Goal: Task Accomplishment & Management: Manage account settings

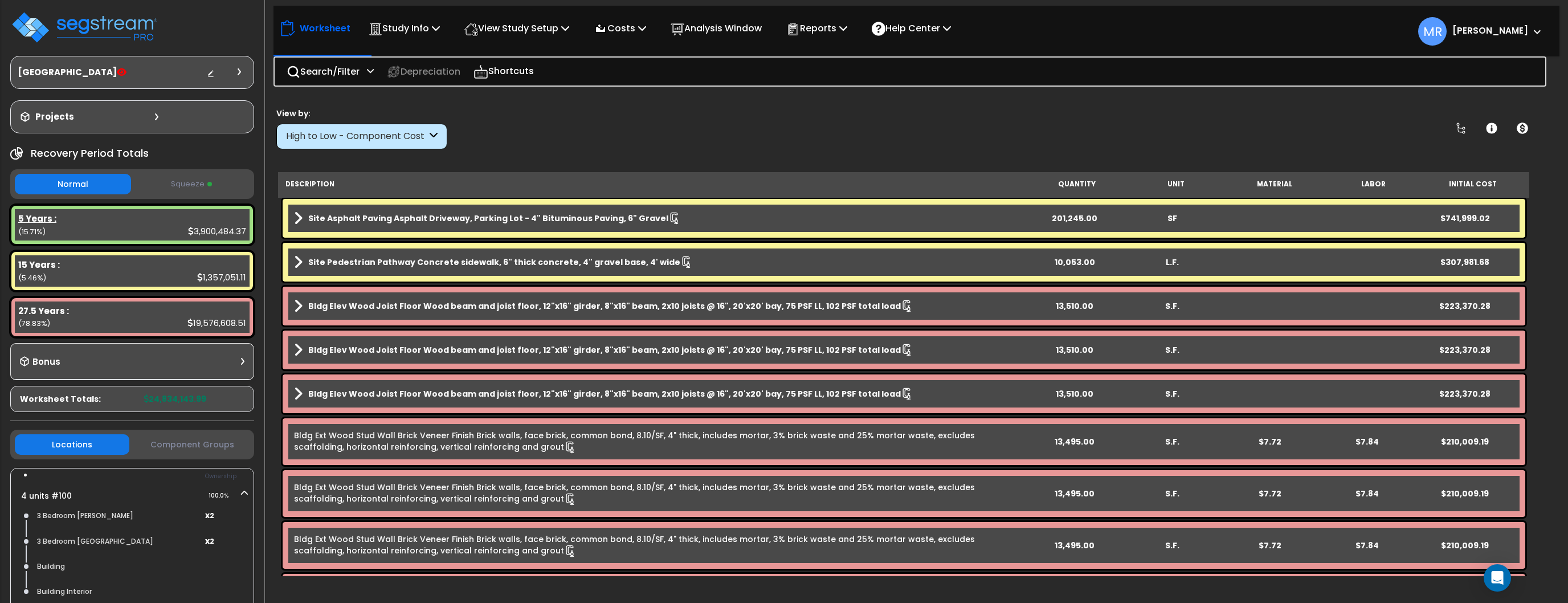
click at [123, 217] on div "5 Years :" at bounding box center [132, 219] width 228 height 12
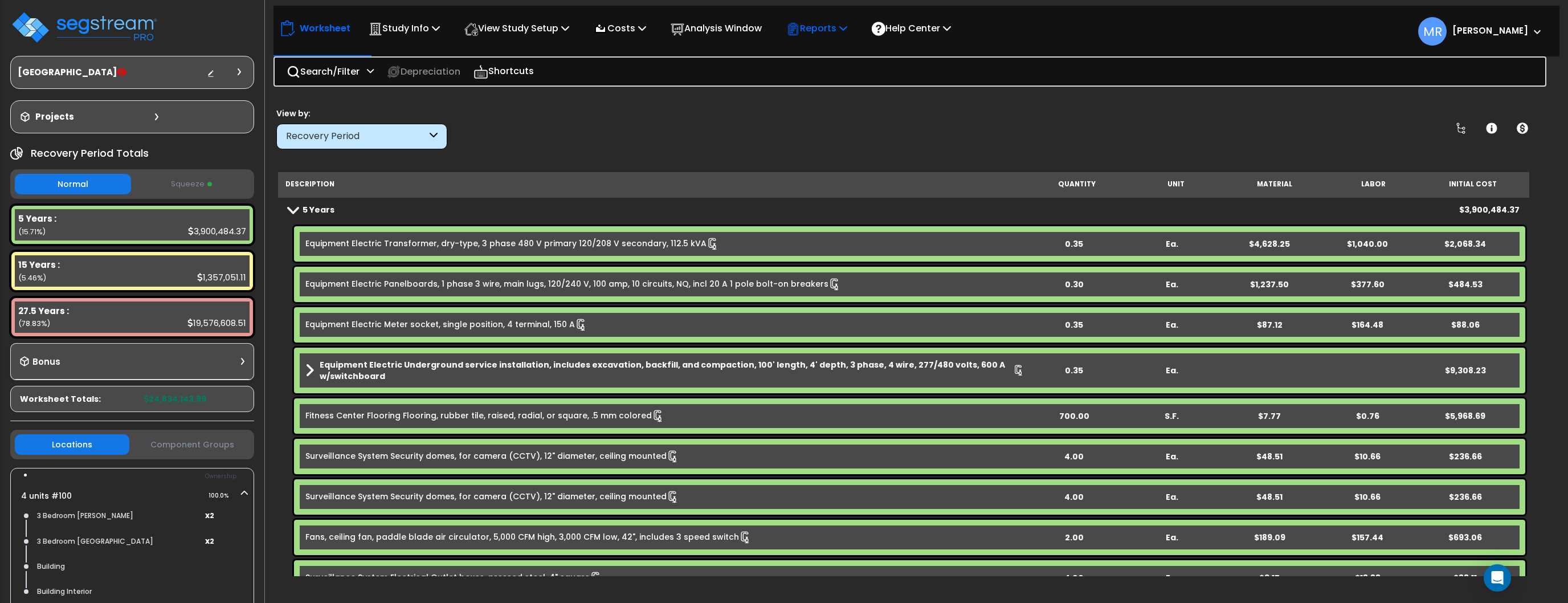
click at [847, 29] on icon at bounding box center [843, 27] width 8 height 9
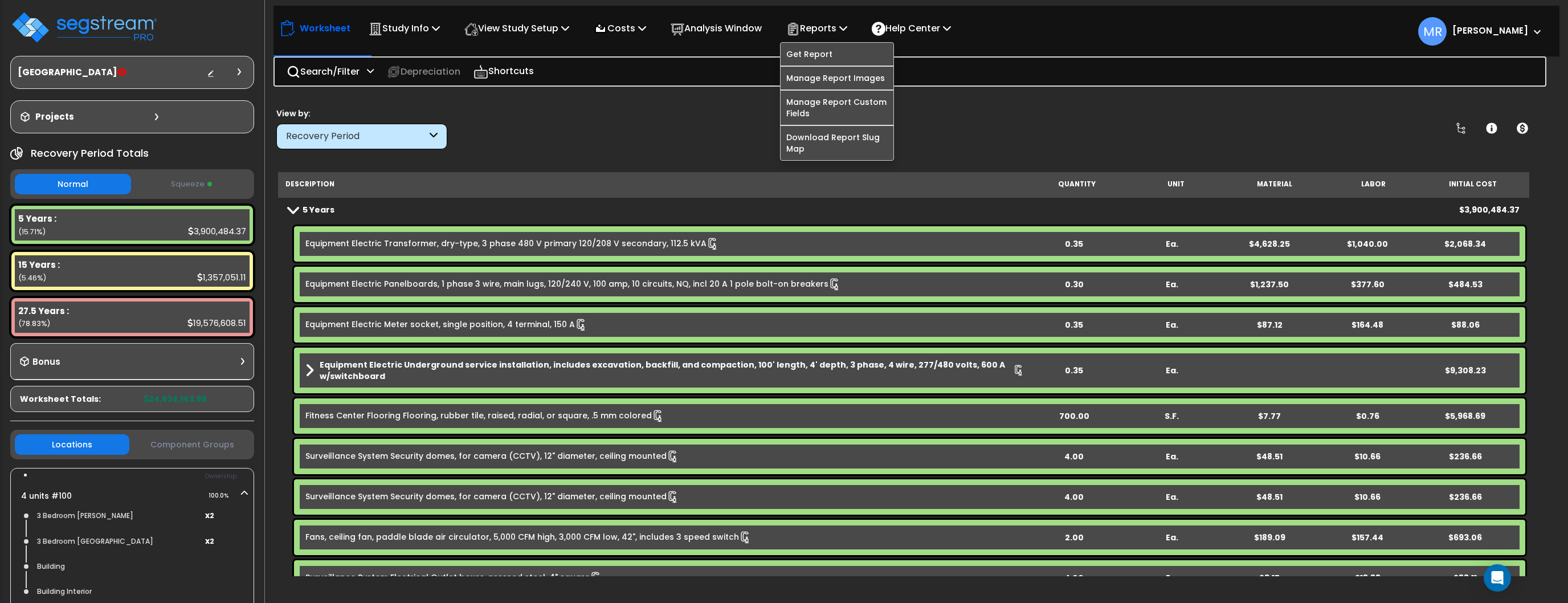
click at [620, 157] on div "Worksheet Study Info Study Setup Add Property Unit Template study Clone study MR" at bounding box center [904, 397] width 1286 height 603
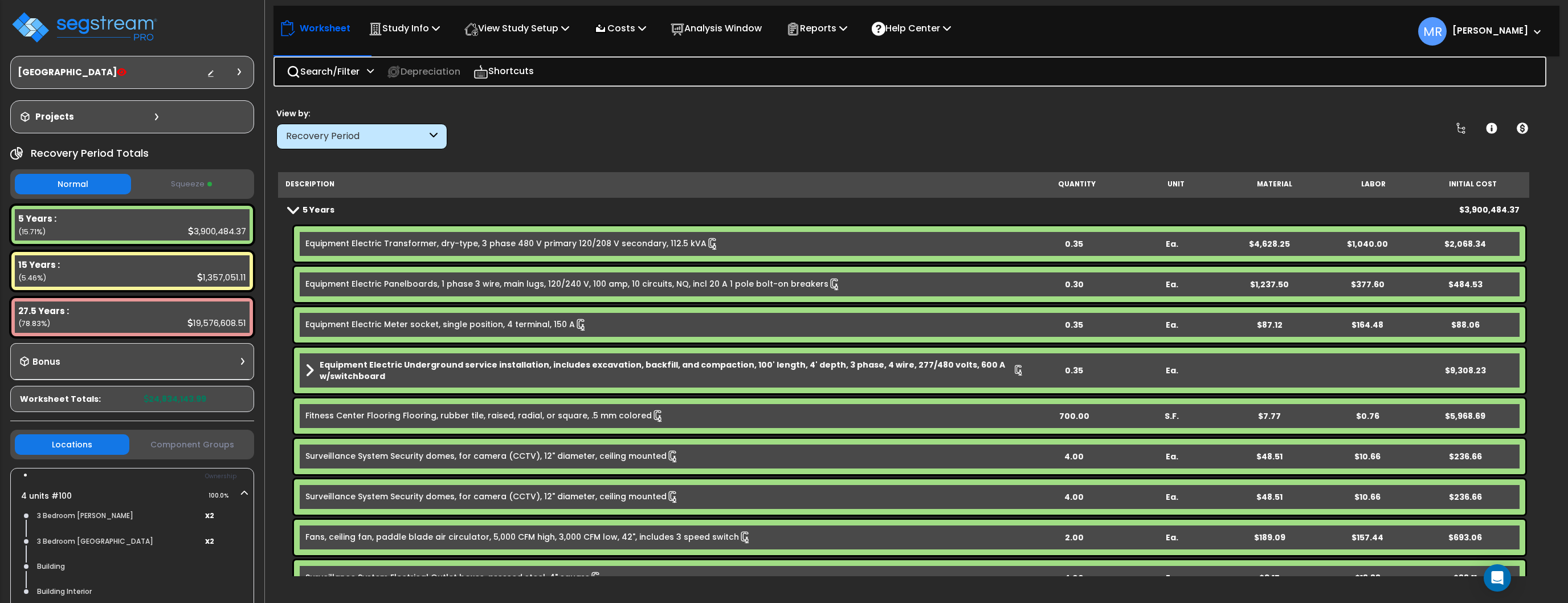
click at [162, 444] on button "Component Groups" at bounding box center [192, 444] width 115 height 12
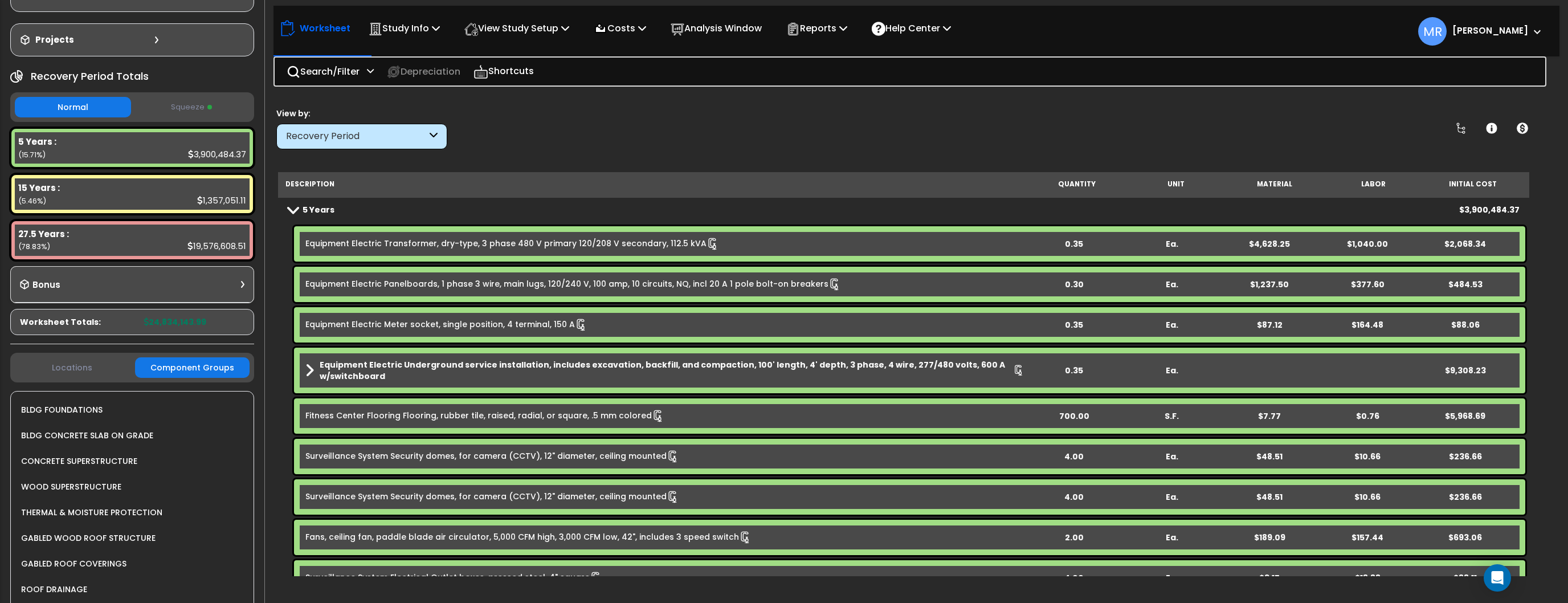
scroll to position [84, 0]
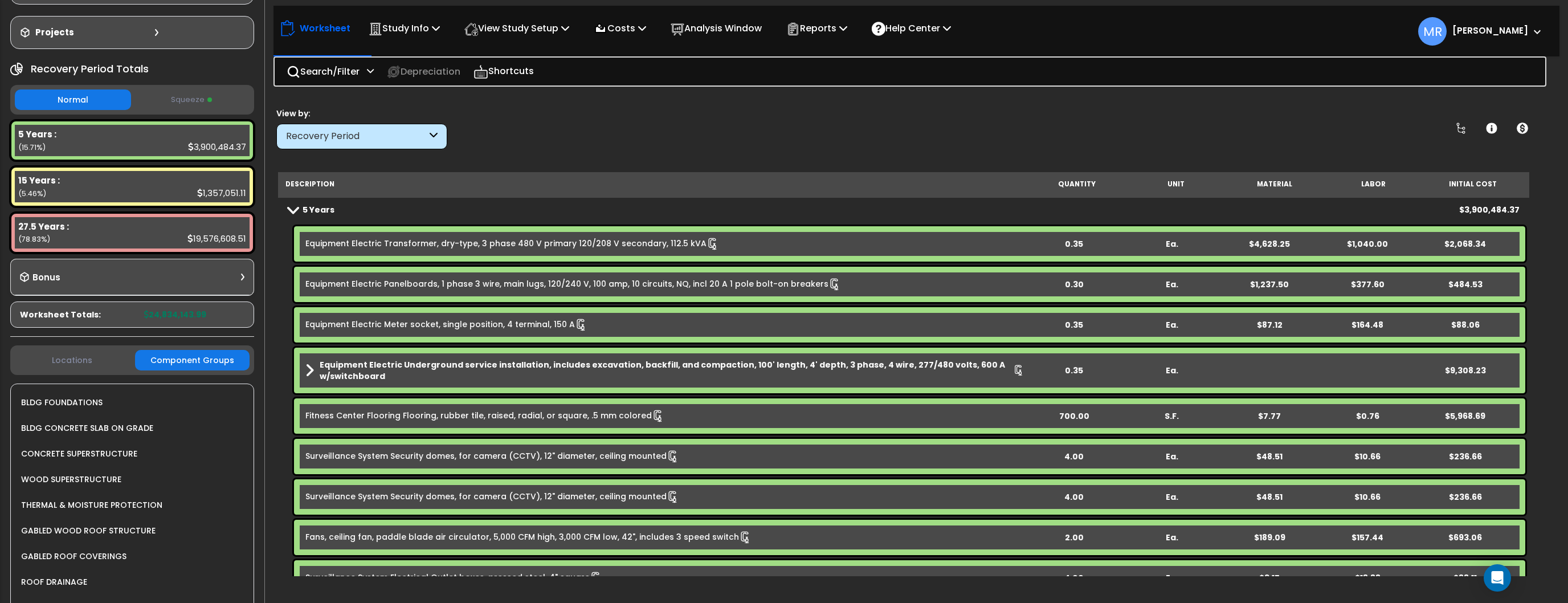
click at [63, 359] on button "Locations" at bounding box center [72, 360] width 115 height 12
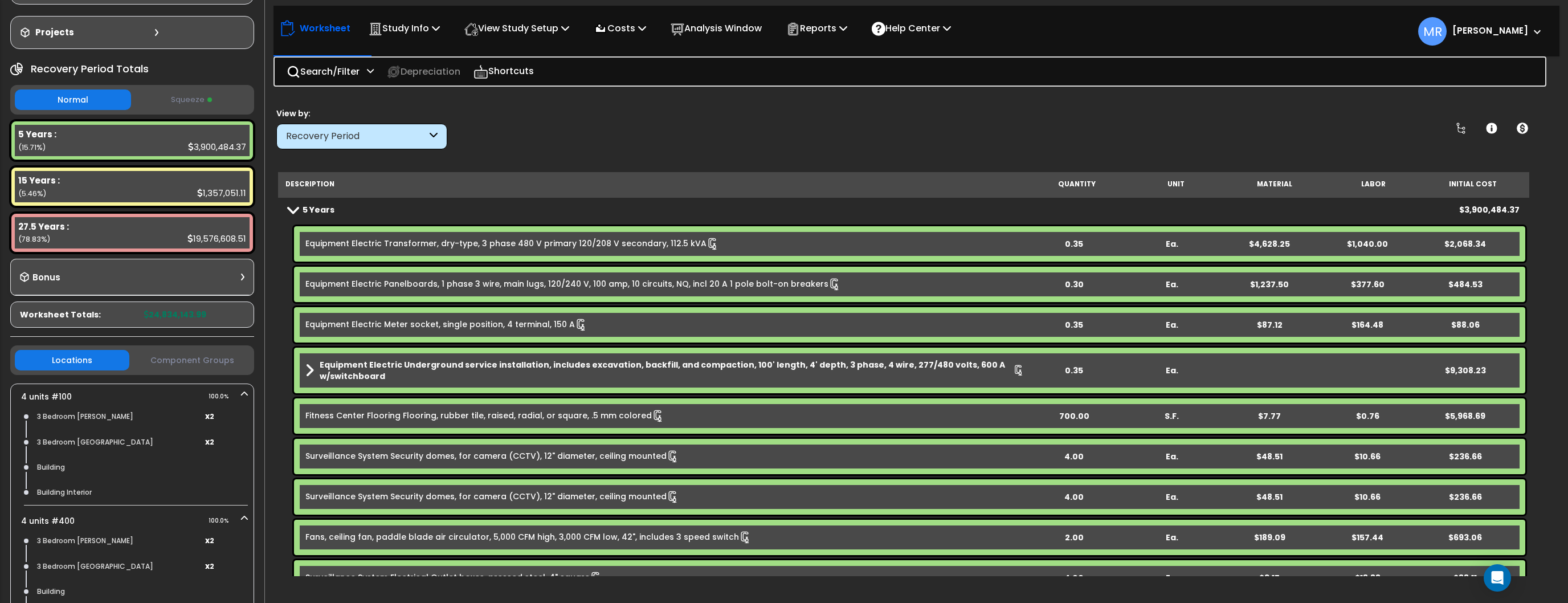
click at [178, 100] on button "Squeeze" at bounding box center [192, 100] width 116 height 20
click at [534, 29] on p "View Study Setup" at bounding box center [516, 27] width 105 height 15
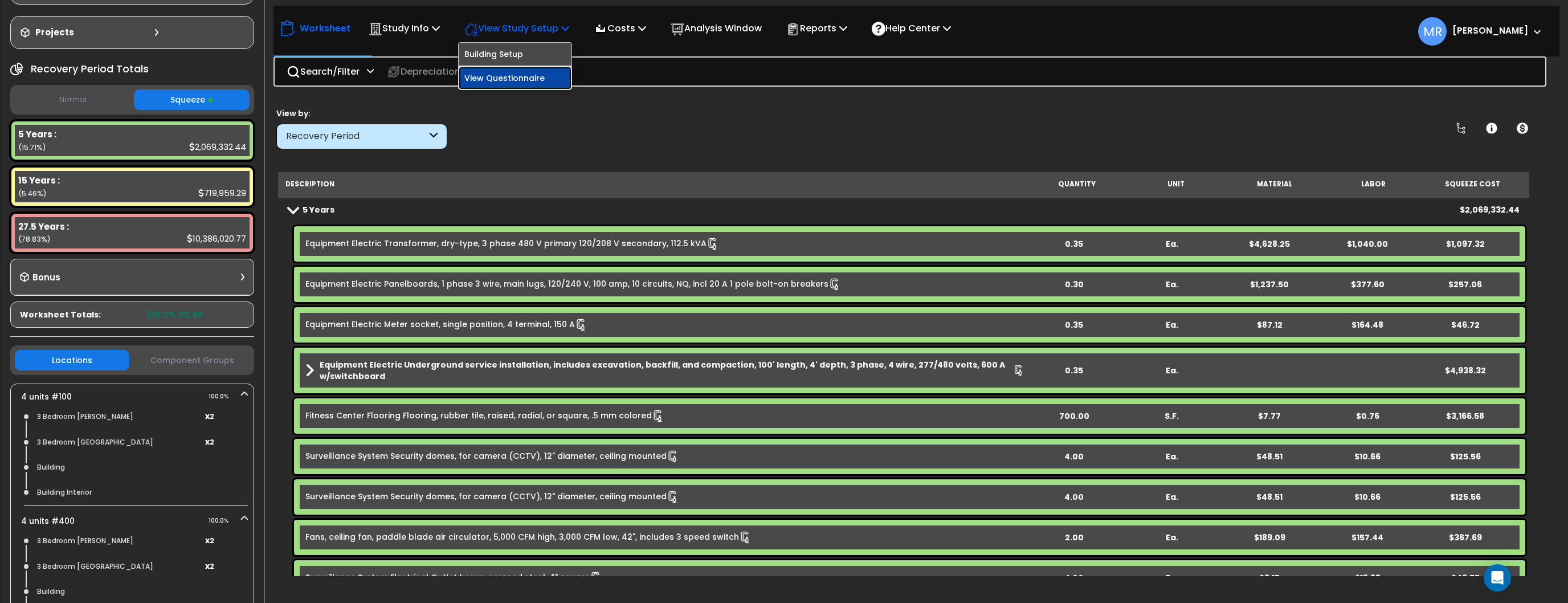
click at [525, 77] on link "View Questionnaire" at bounding box center [515, 78] width 113 height 23
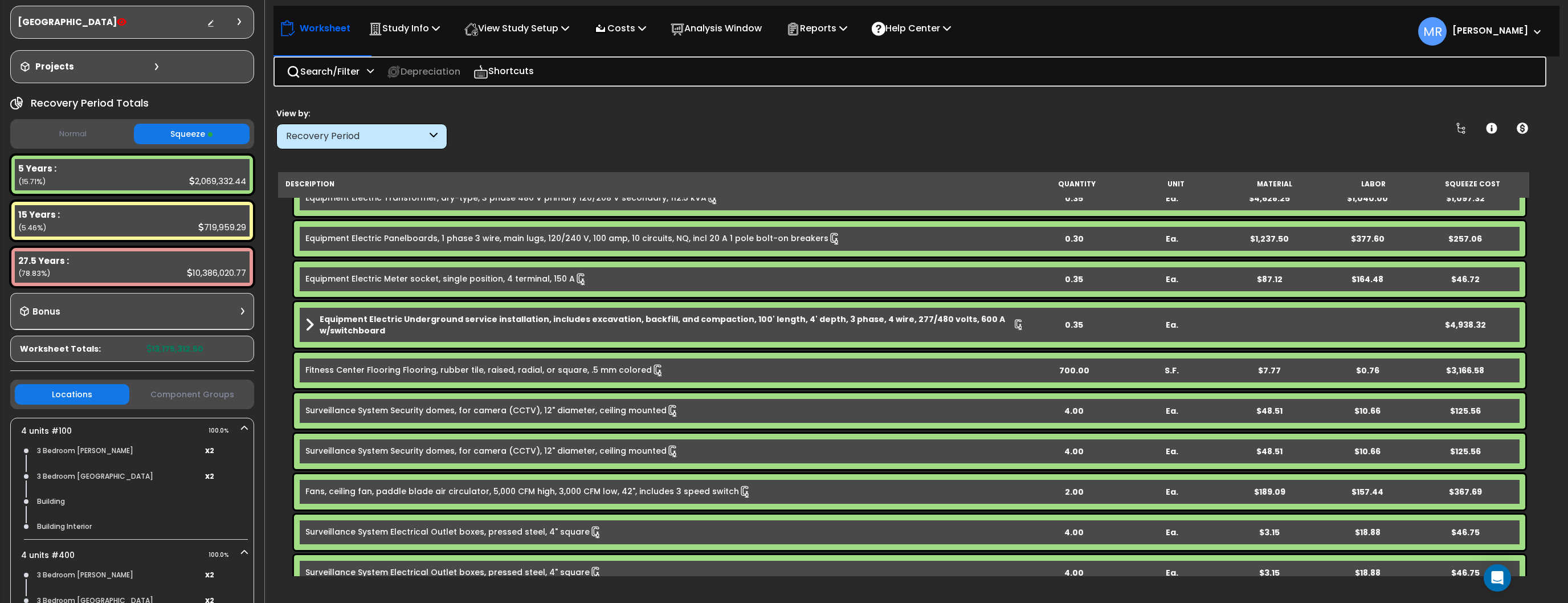
scroll to position [0, 0]
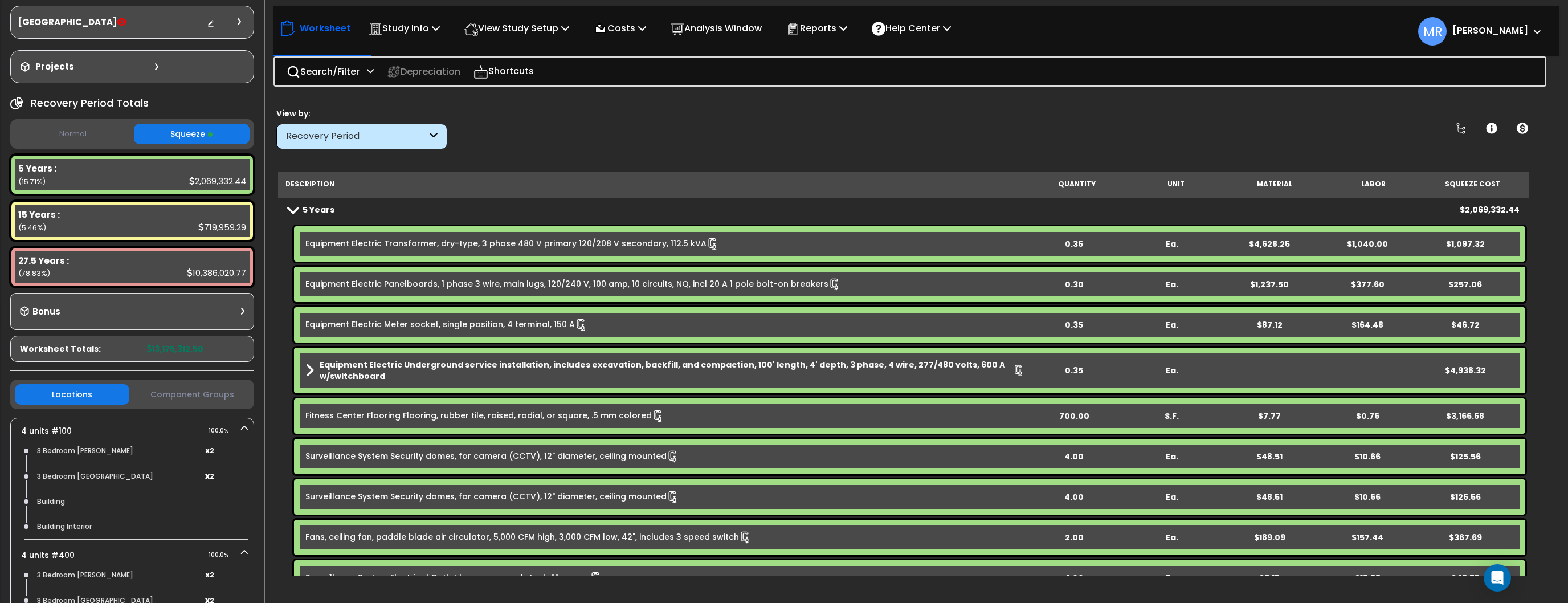
click at [419, 141] on div "Recovery Period" at bounding box center [356, 136] width 141 height 13
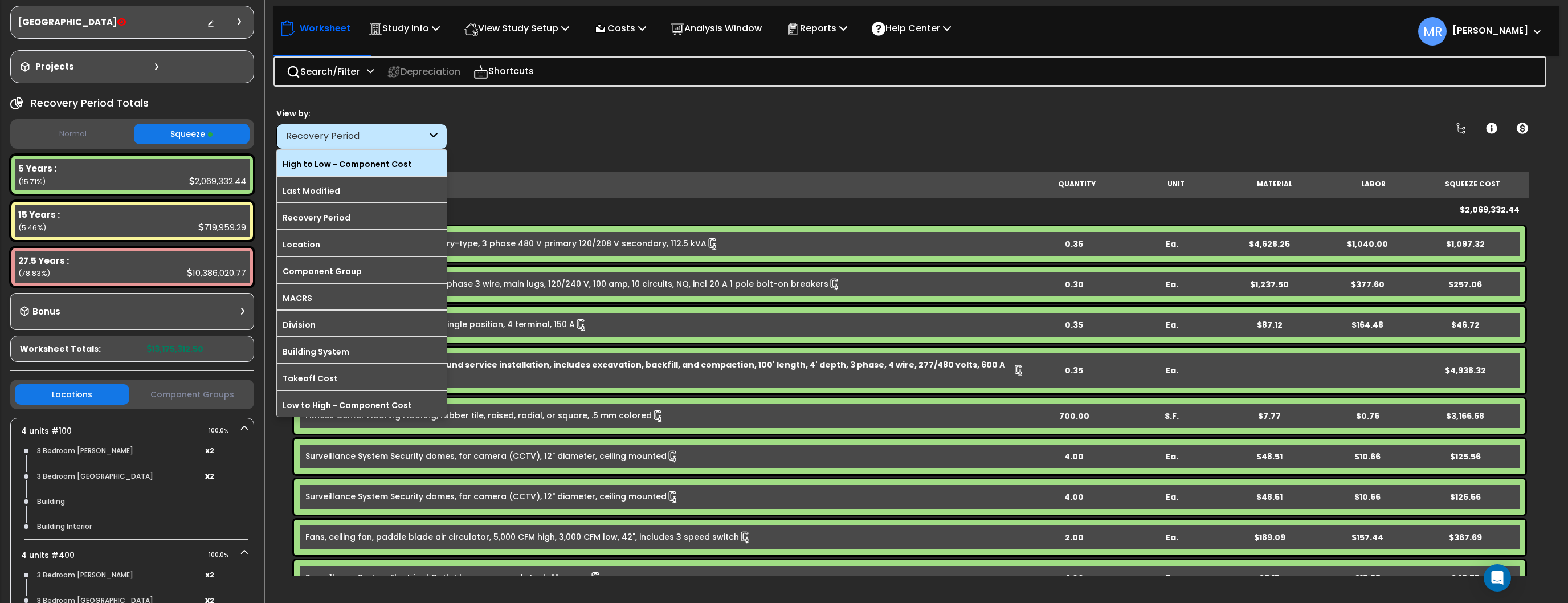
click at [363, 164] on label "High to Low - Component Cost" at bounding box center [361, 164] width 169 height 17
click at [0, 0] on input "High to Low - Component Cost" at bounding box center [0, 0] width 0 height 0
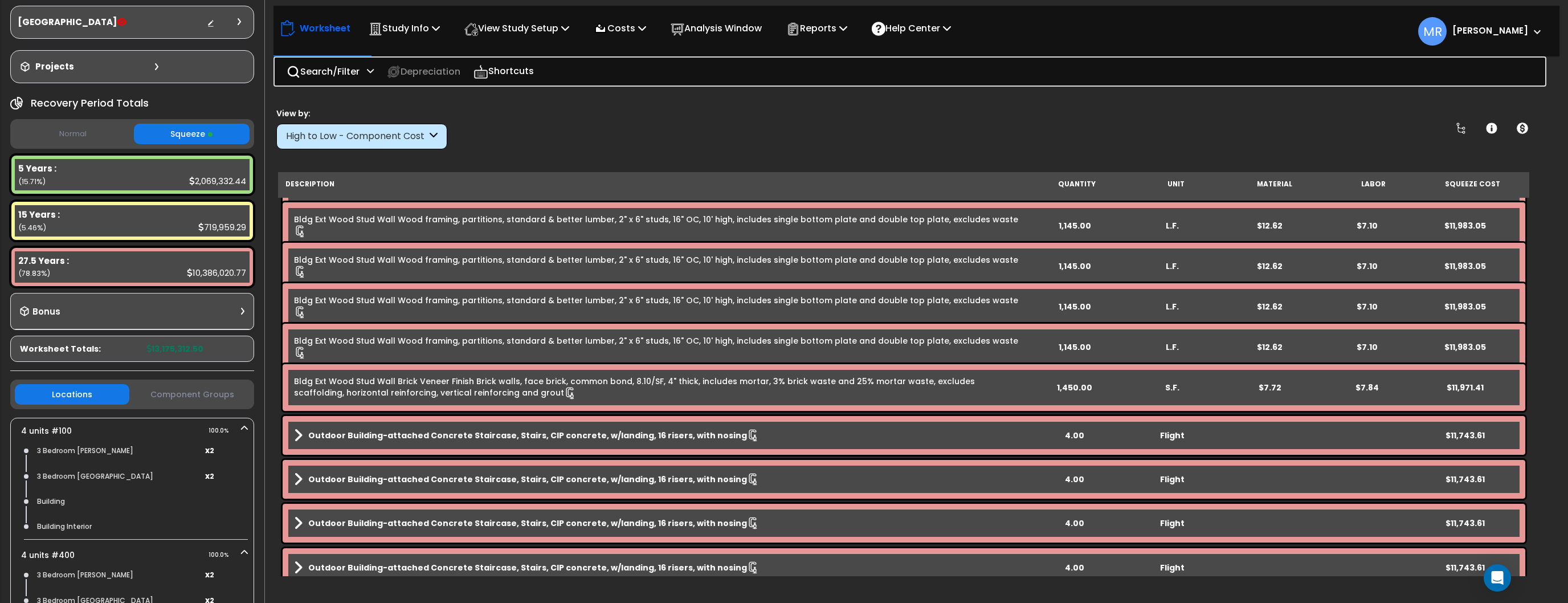
scroll to position [5819, 0]
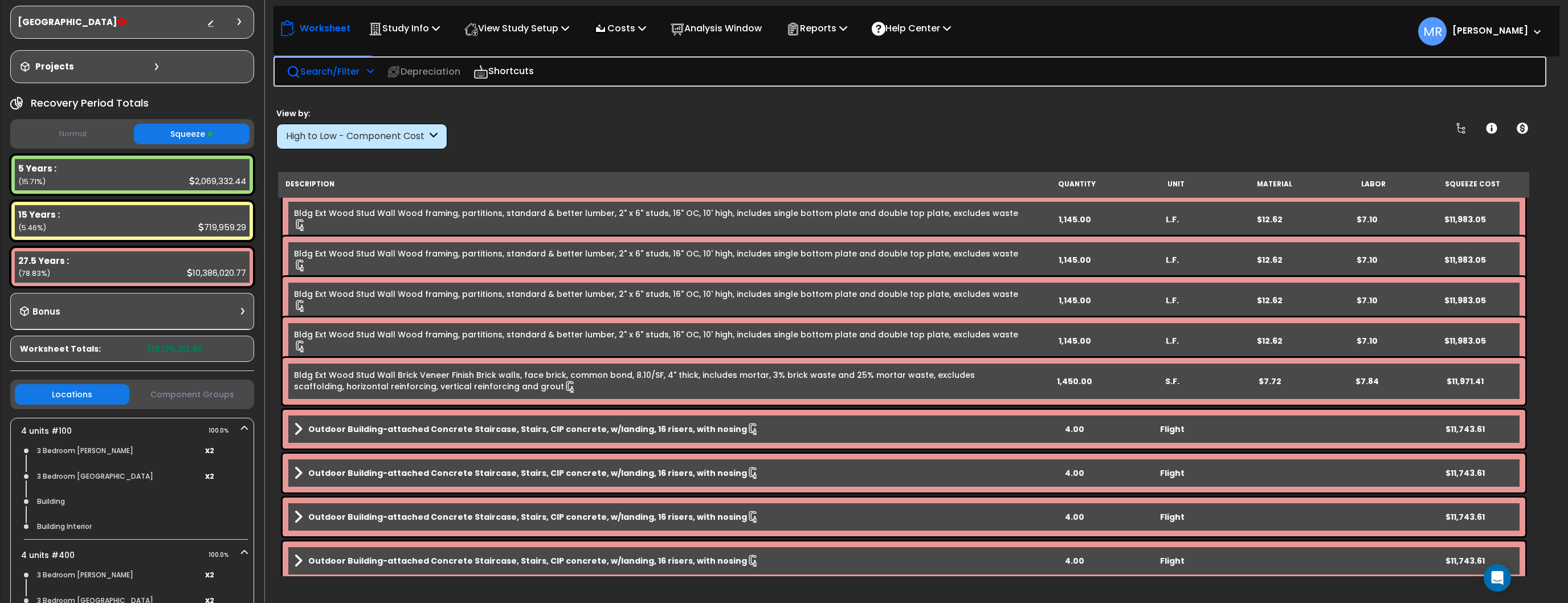
click at [332, 72] on p "Search/Filter" at bounding box center [322, 71] width 73 height 15
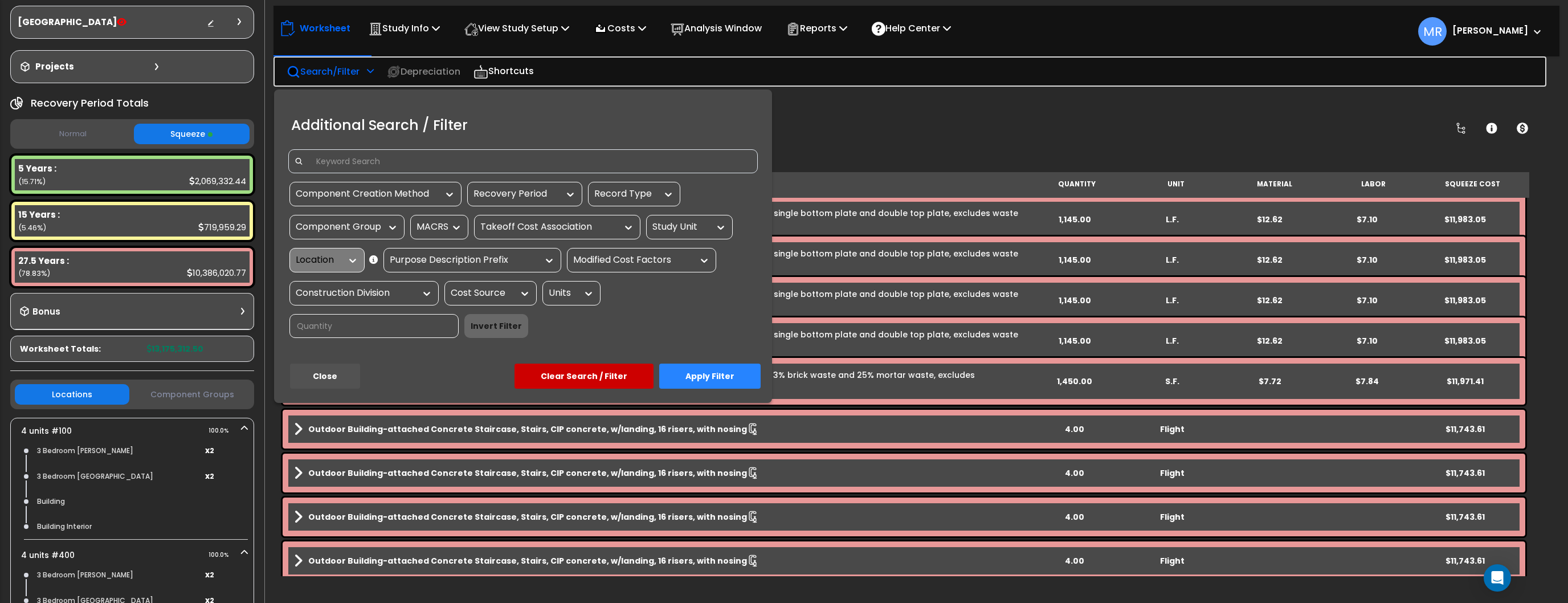
click at [338, 164] on input at bounding box center [531, 162] width 443 height 17
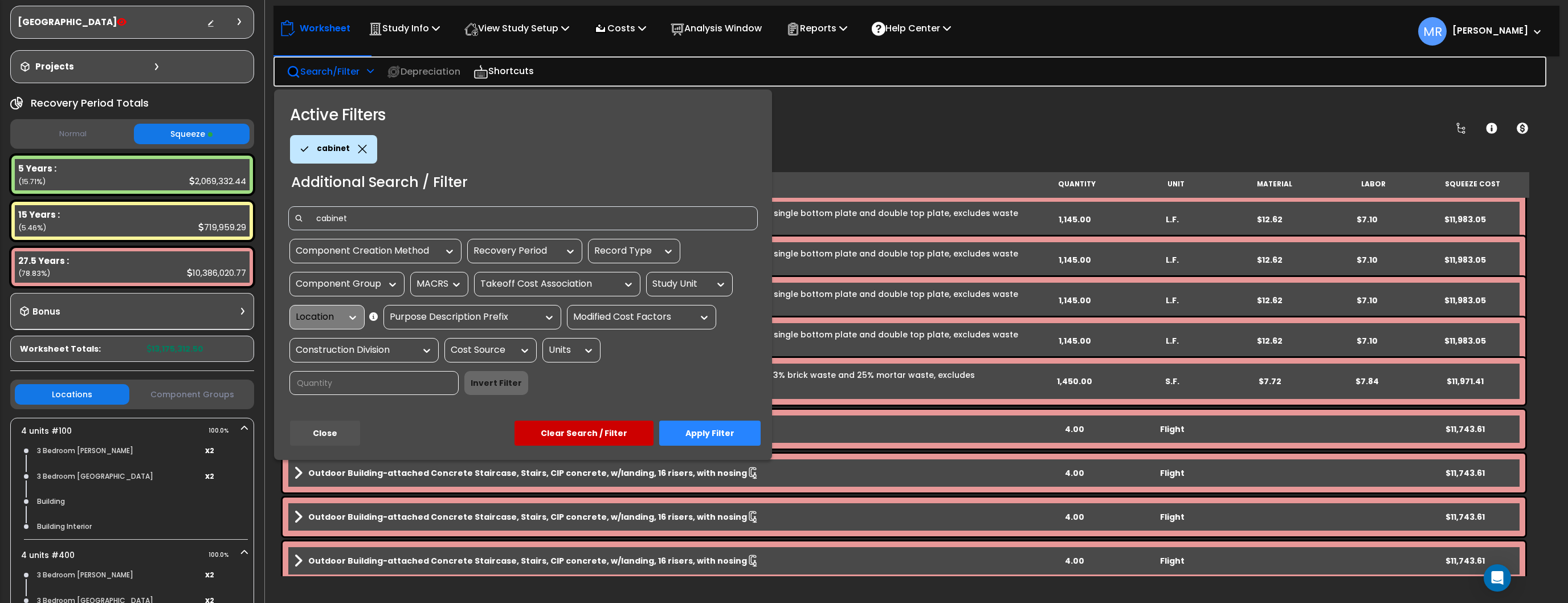
type input "cabinet"
click at [686, 421] on button "Apply Filter" at bounding box center [710, 433] width 102 height 25
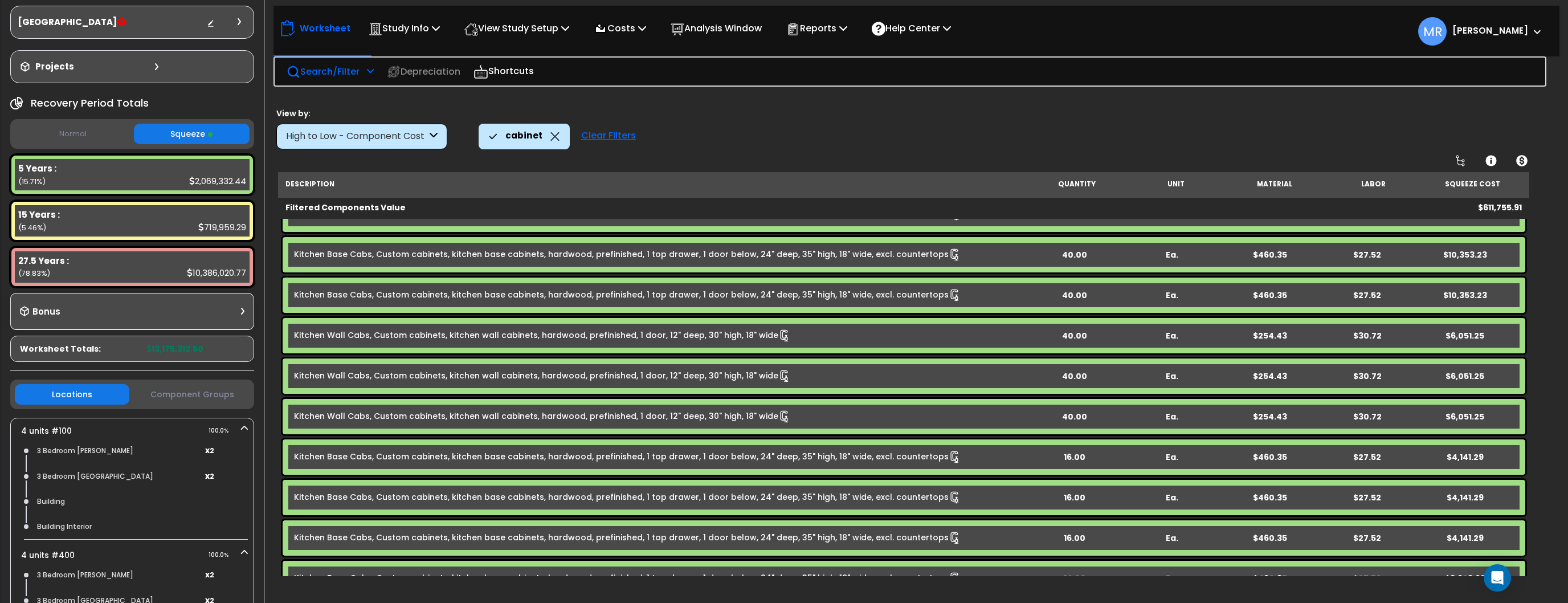
scroll to position [0, 0]
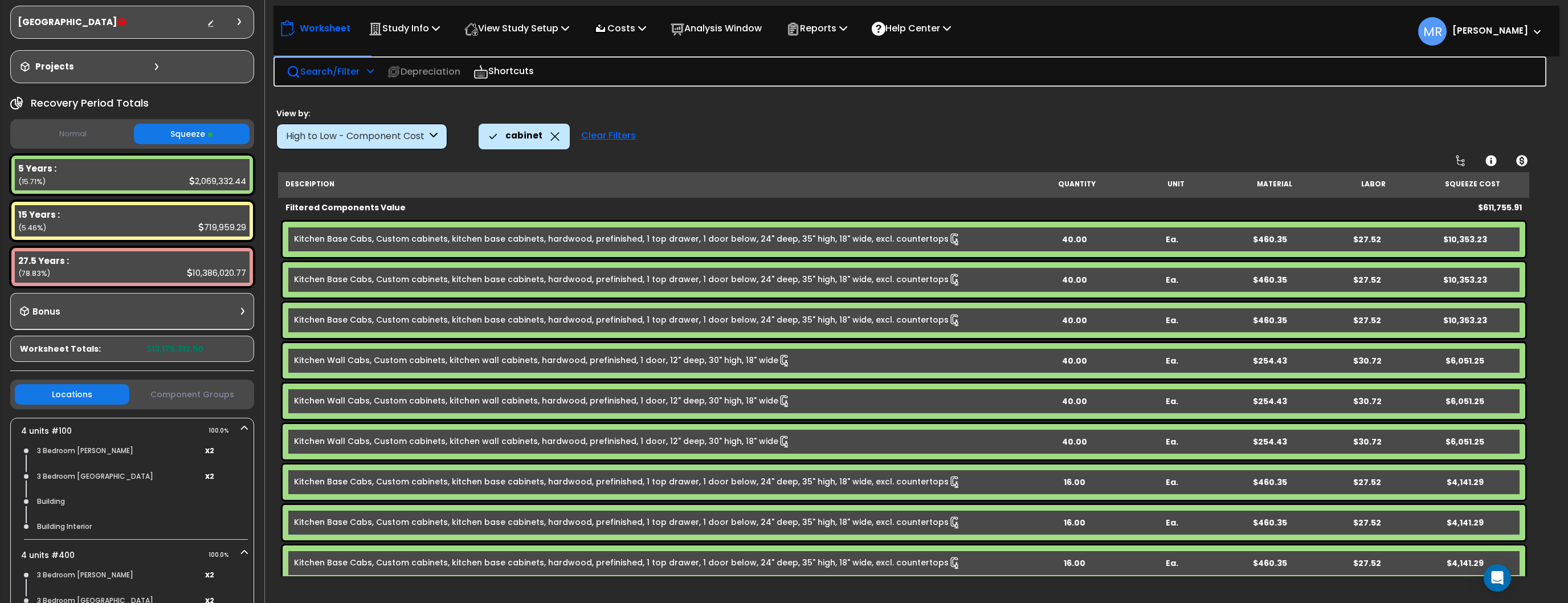
click at [340, 66] on p "Search/Filter" at bounding box center [322, 71] width 73 height 15
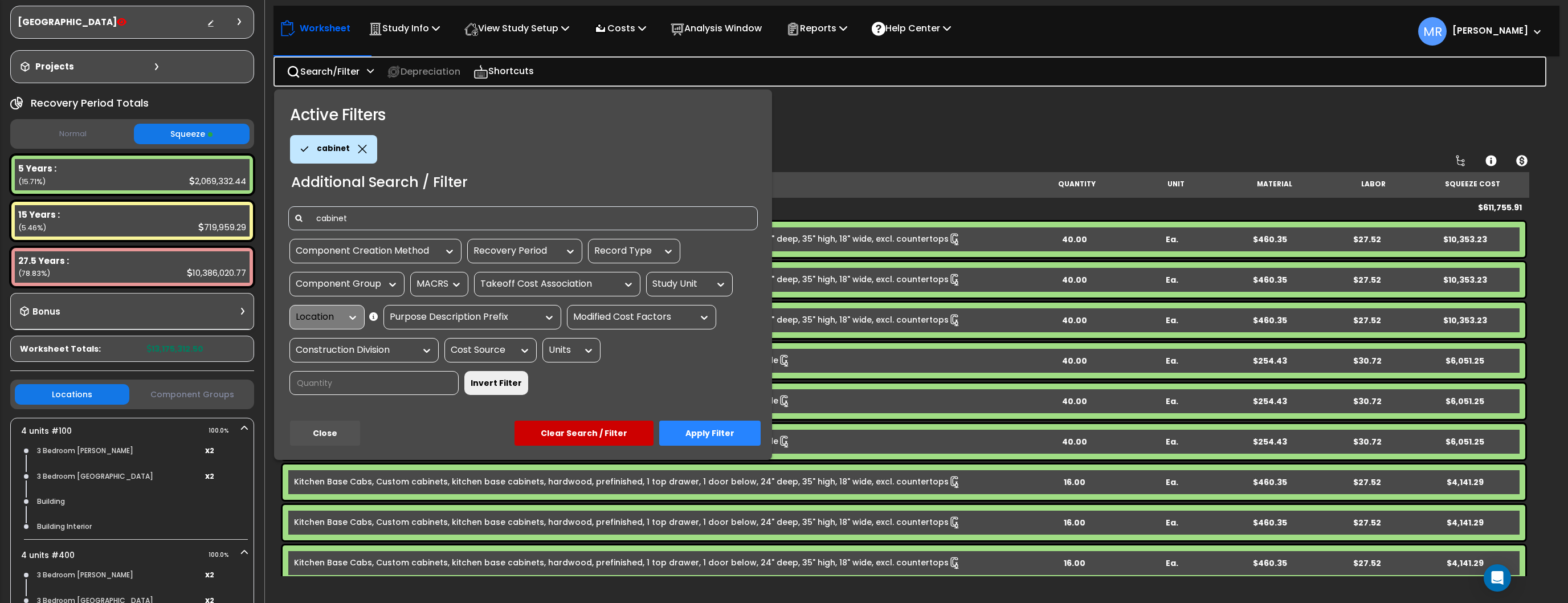
click at [513, 254] on div "Recovery Period" at bounding box center [516, 251] width 86 height 13
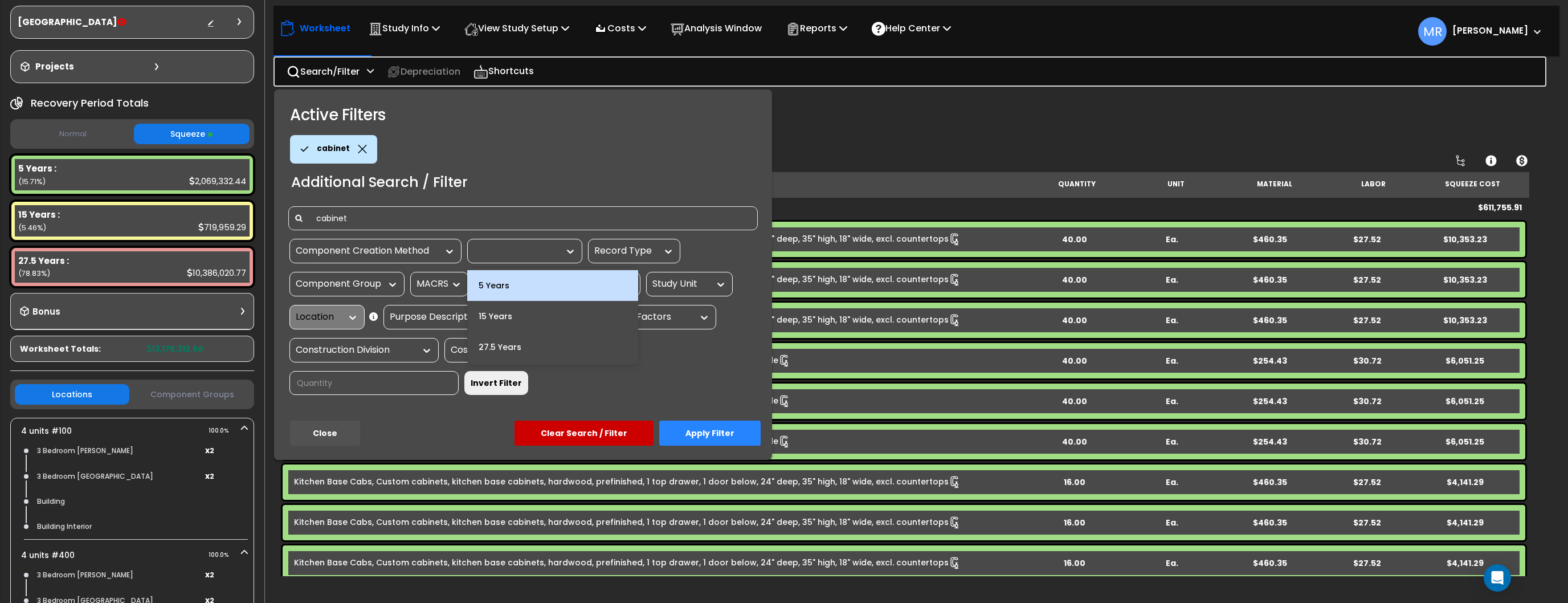
click at [503, 286] on div "5 Years" at bounding box center [552, 286] width 171 height 31
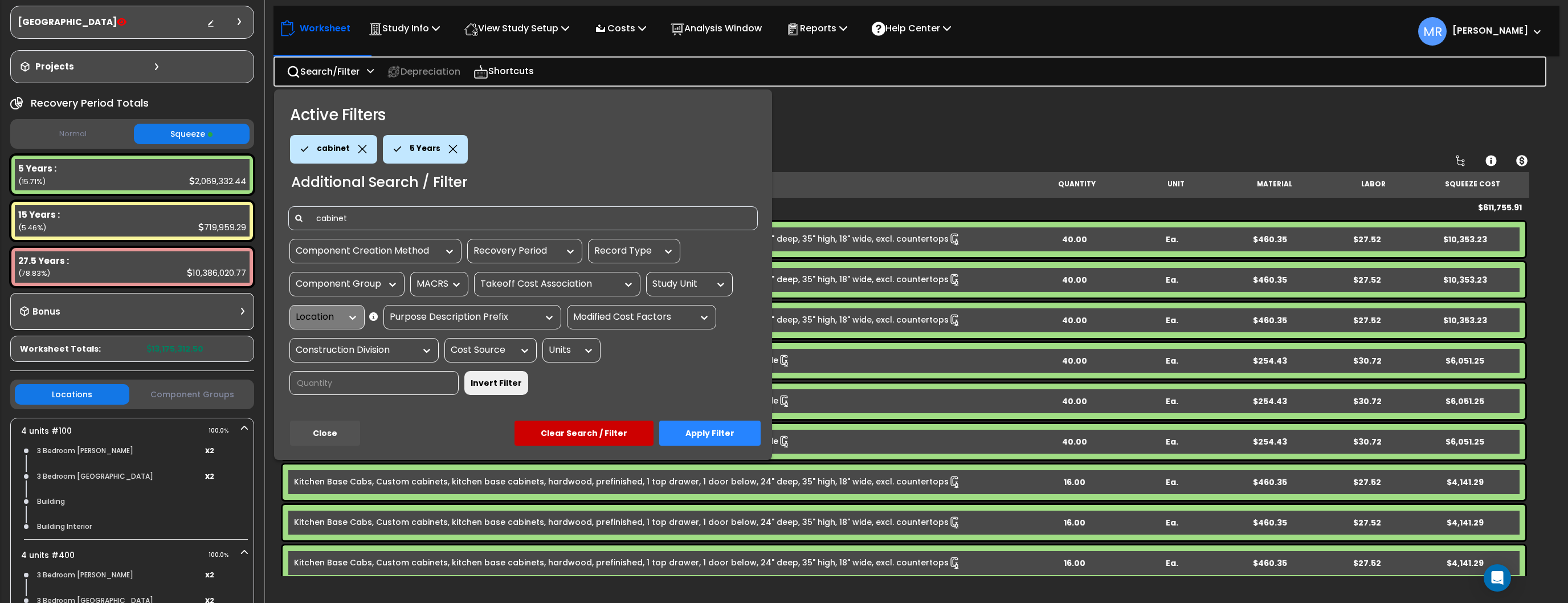
click at [686, 421] on button "Apply Filter" at bounding box center [710, 433] width 102 height 25
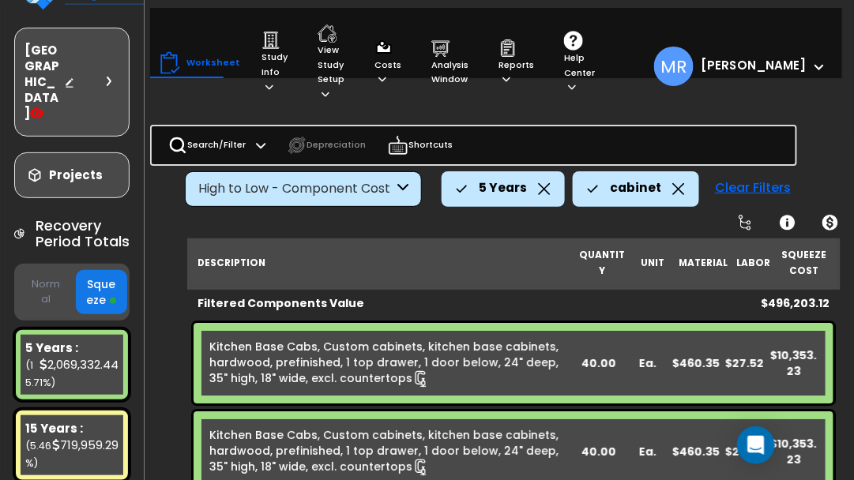
scroll to position [70, 0]
click at [673, 188] on icon at bounding box center [679, 189] width 12 height 12
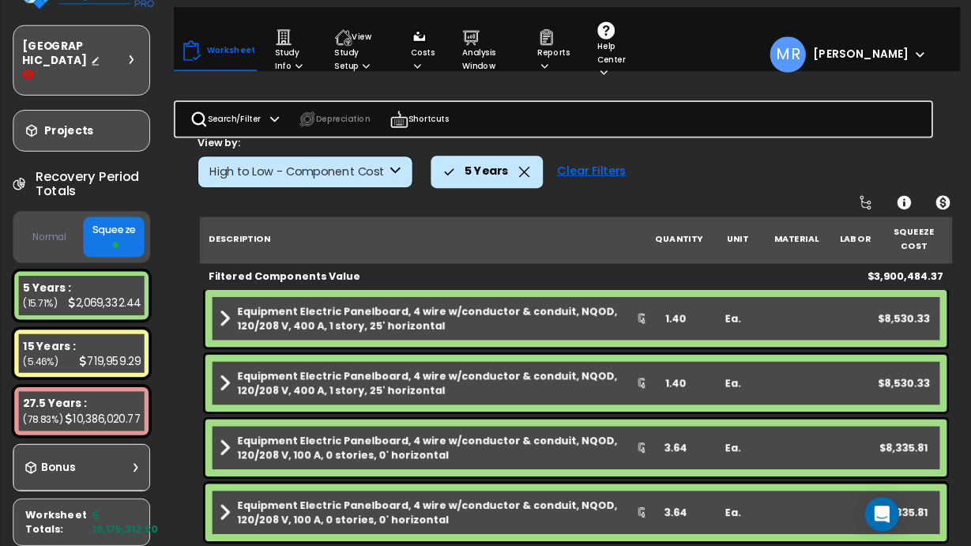
scroll to position [2532, 0]
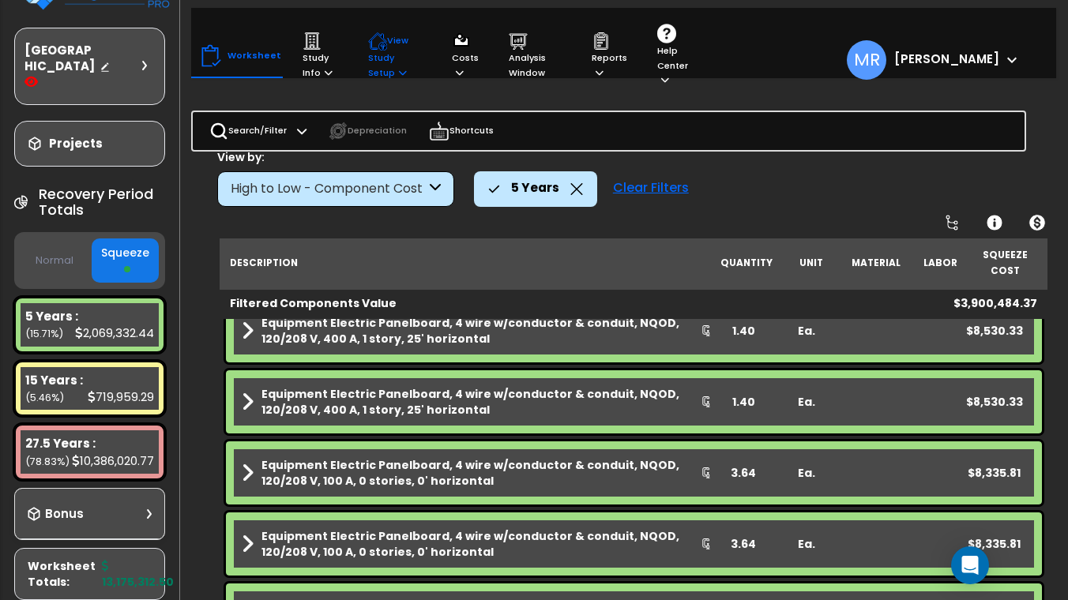
click at [388, 50] on p "View Study Setup" at bounding box center [395, 56] width 54 height 48
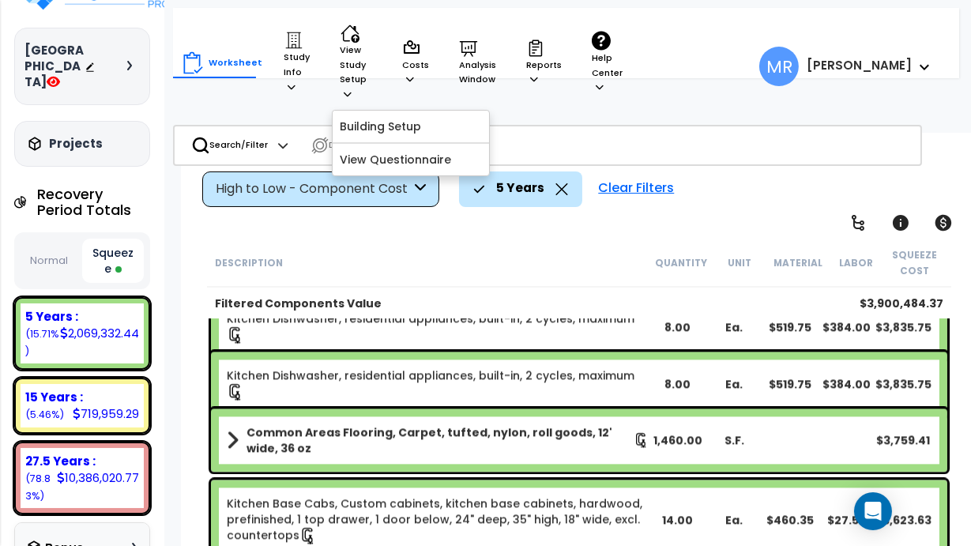
scroll to position [6755, 0]
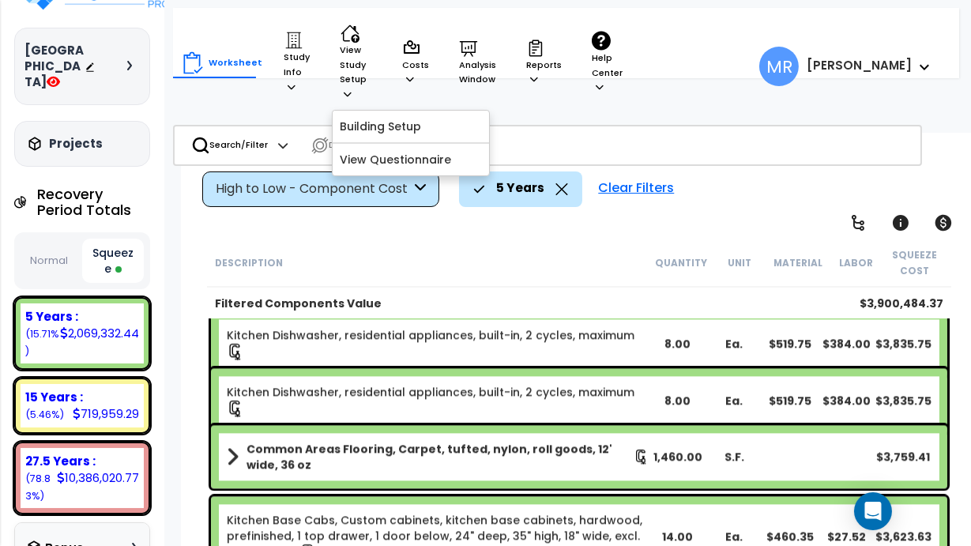
click at [458, 254] on div "Description" at bounding box center [433, 262] width 437 height 16
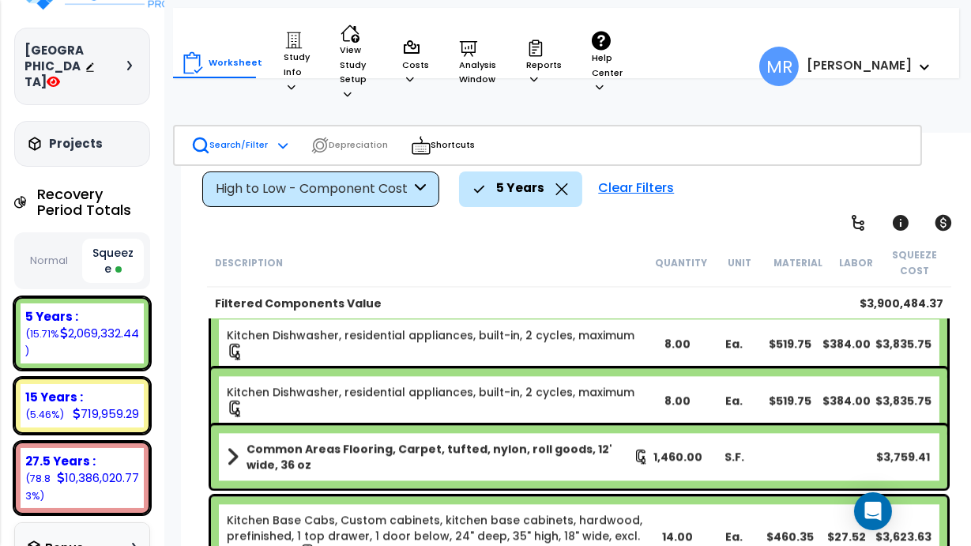
click at [254, 136] on p "Search/Filter" at bounding box center [229, 145] width 77 height 19
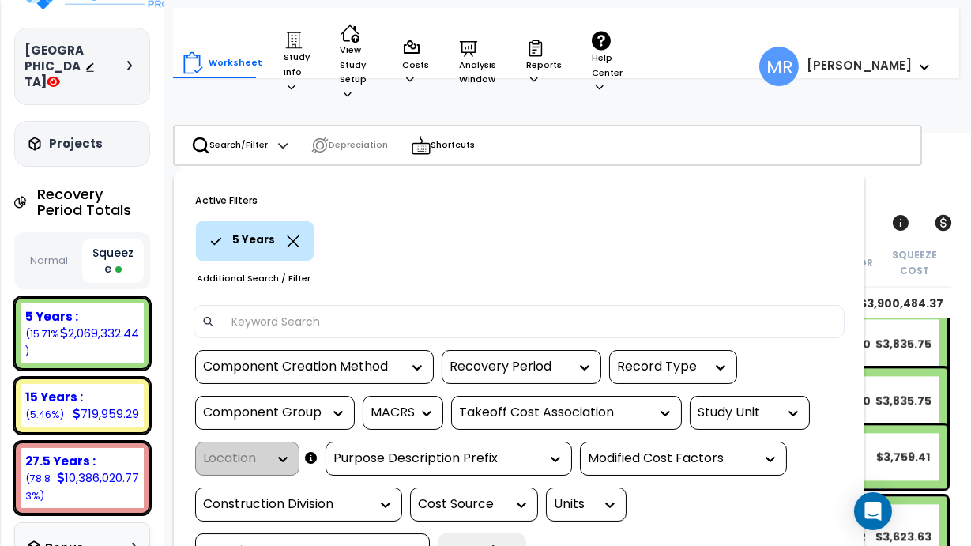
click at [285, 310] on input at bounding box center [529, 322] width 614 height 24
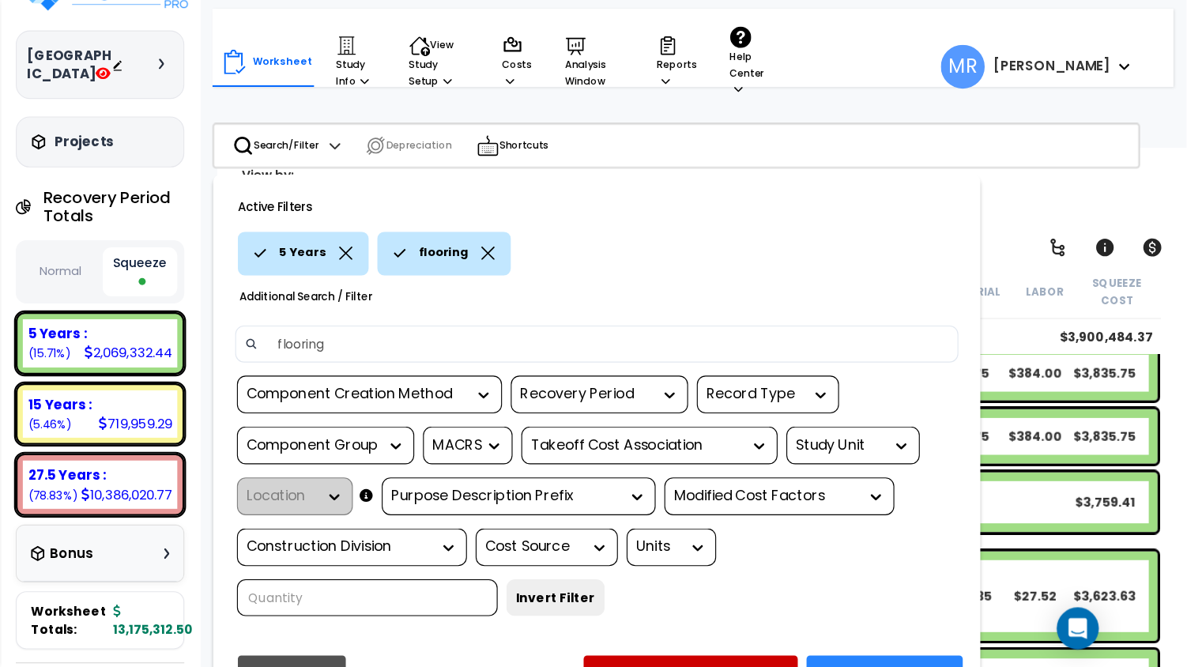
scroll to position [69, 0]
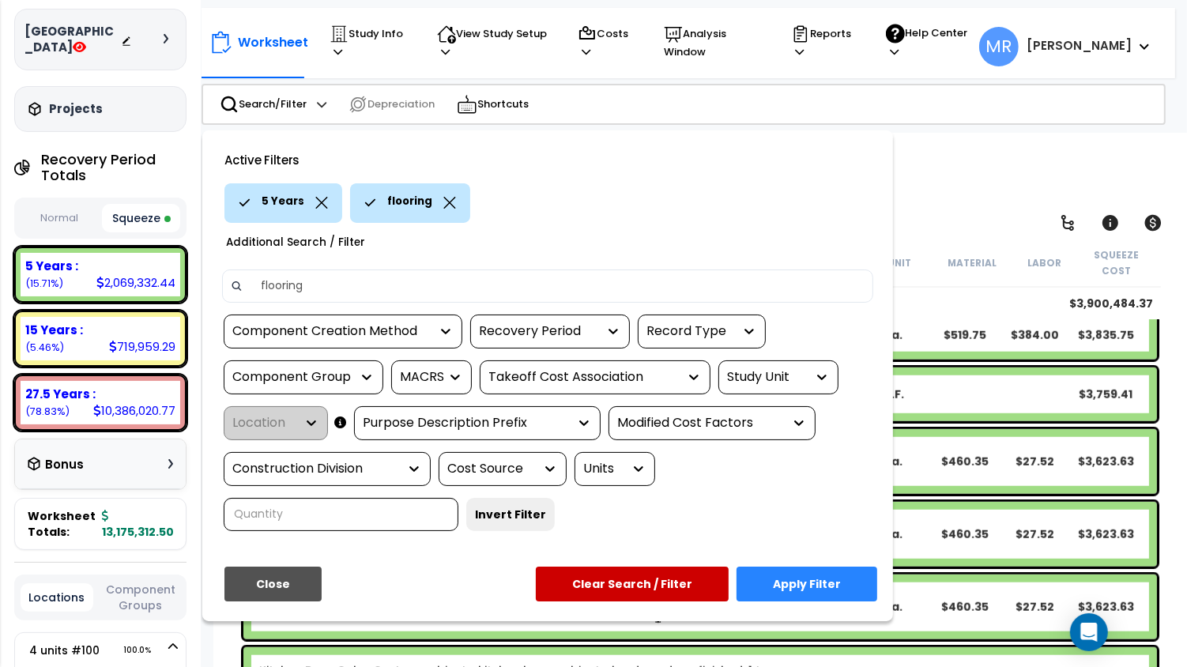
type input "flooring"
click at [803, 567] on button "Apply Filter" at bounding box center [806, 584] width 141 height 35
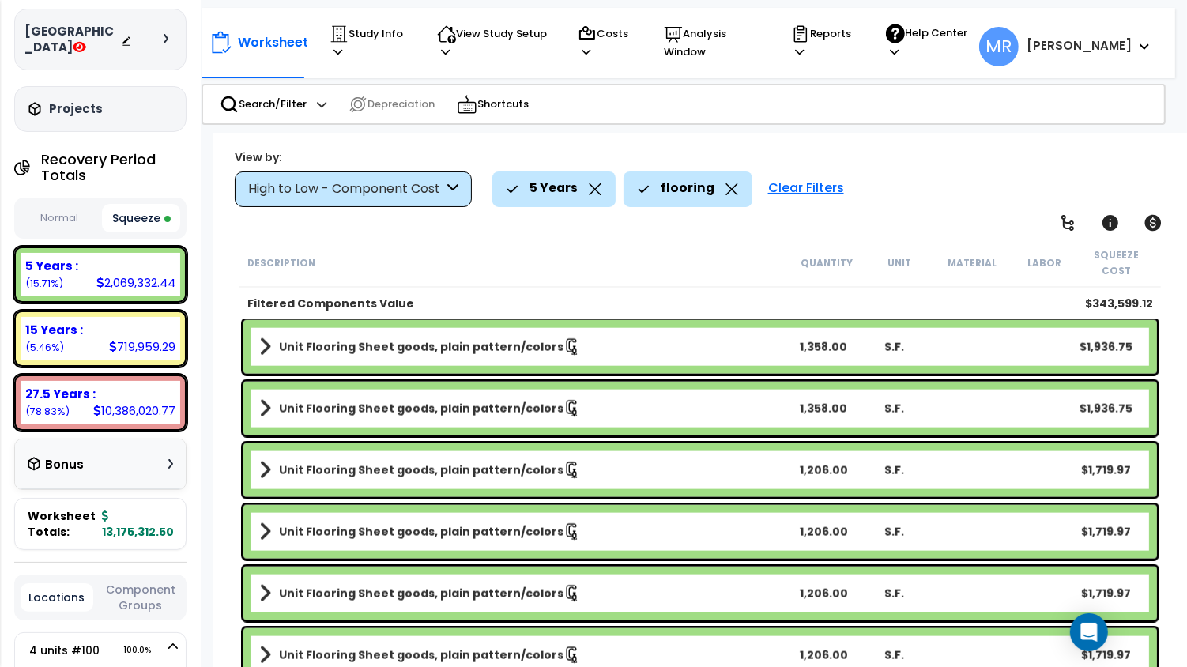
scroll to position [1944, 0]
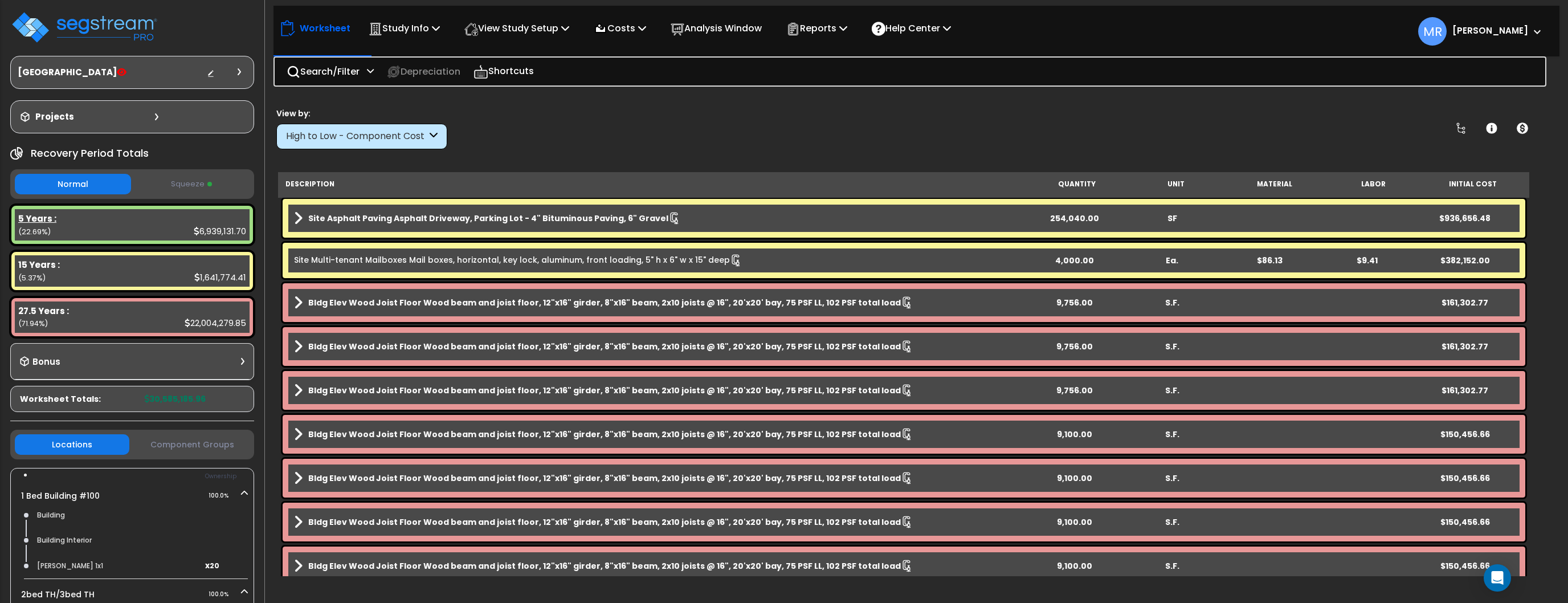
click at [161, 214] on div "5 Years :" at bounding box center [132, 219] width 228 height 12
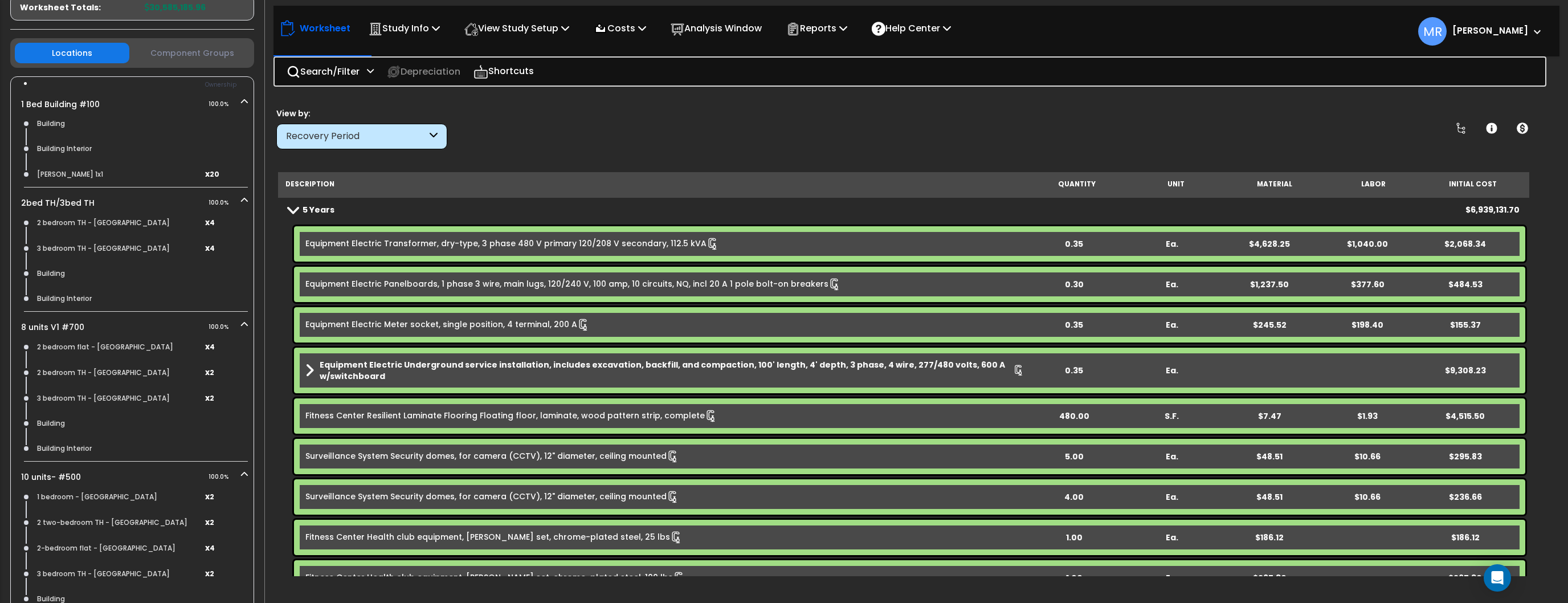
scroll to position [399, 0]
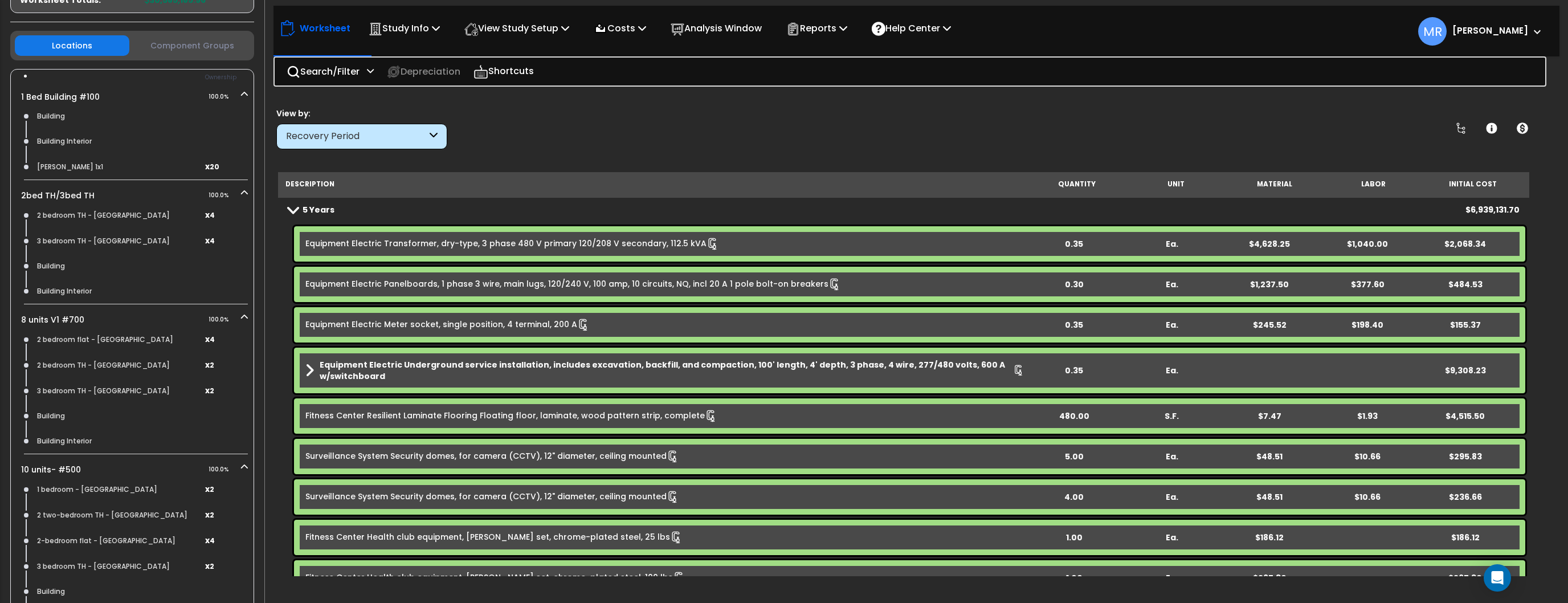
click at [433, 136] on icon at bounding box center [433, 136] width 8 height 13
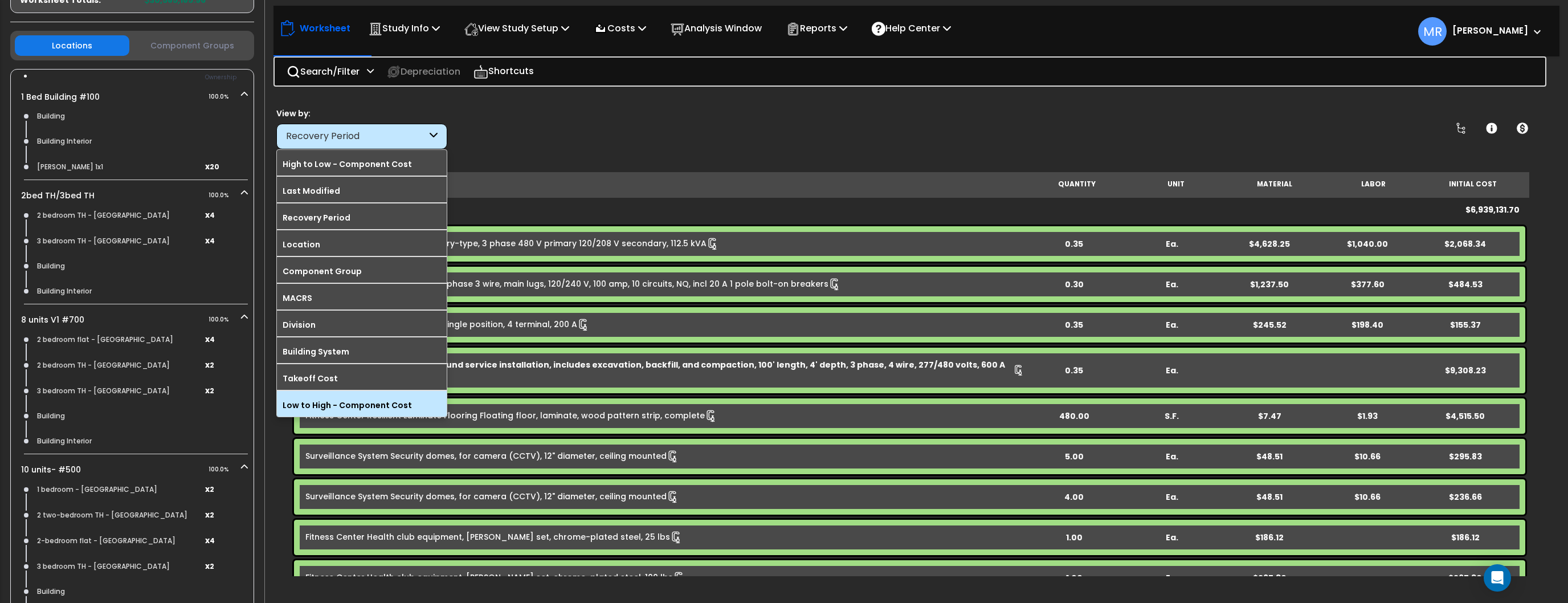
click at [349, 403] on label "Low to High - Component Cost" at bounding box center [361, 405] width 169 height 17
click at [0, 0] on input "Low to High - Component Cost" at bounding box center [0, 0] width 0 height 0
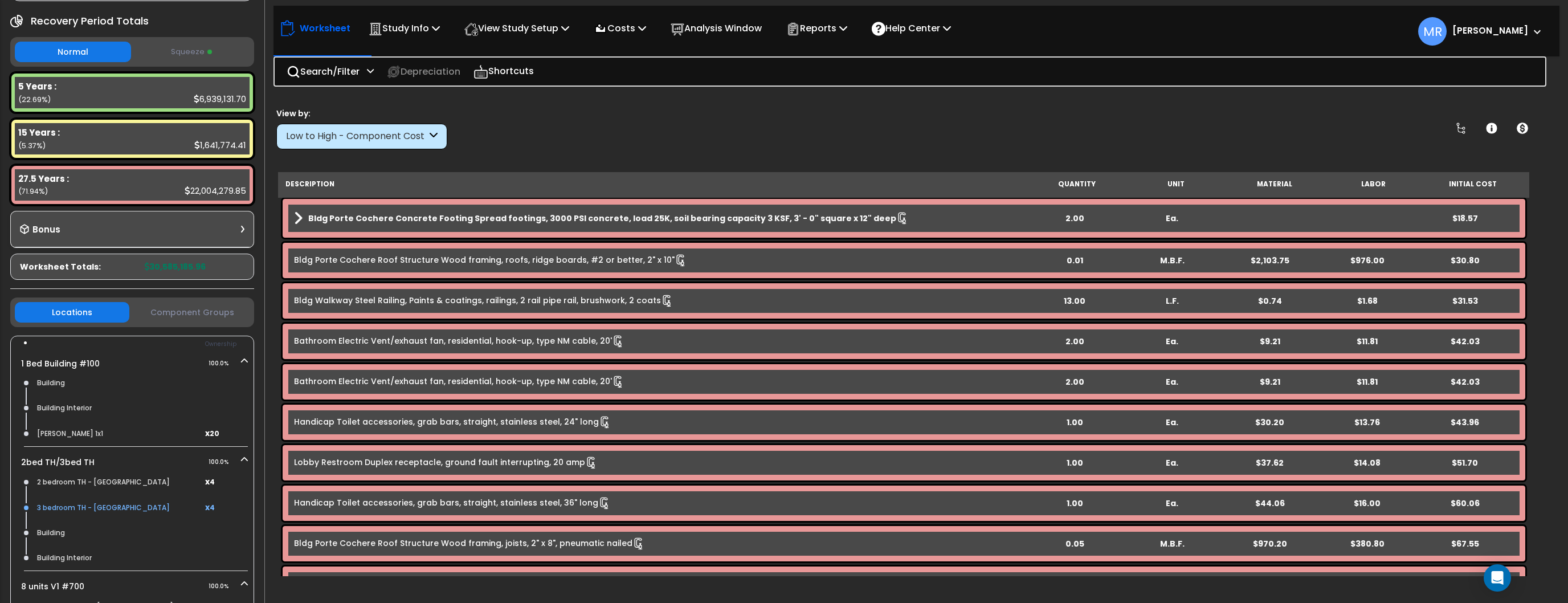
scroll to position [0, 0]
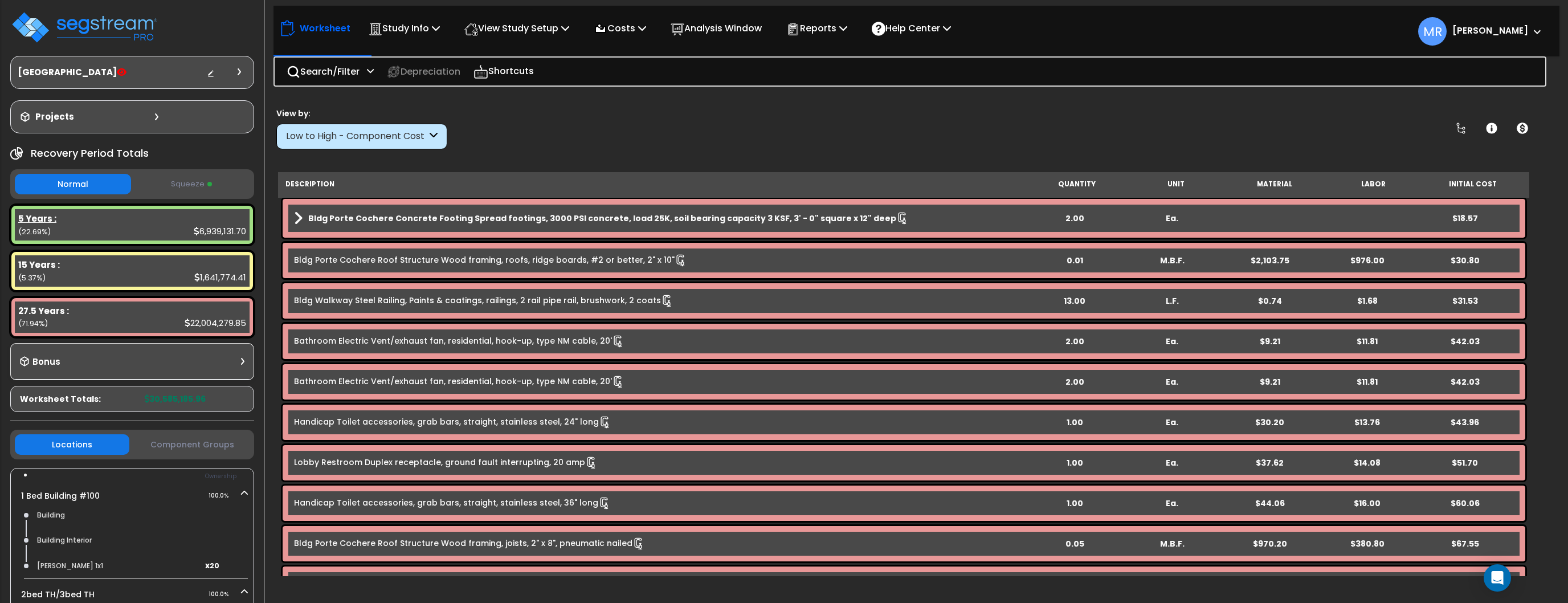
click at [125, 221] on div "5 Years :" at bounding box center [132, 219] width 228 height 12
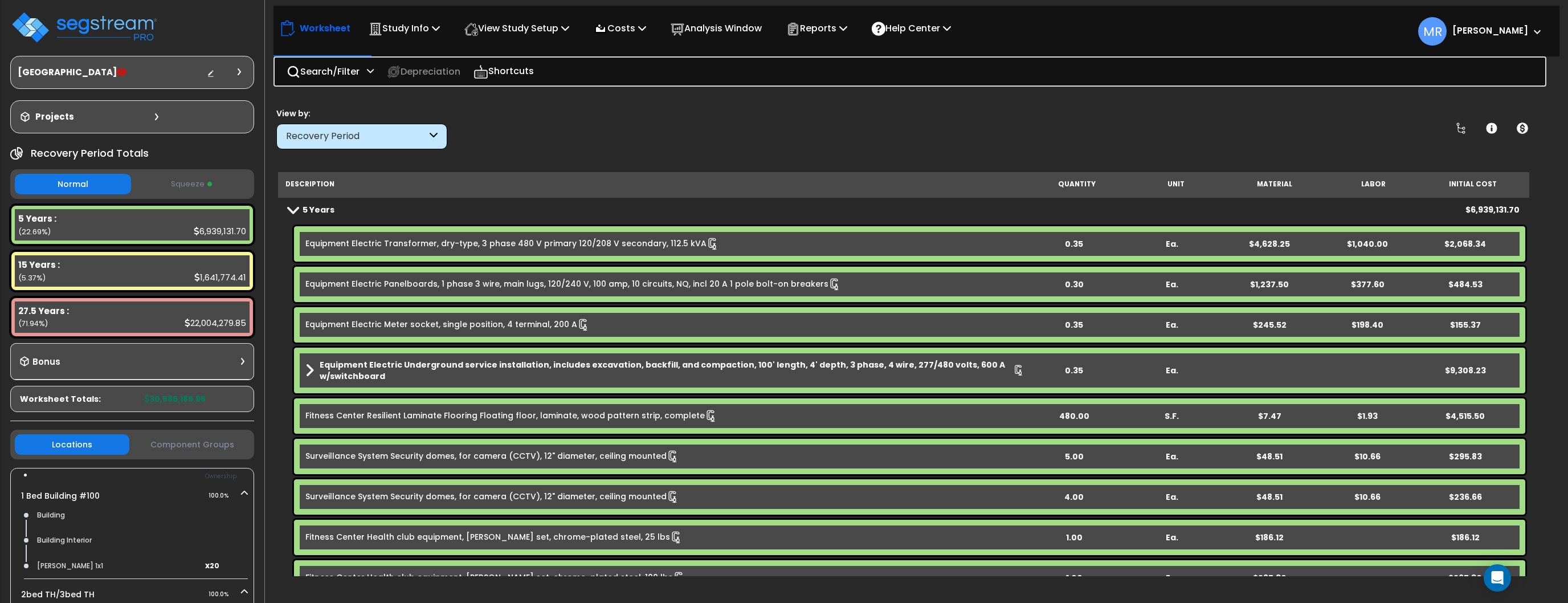
click at [393, 135] on div "Recovery Period" at bounding box center [356, 136] width 141 height 13
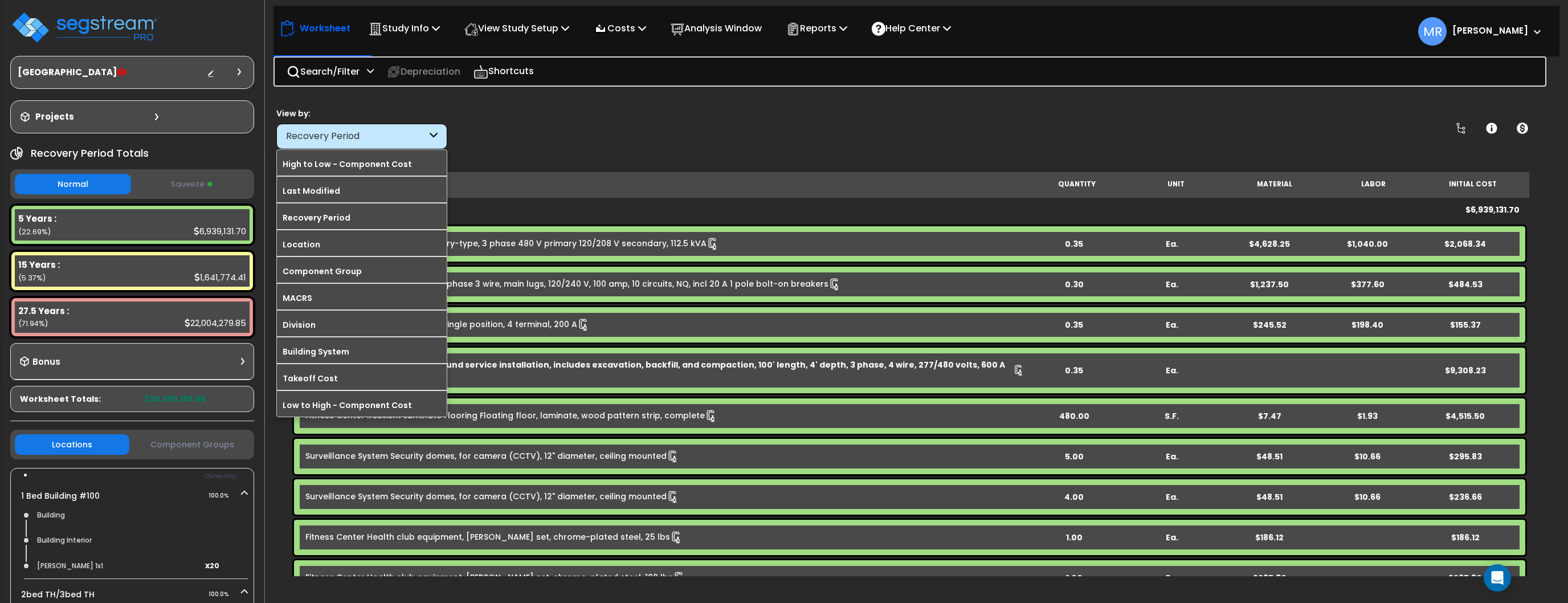
click at [393, 135] on div "Recovery Period" at bounding box center [356, 136] width 141 height 13
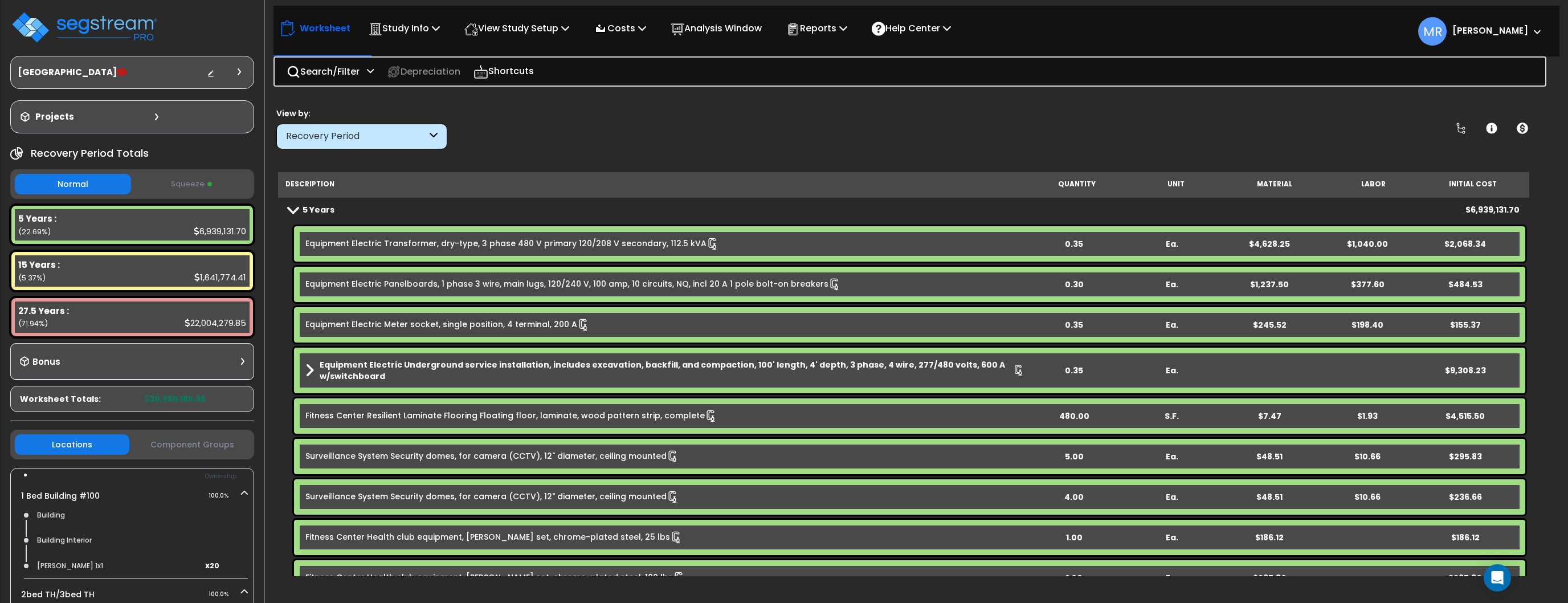
click at [224, 75] on div at bounding box center [226, 72] width 40 height 12
click at [418, 23] on p "Study Info" at bounding box center [404, 27] width 71 height 15
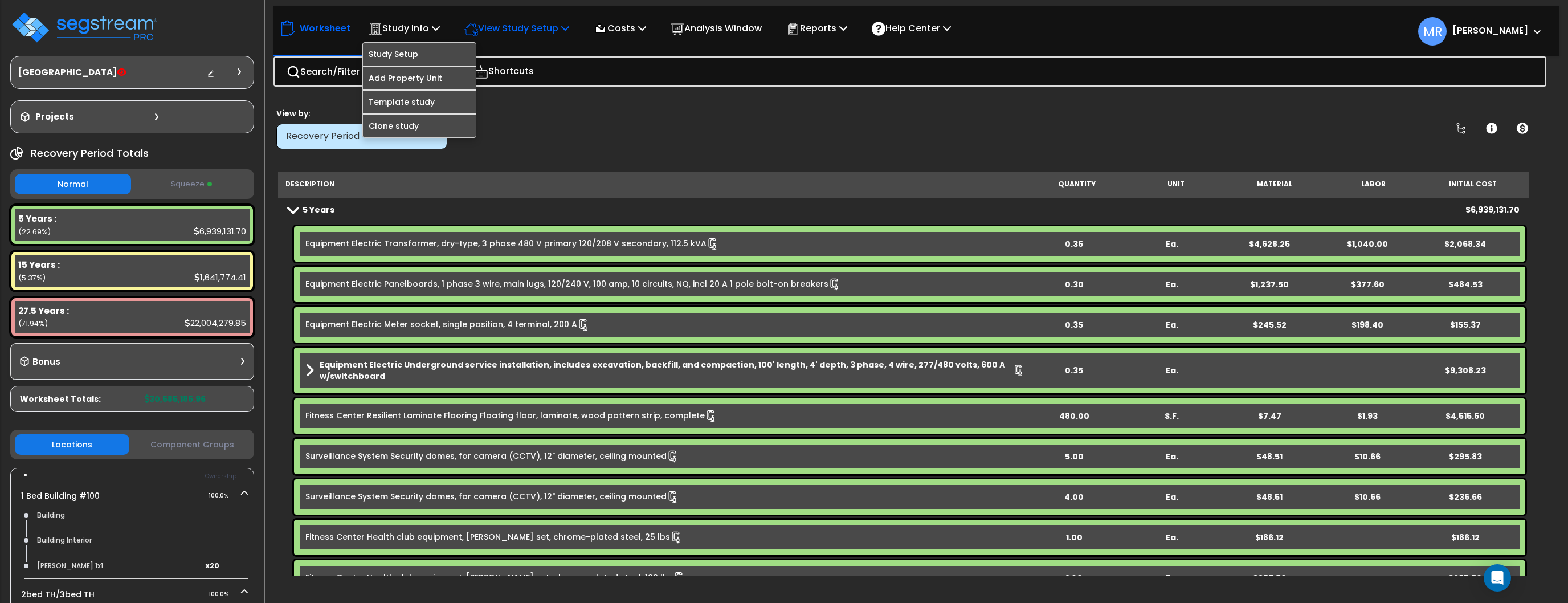
click at [523, 30] on p "View Study Setup" at bounding box center [516, 27] width 105 height 15
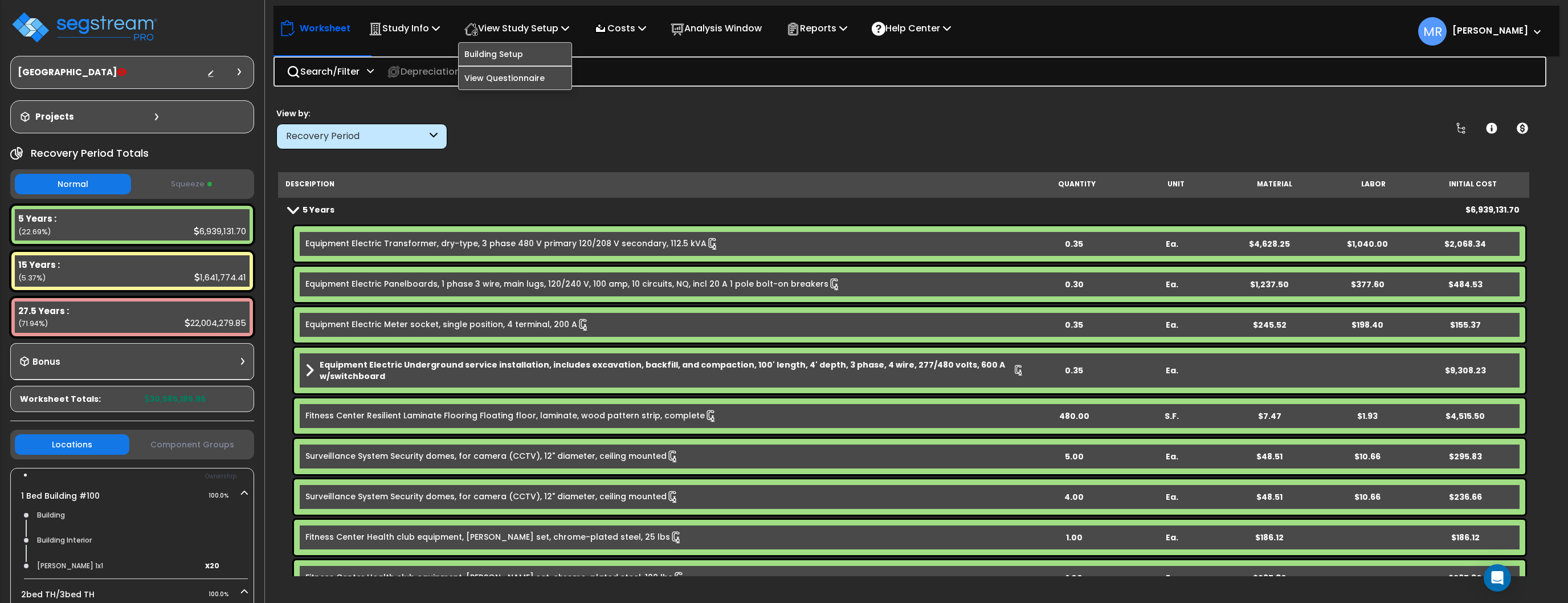
click at [559, 148] on div "View by: Recovery Period High to Low - Component Cost" at bounding box center [904, 128] width 1264 height 42
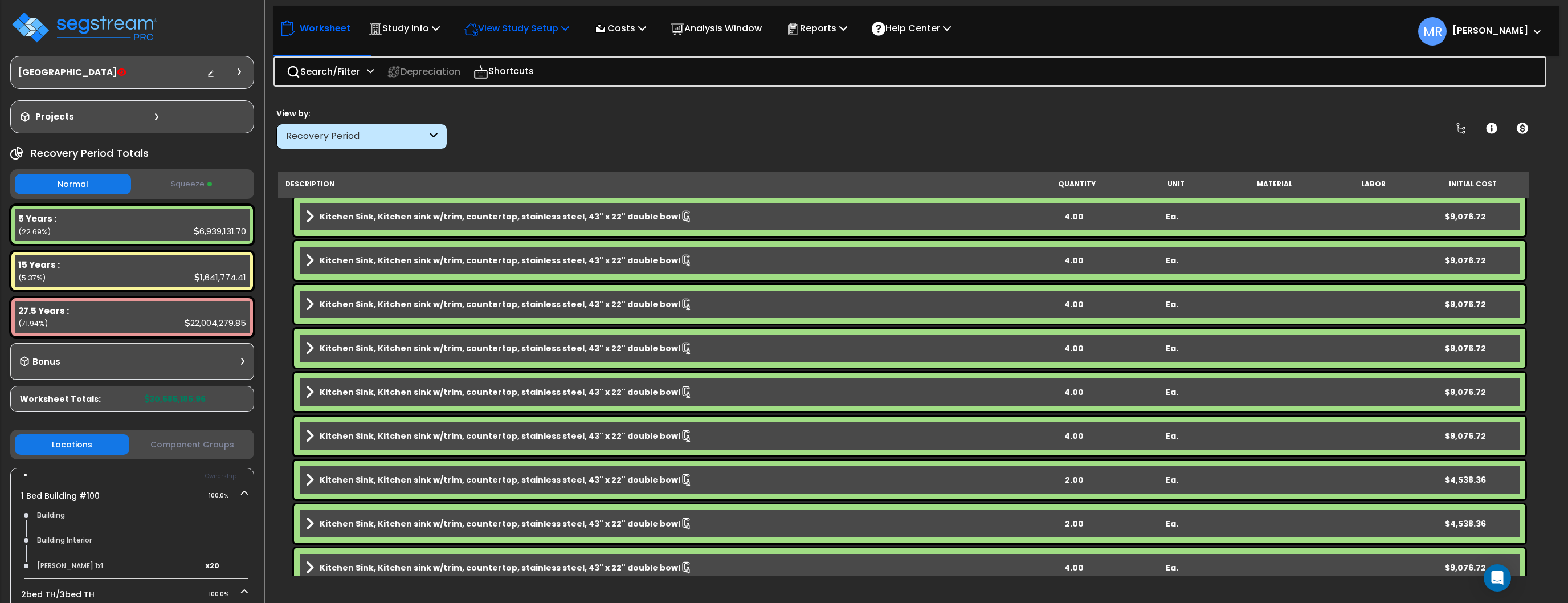
click at [563, 35] on p "View Study Setup" at bounding box center [516, 27] width 105 height 15
click at [520, 73] on link "View Questionnaire" at bounding box center [515, 78] width 113 height 23
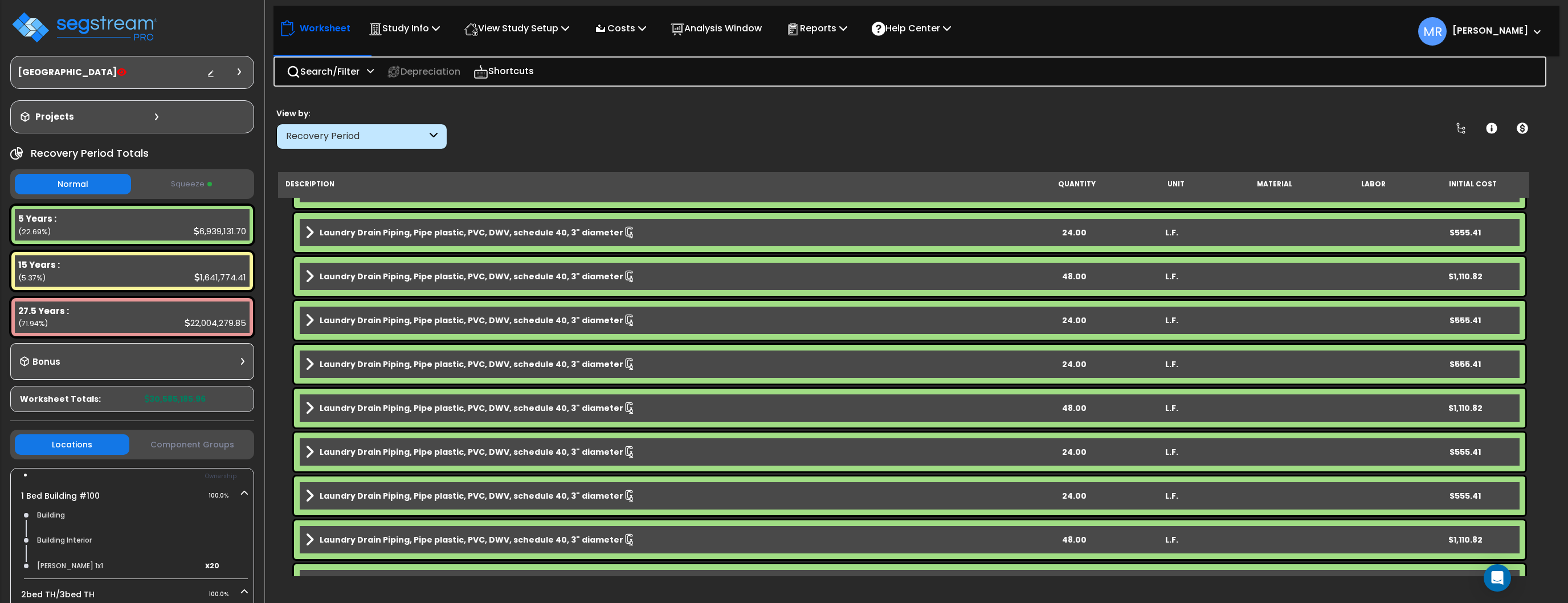
click at [180, 184] on button "Squeeze" at bounding box center [192, 185] width 116 height 20
click at [105, 186] on button "Normal" at bounding box center [73, 185] width 116 height 20
click at [169, 180] on button "Squeeze" at bounding box center [192, 185] width 116 height 20
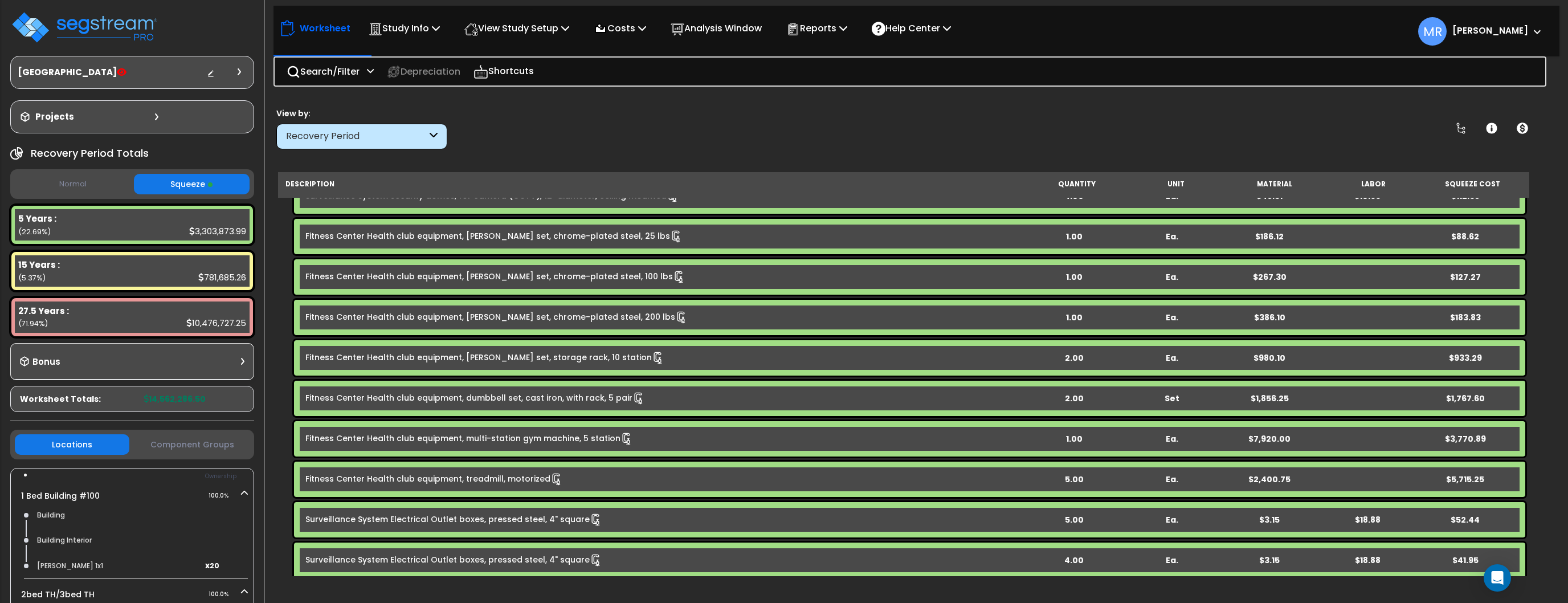
scroll to position [304, 0]
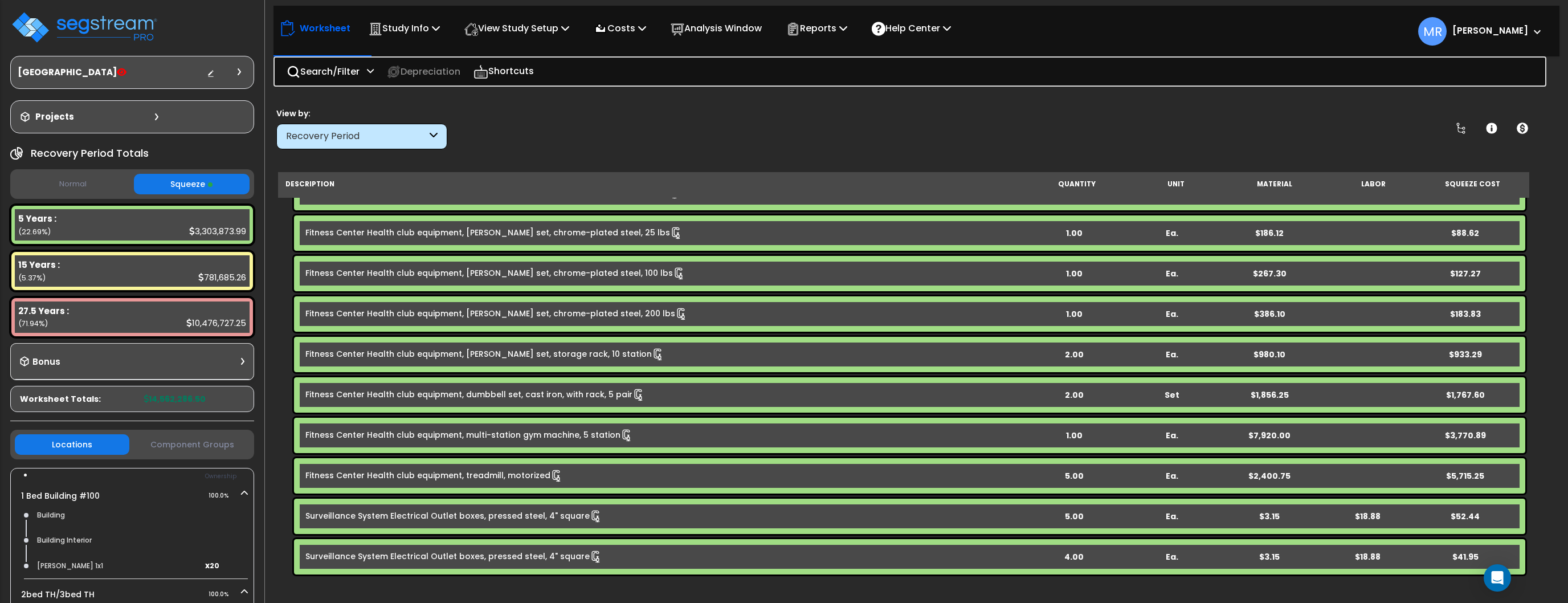
click at [433, 130] on icon at bounding box center [433, 136] width 8 height 13
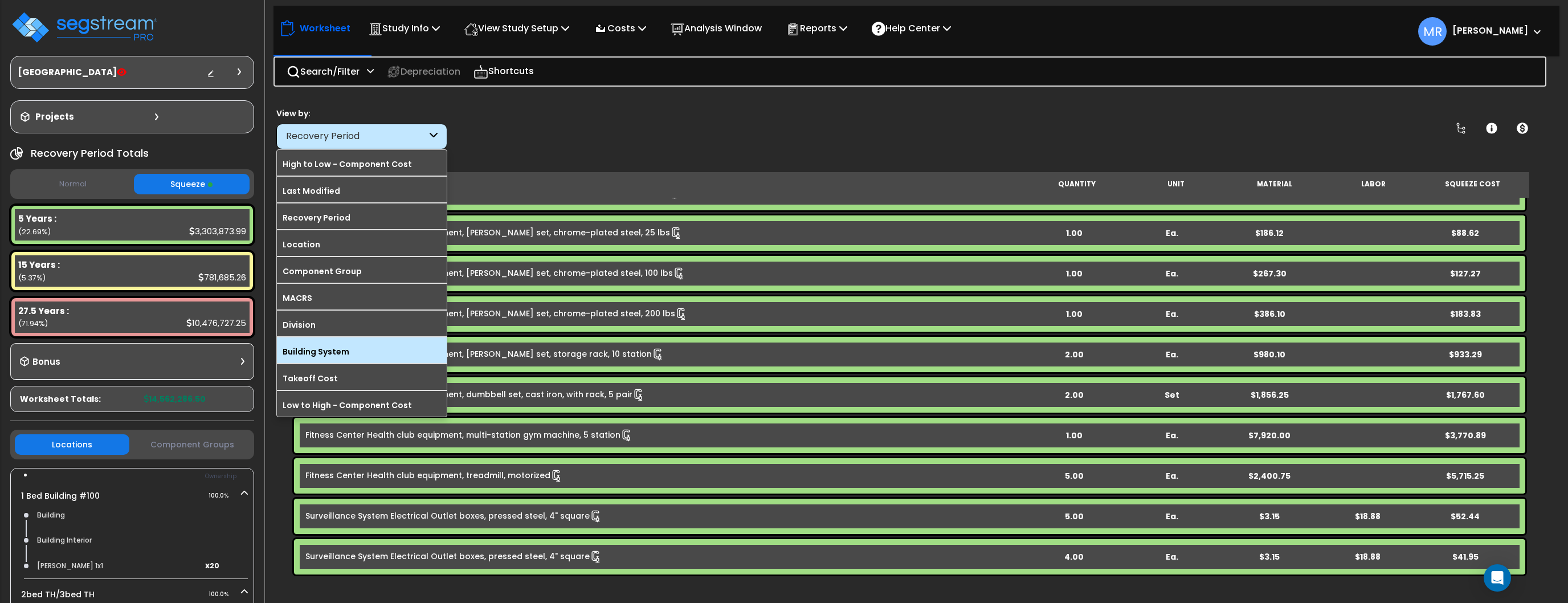
click at [312, 343] on label "Building System" at bounding box center [361, 352] width 169 height 17
click at [0, 0] on input "Building System" at bounding box center [0, 0] width 0 height 0
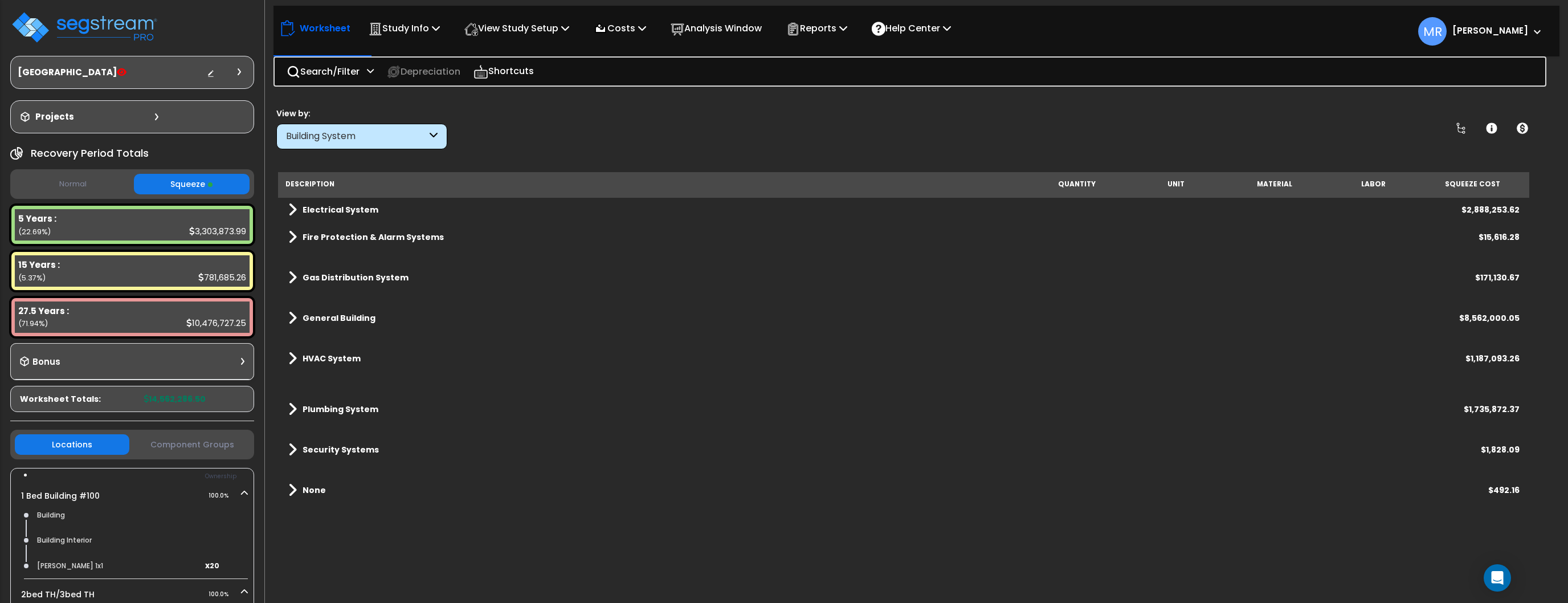
click at [309, 211] on b "Electrical System" at bounding box center [340, 210] width 76 height 12
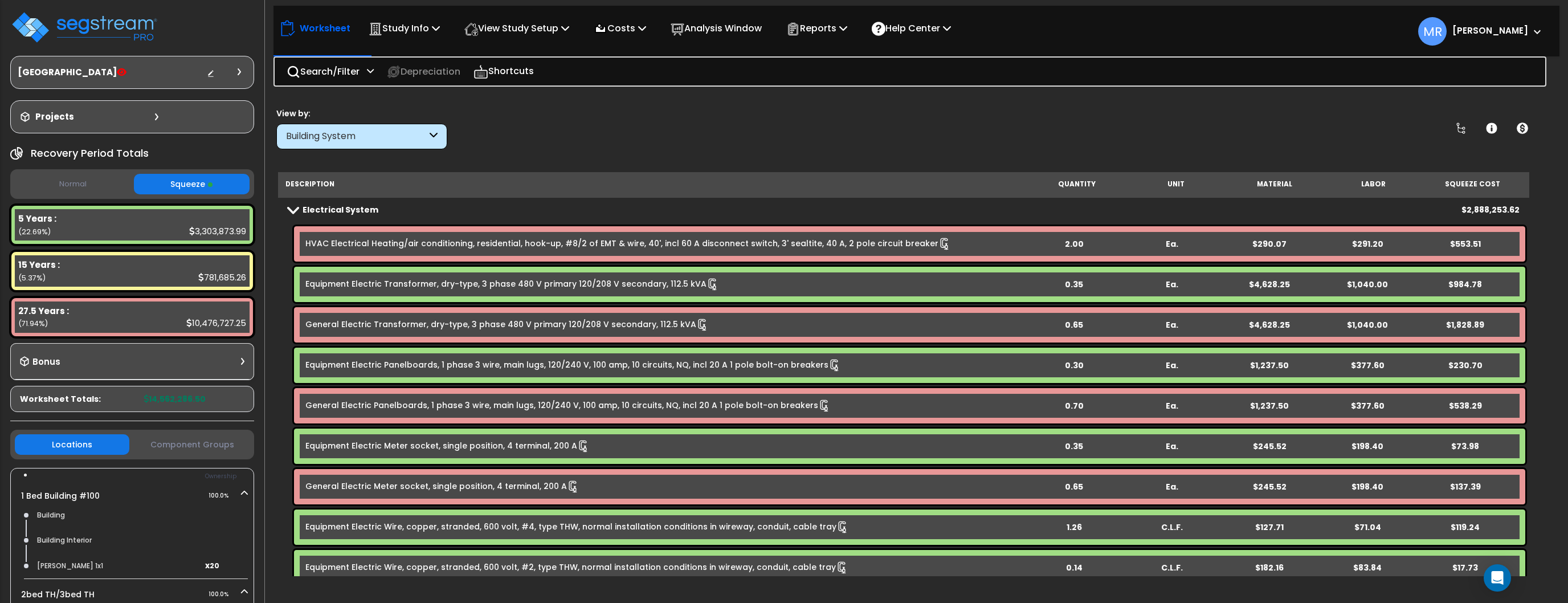
click at [333, 137] on div "Building System" at bounding box center [356, 136] width 141 height 13
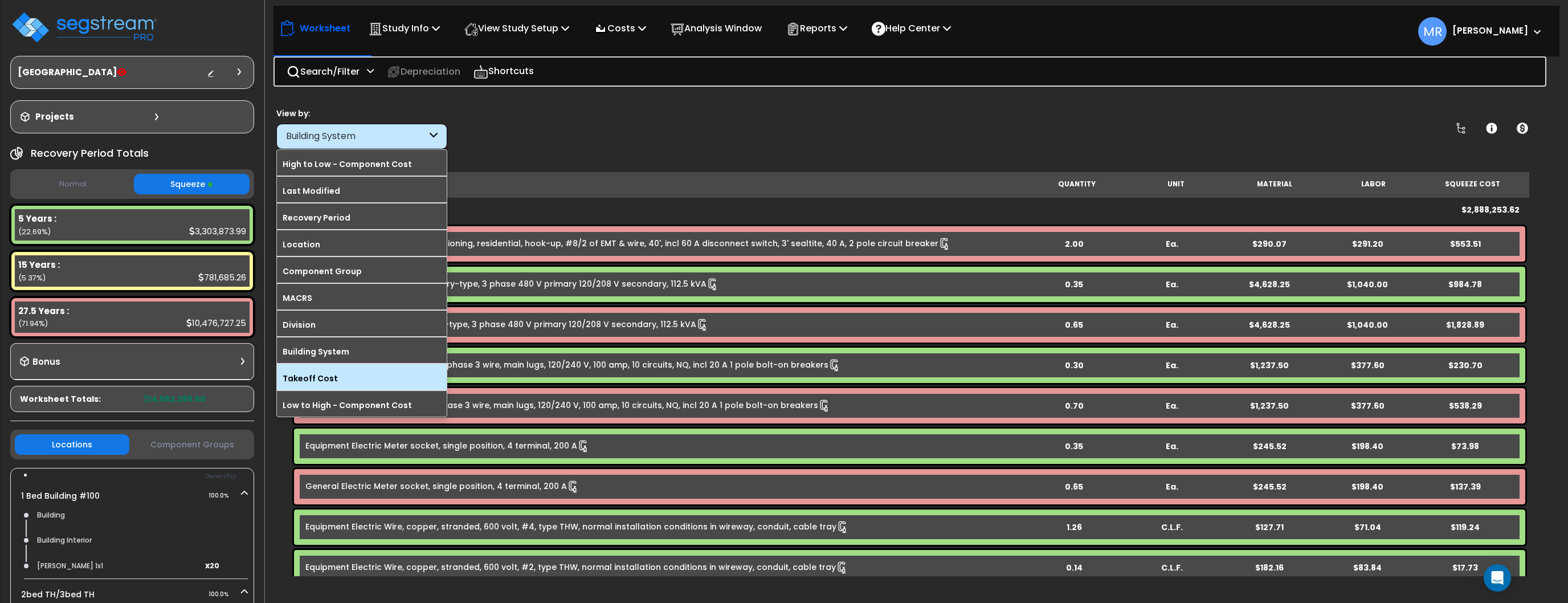
click at [314, 371] on label "Takeoff Cost" at bounding box center [361, 379] width 169 height 17
click at [0, 0] on input "Takeoff Cost" at bounding box center [0, 0] width 0 height 0
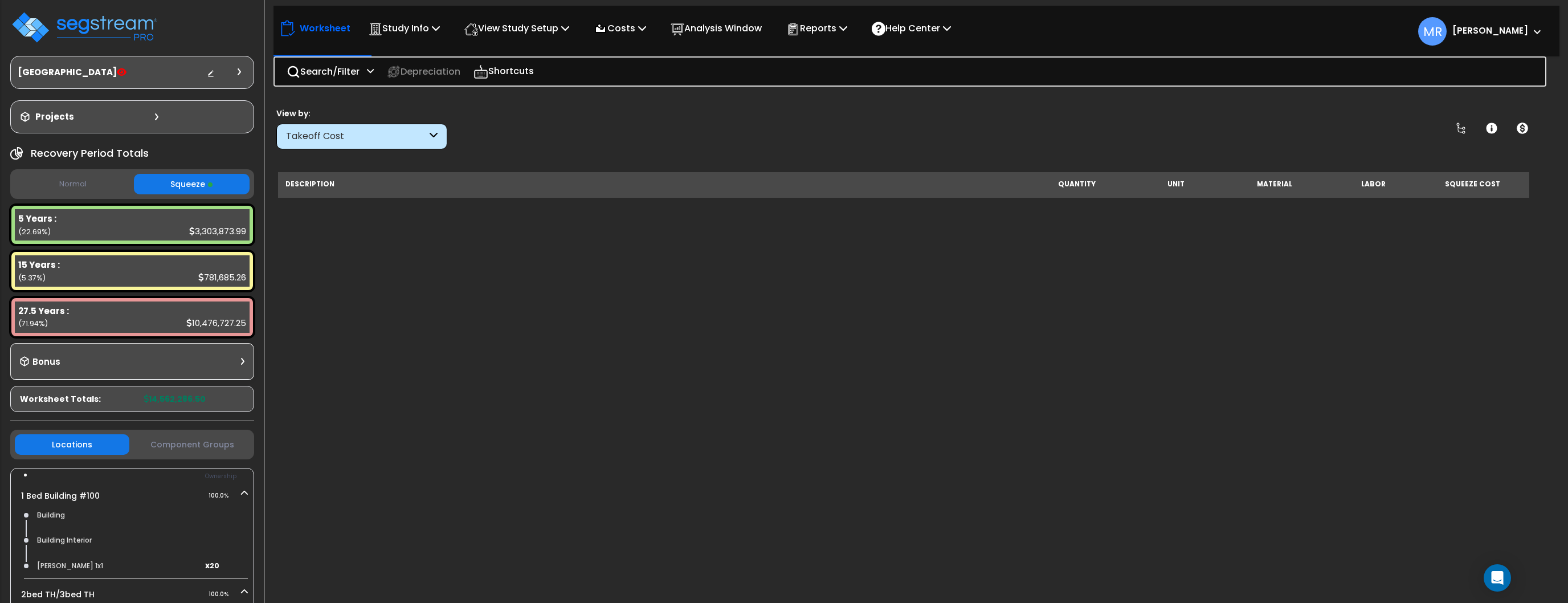
click at [361, 143] on div "Takeoff Cost" at bounding box center [356, 136] width 141 height 13
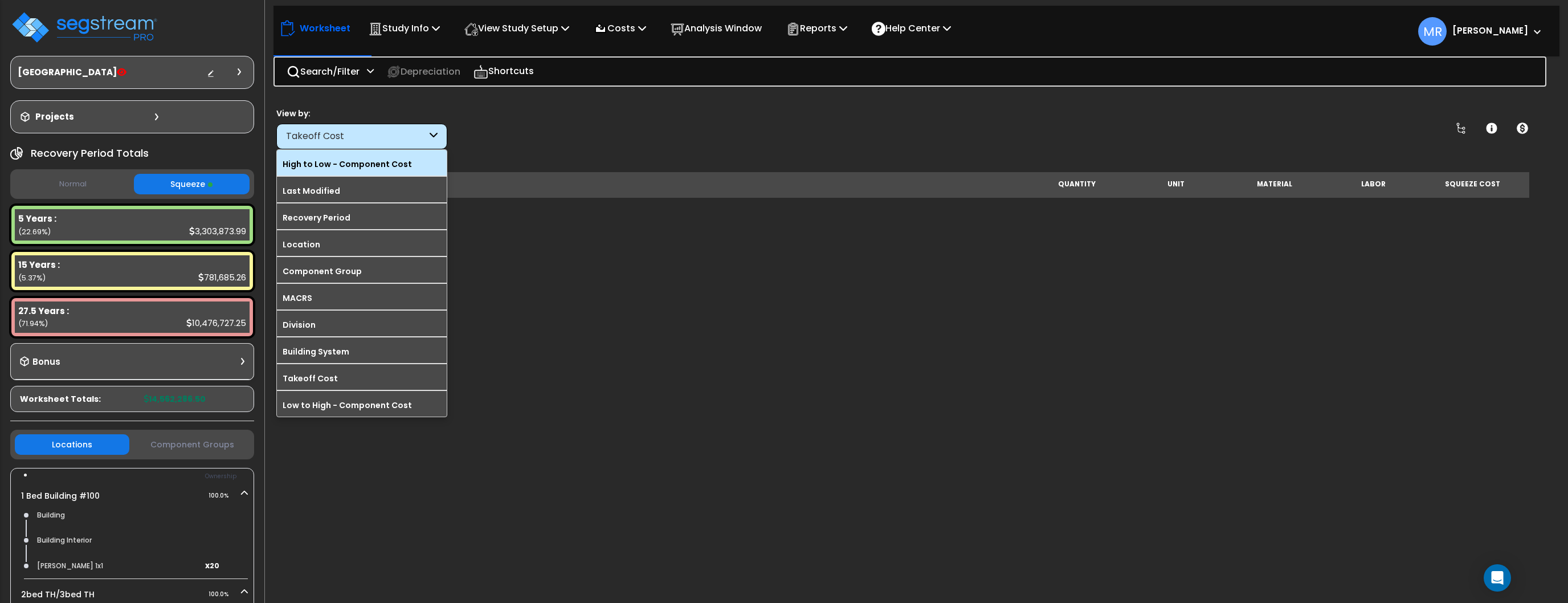
click at [313, 164] on label "High to Low - Component Cost" at bounding box center [361, 164] width 169 height 17
click at [0, 0] on input "High to Low - Component Cost" at bounding box center [0, 0] width 0 height 0
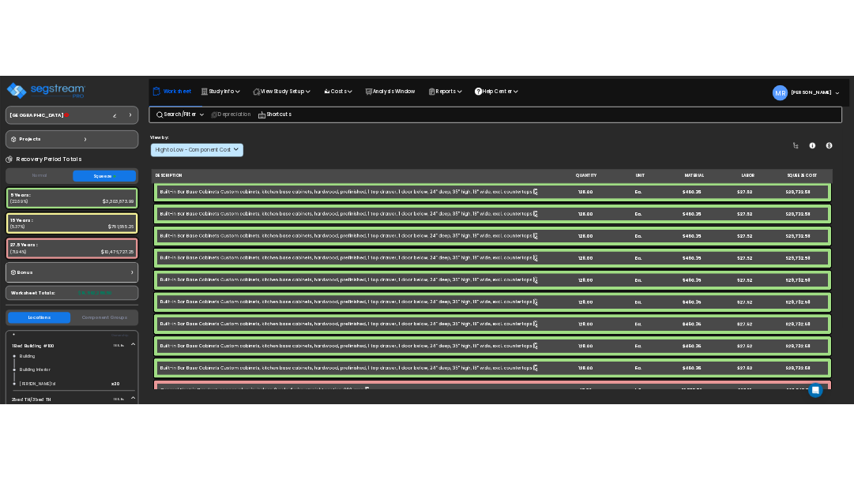
scroll to position [2791, 0]
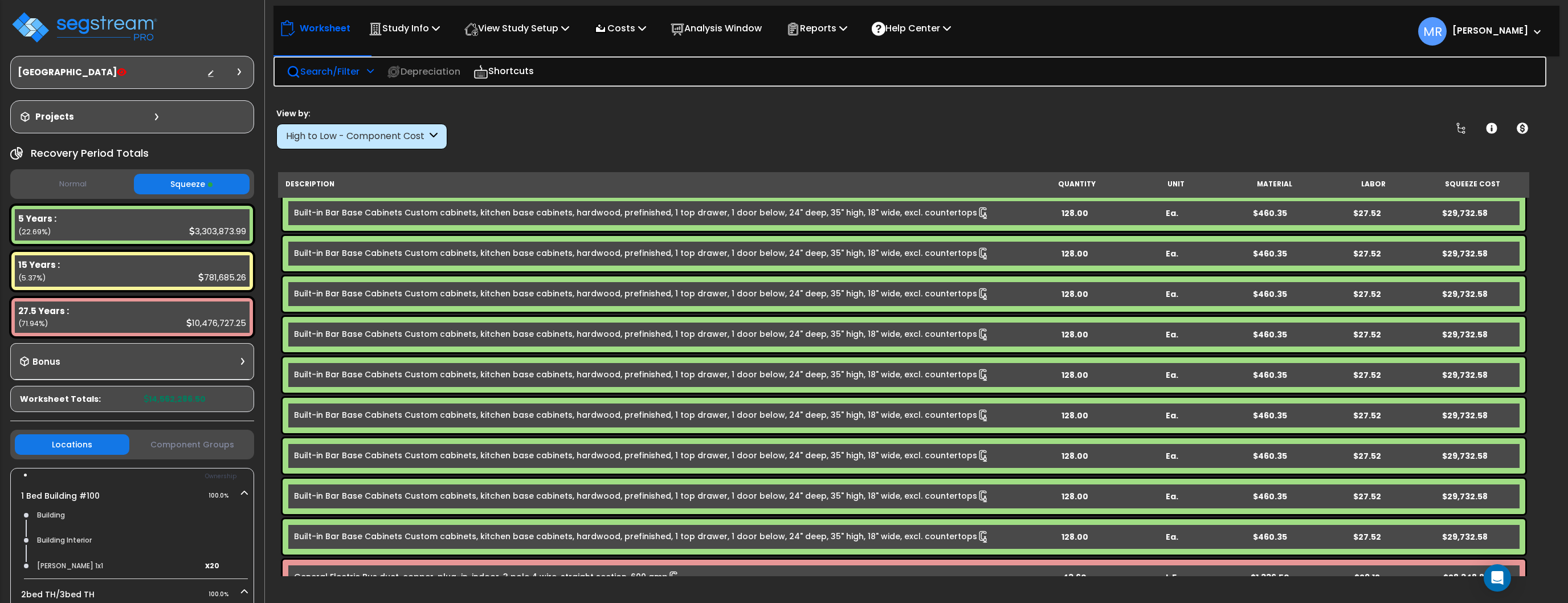
click at [358, 71] on p "Search/Filter" at bounding box center [322, 71] width 73 height 15
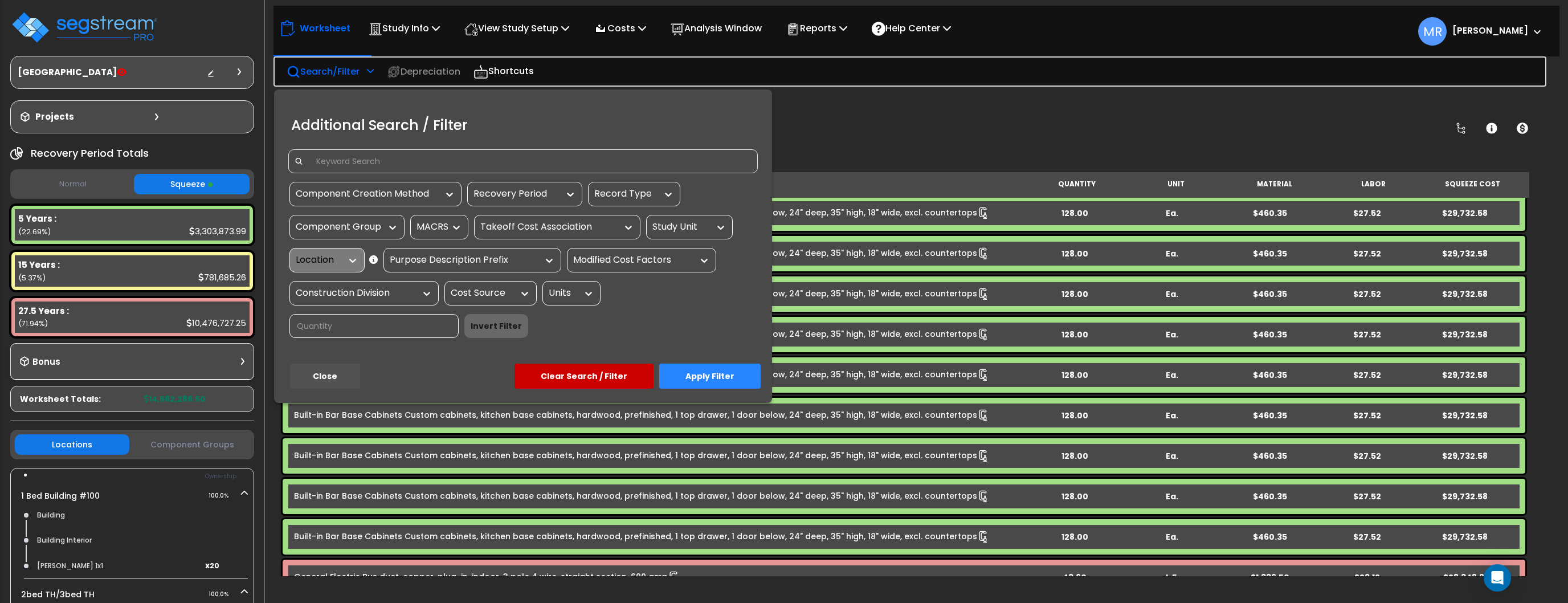
click at [378, 162] on input at bounding box center [531, 162] width 443 height 17
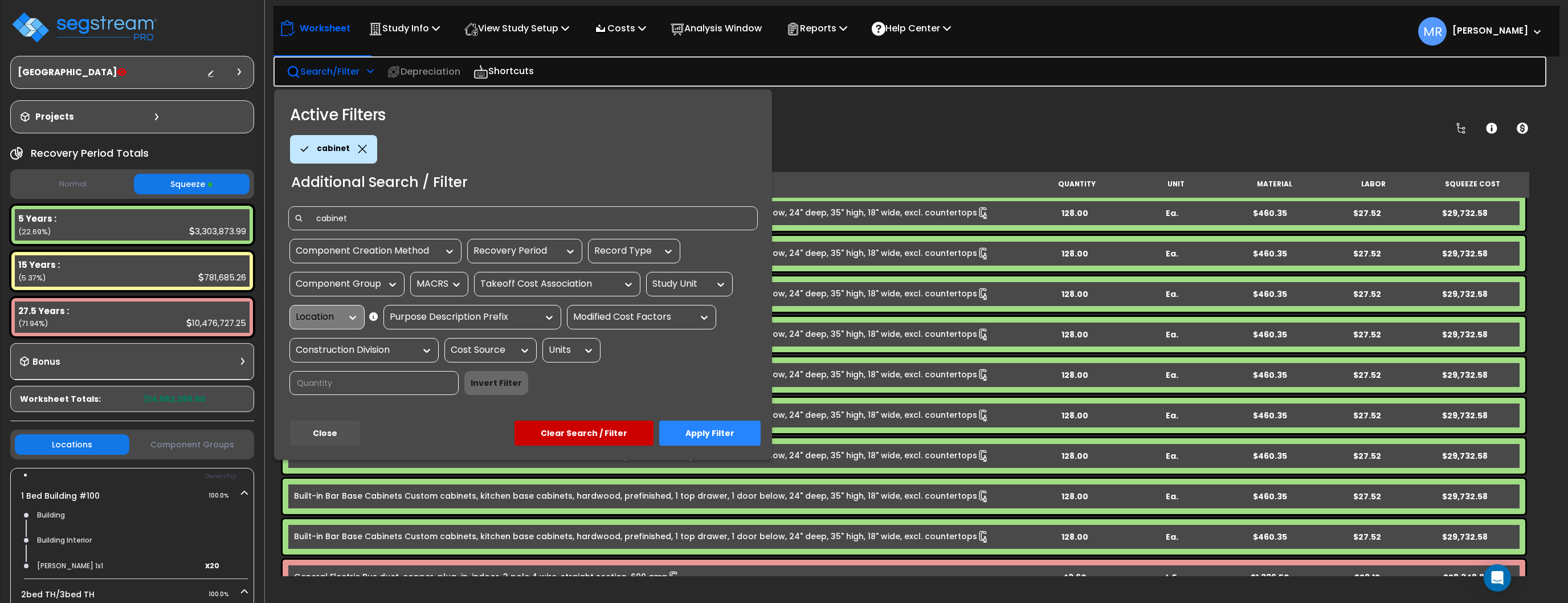
click at [555, 253] on div "Recovery Period" at bounding box center [516, 251] width 86 height 13
type input "cabinet"
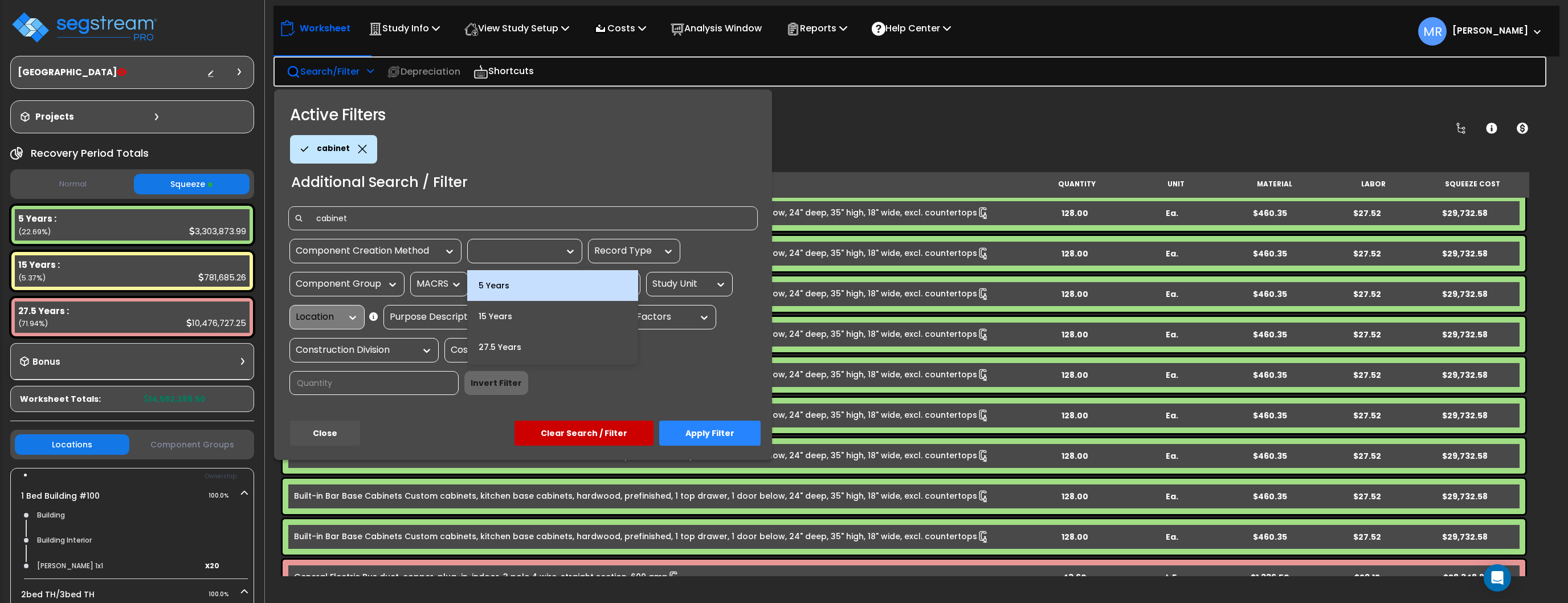
click at [527, 281] on div "5 Years" at bounding box center [552, 286] width 171 height 31
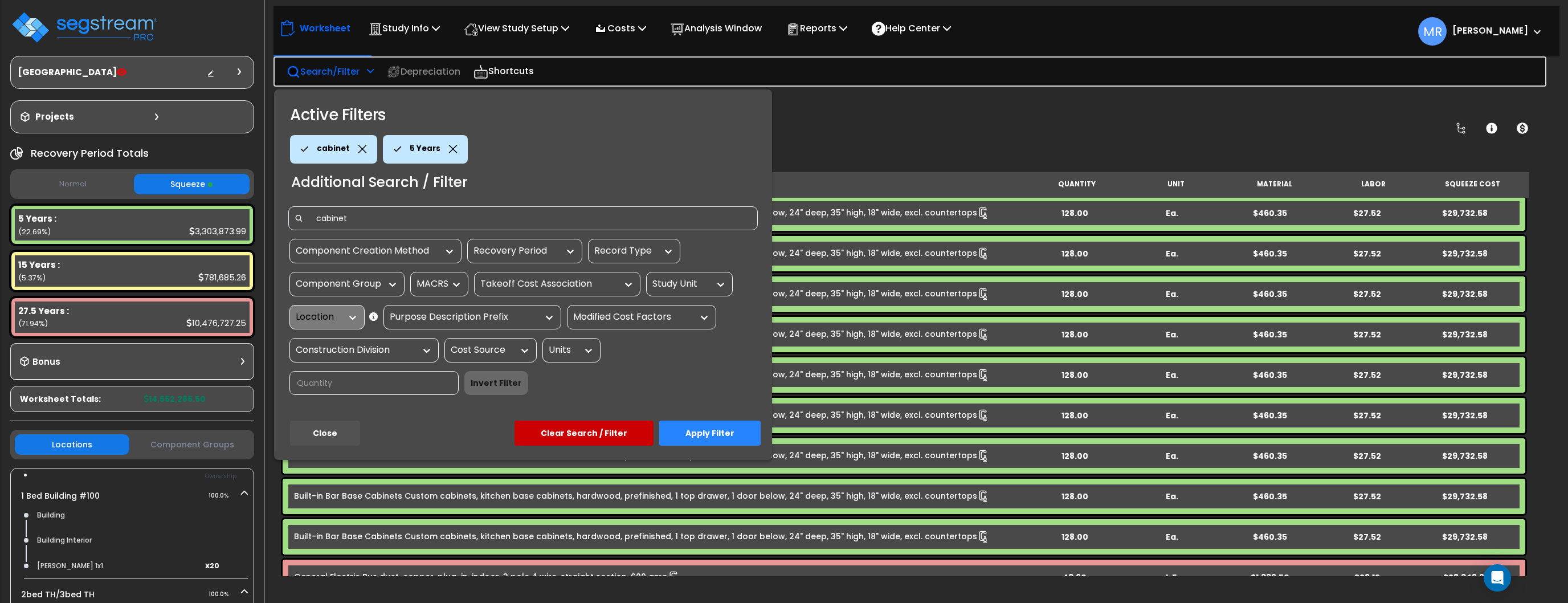
click at [702, 421] on button "Apply Filter" at bounding box center [710, 433] width 102 height 25
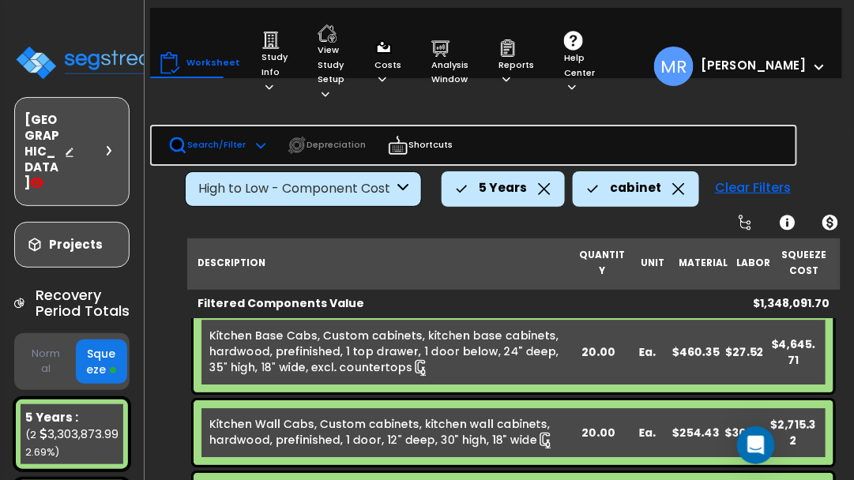
click at [217, 146] on p "Search/Filter" at bounding box center [206, 145] width 77 height 19
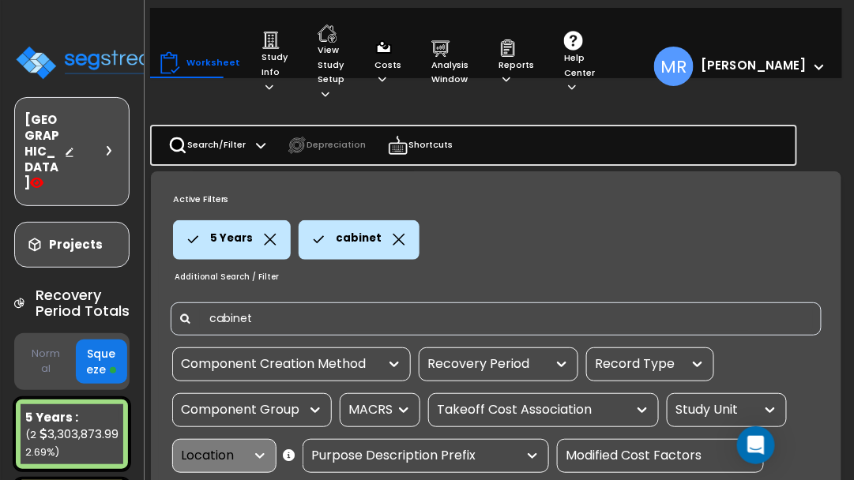
click at [483, 329] on input "cabinet" at bounding box center [507, 319] width 614 height 24
click at [395, 235] on icon at bounding box center [399, 240] width 13 height 12
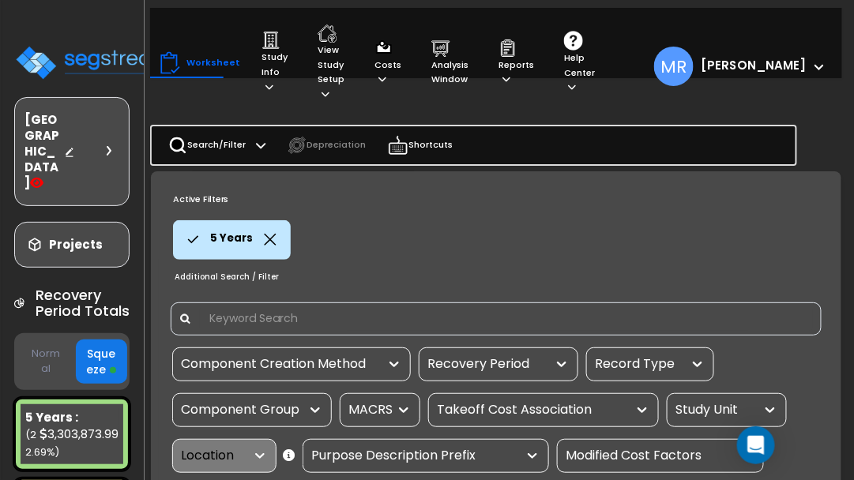
scroll to position [70, 0]
click at [785, 235] on div "5 Years" at bounding box center [503, 240] width 661 height 40
click at [814, 147] on div at bounding box center [427, 240] width 854 height 480
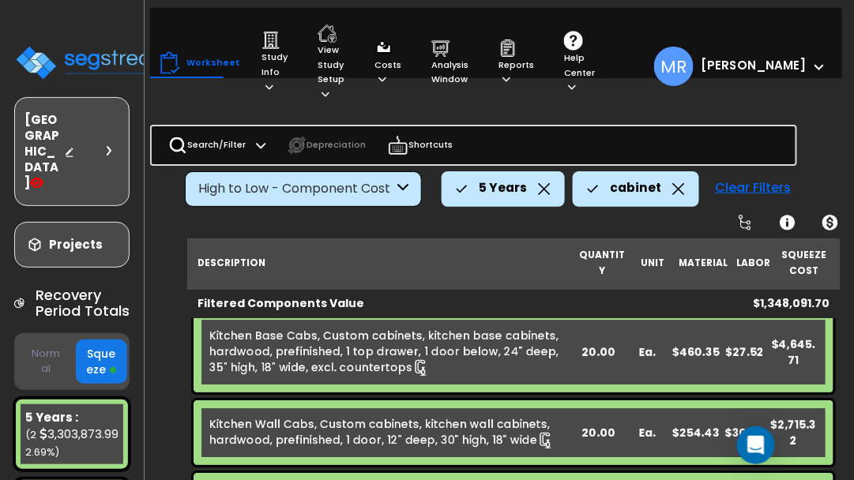
click at [673, 190] on icon at bounding box center [678, 189] width 13 height 12
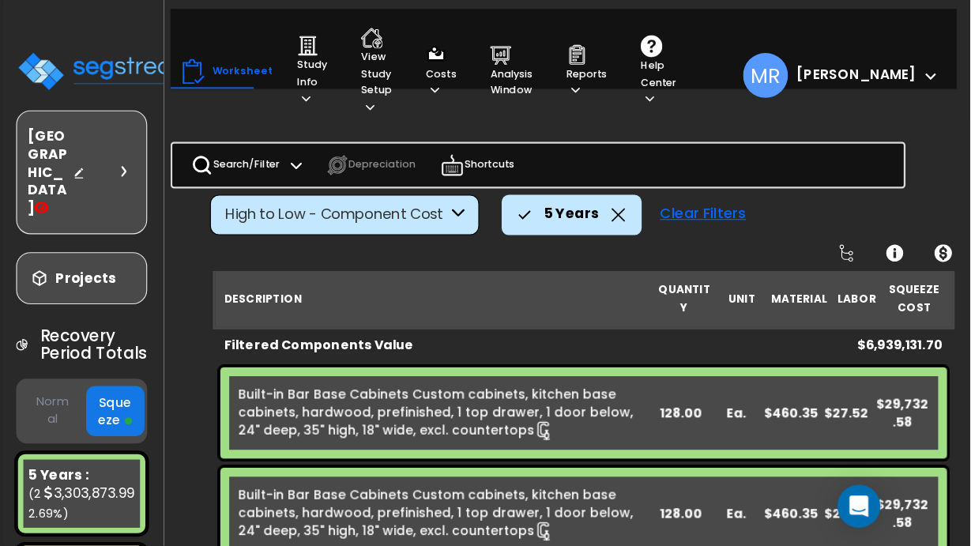
scroll to position [0, 0]
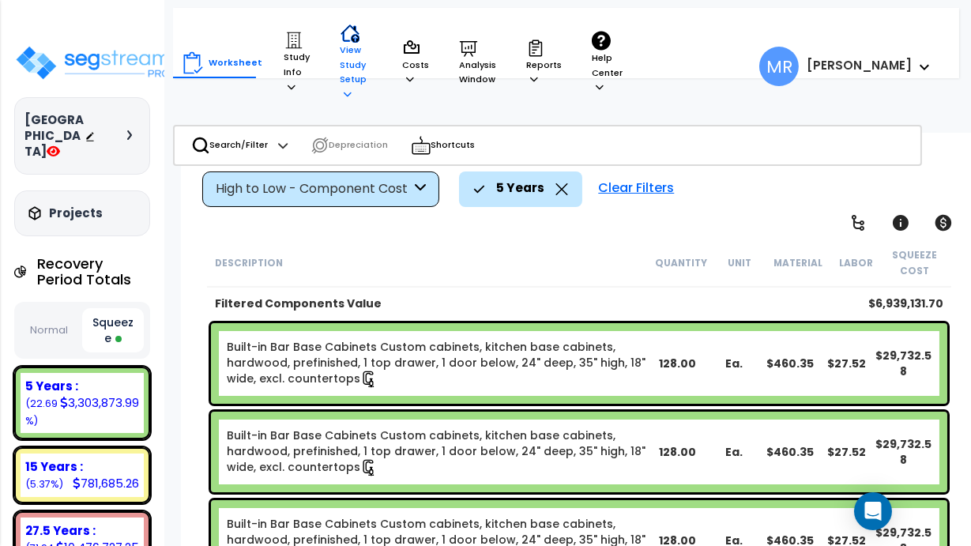
click at [360, 74] on p "View Study Setup" at bounding box center [357, 63] width 32 height 78
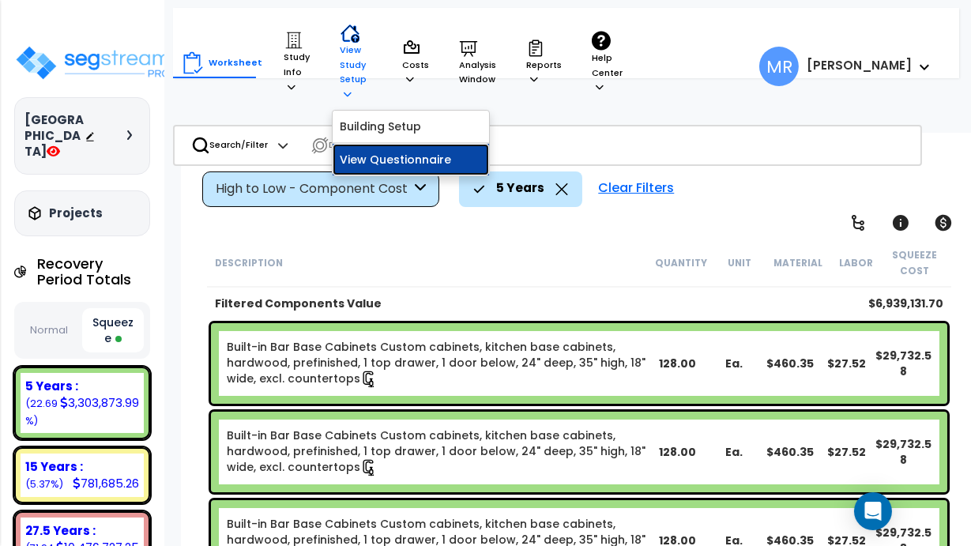
click at [366, 144] on link "View Questionnaire" at bounding box center [411, 160] width 156 height 32
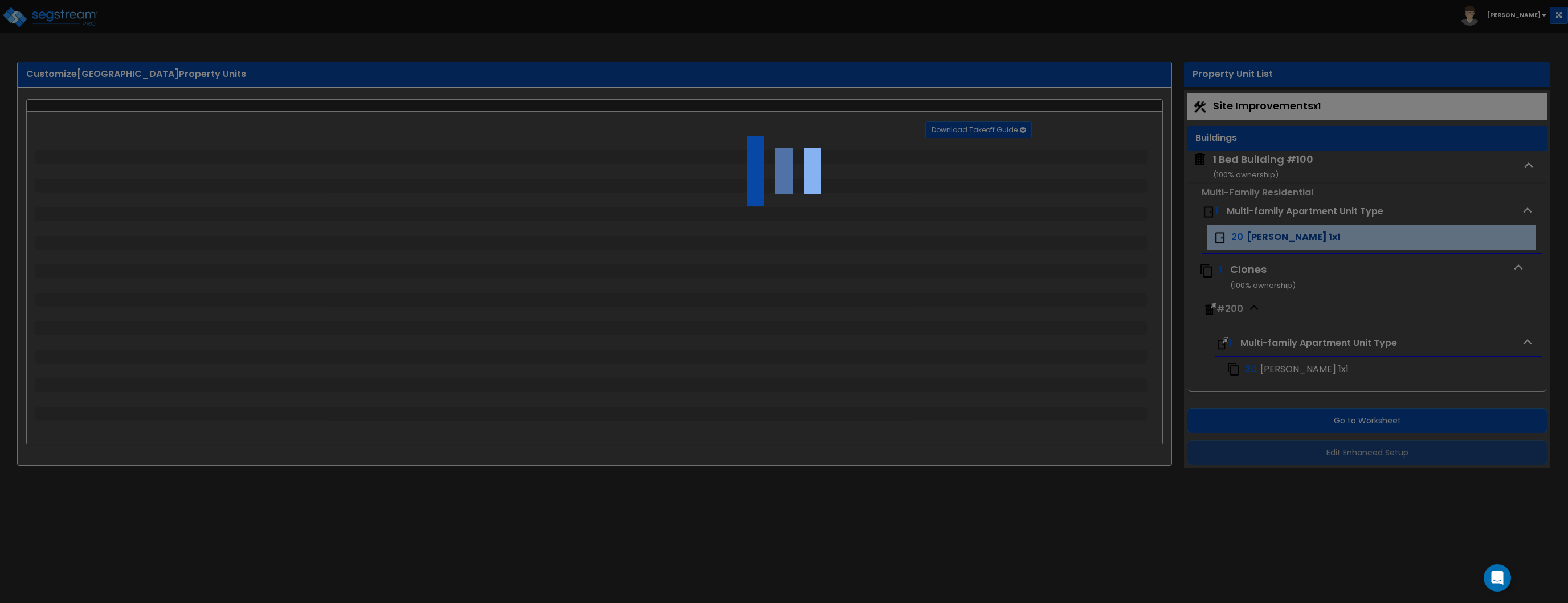
select select "1"
select select "5"
select select "2"
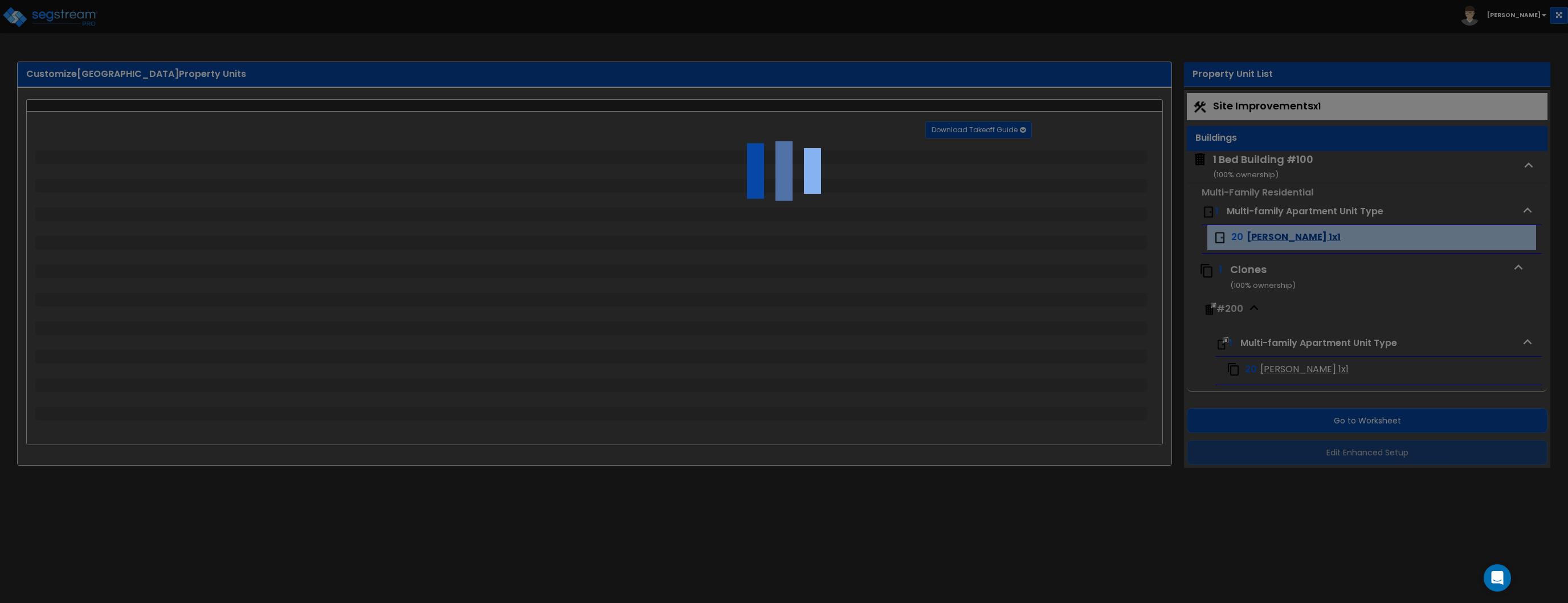
select select "2"
select select "1"
select select "2"
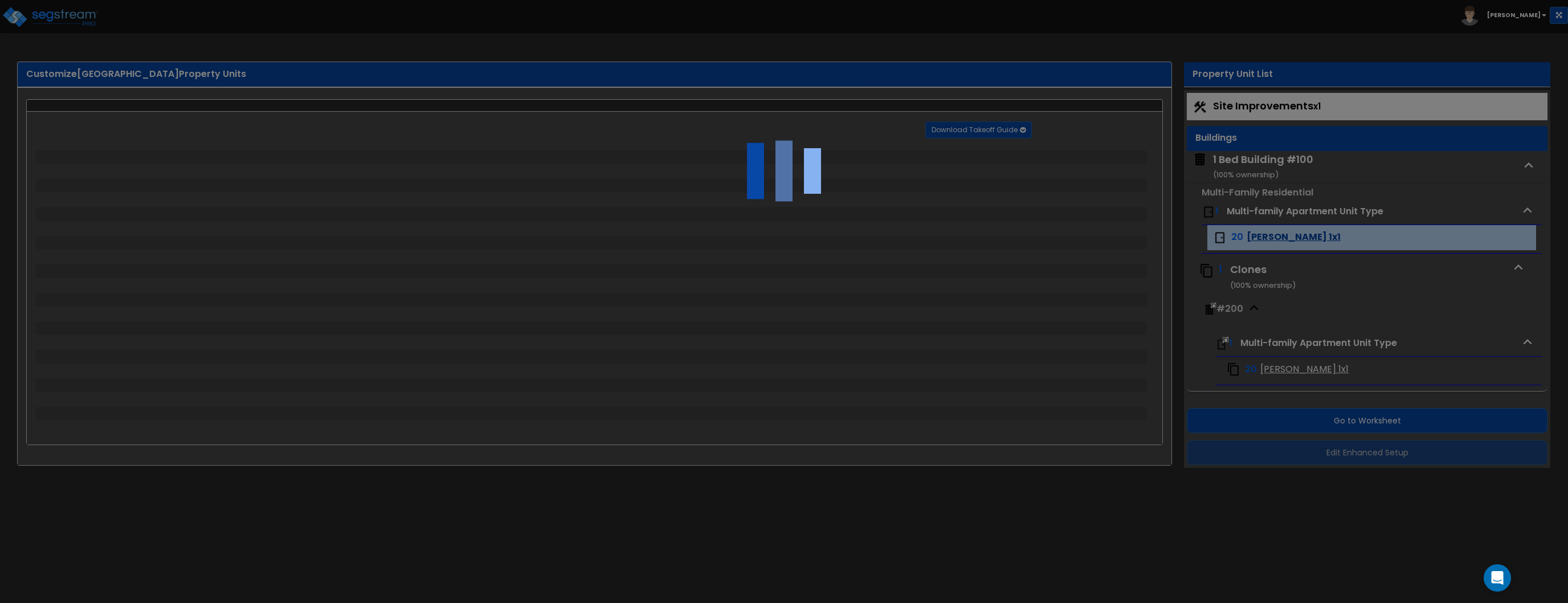
select select "1"
select select "3"
select select "2"
select select "1"
select select "2"
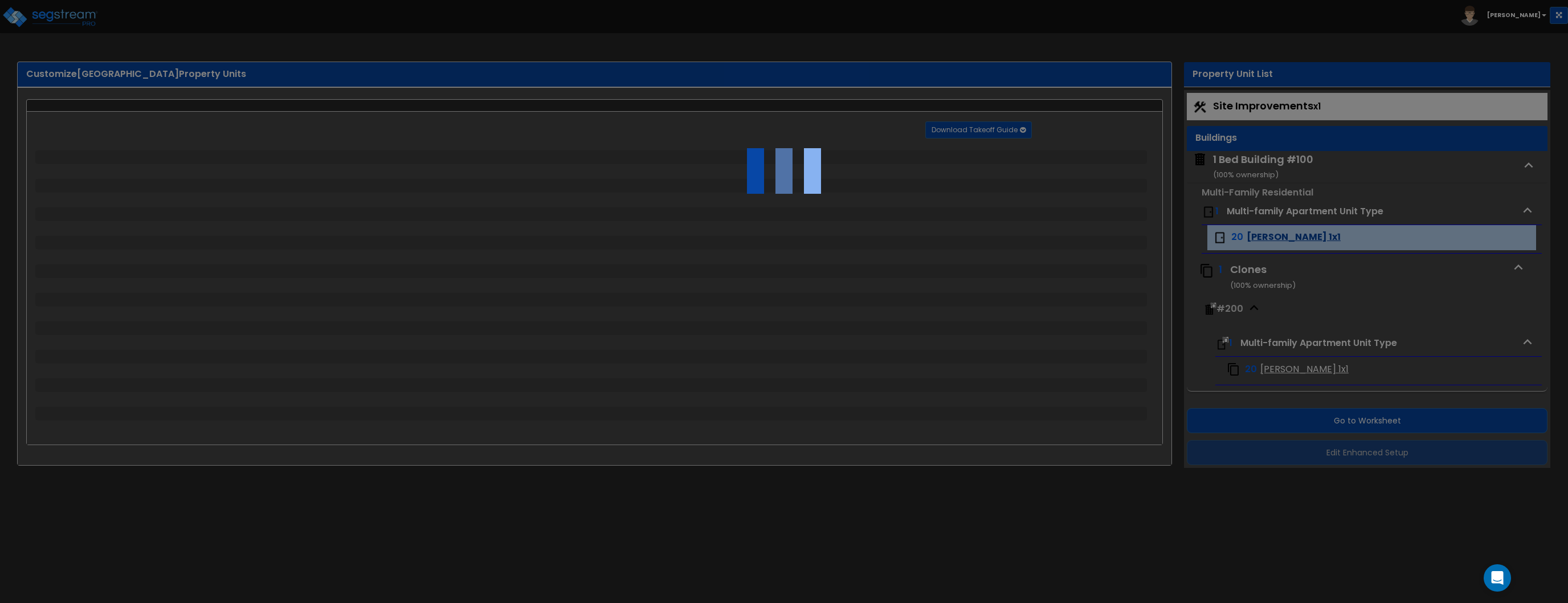
select select "1"
select select "3"
select select "2"
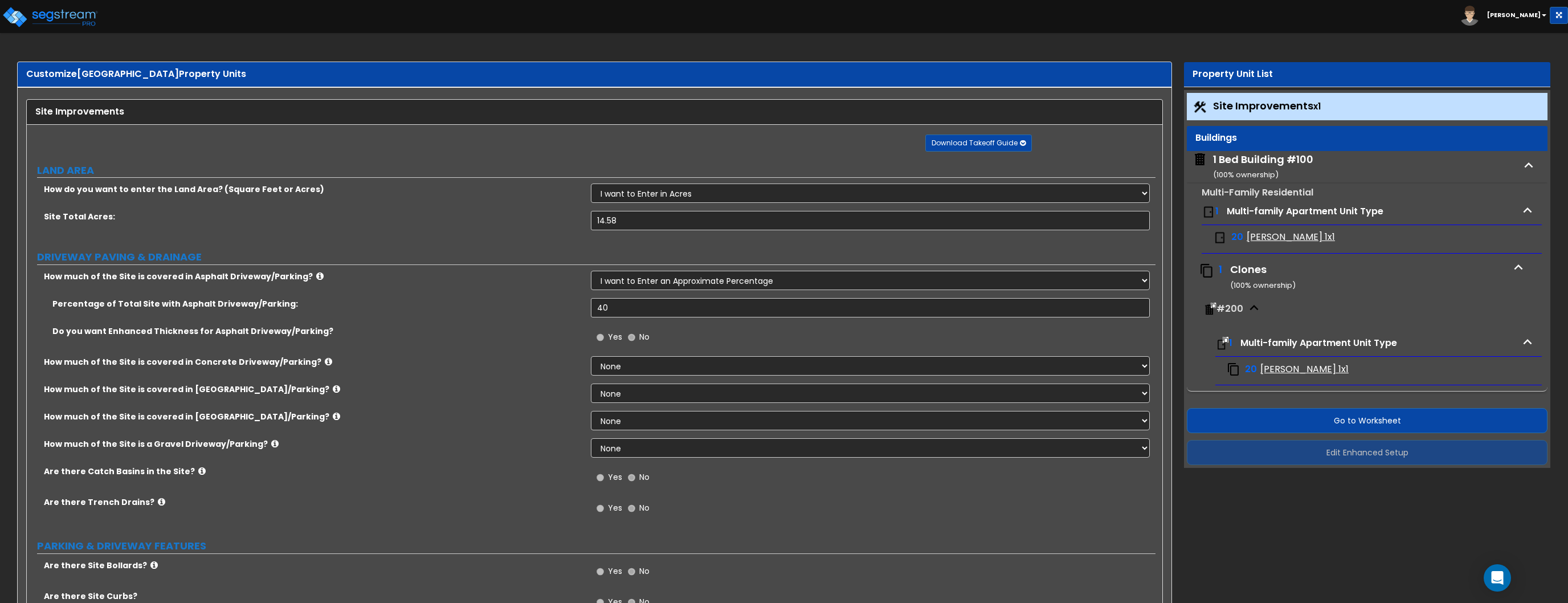
click at [1267, 159] on div "1 Bed Building #100 ( 100 % ownership)" at bounding box center [1263, 167] width 100 height 29
select select "2"
select select "7"
select select "1"
select select "7"
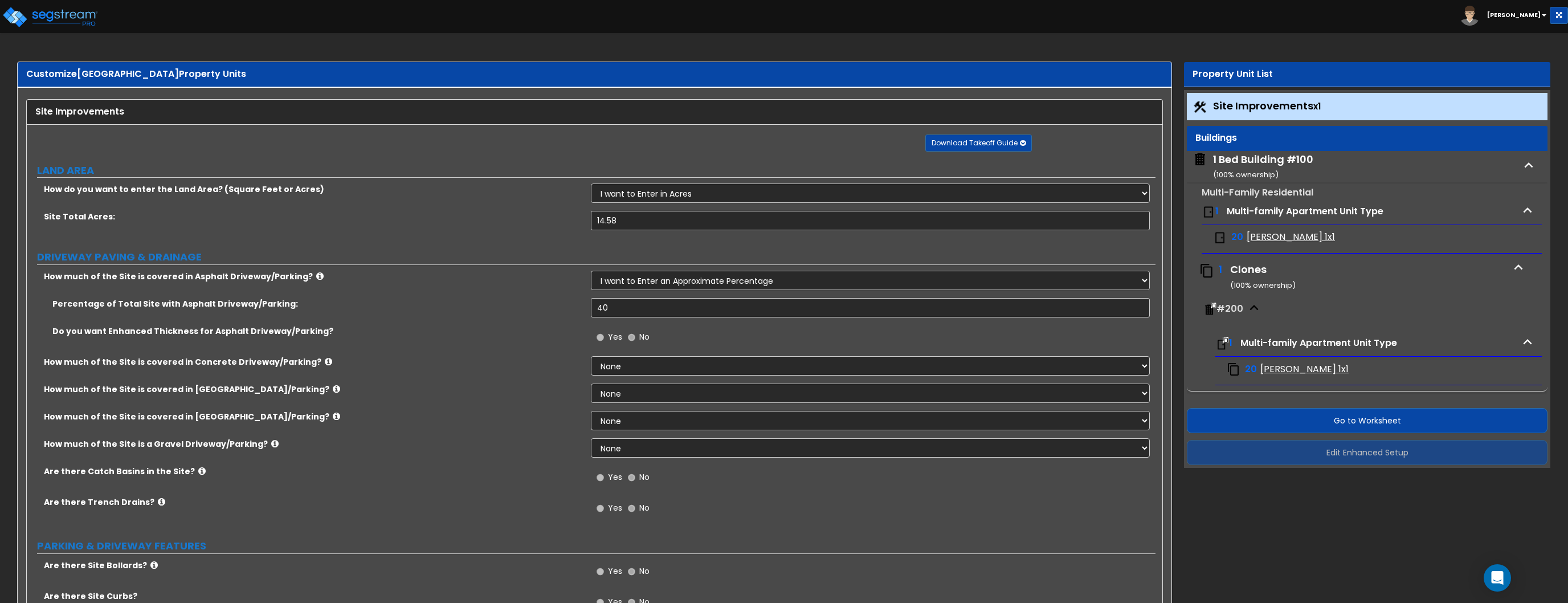
select select "1"
select select "2"
select select "1"
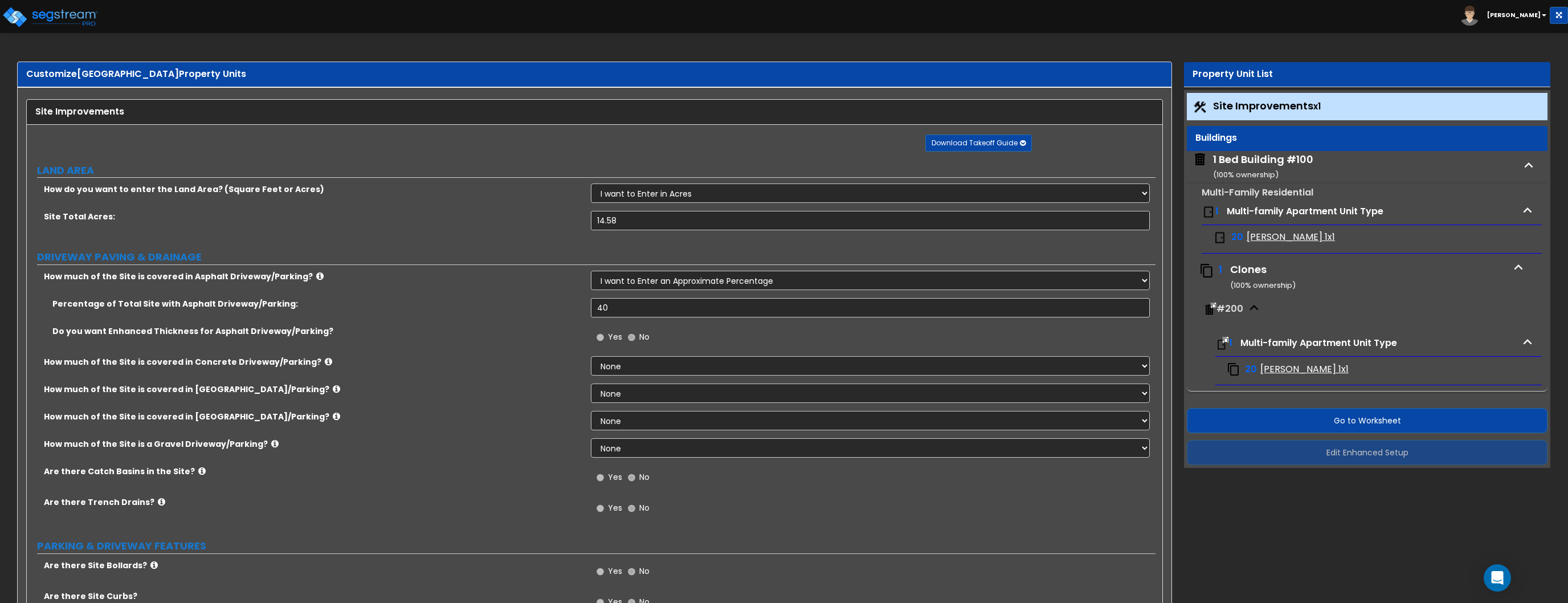
select select "3"
select select "1"
select select "3"
select select "2"
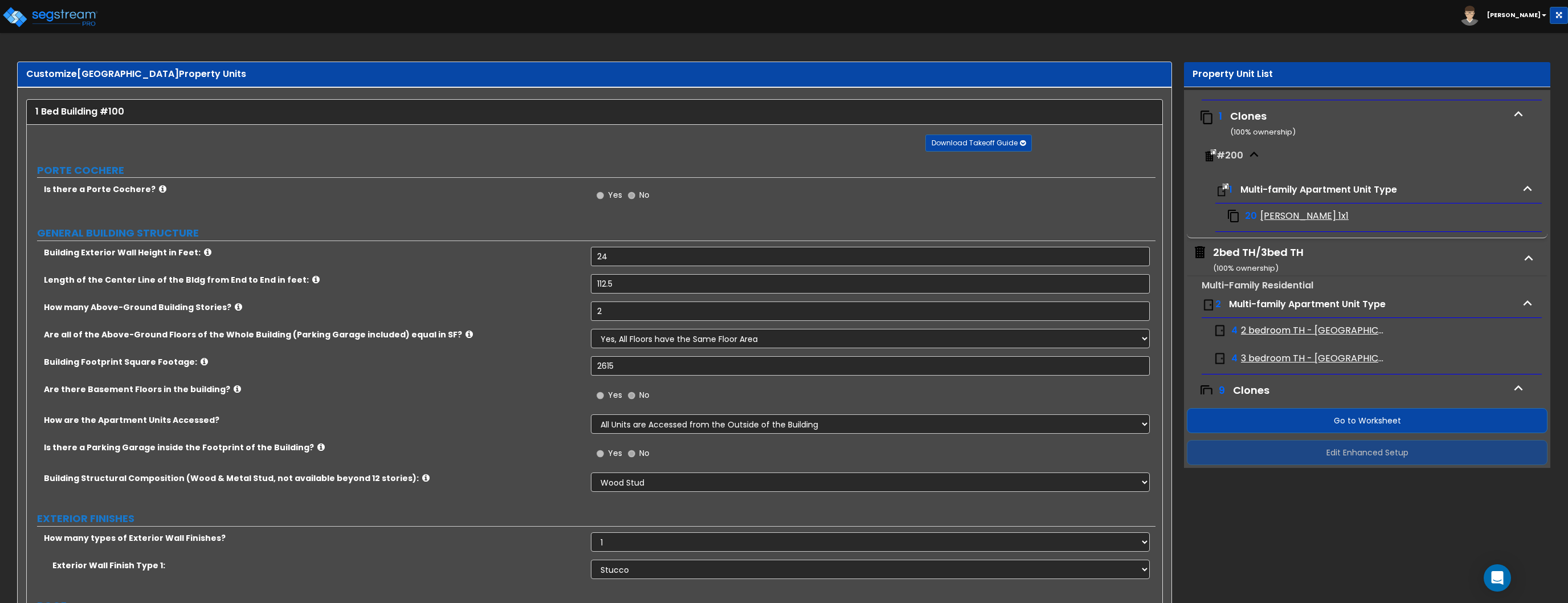
scroll to position [159, 0]
click at [1274, 248] on div "2bed TH/3bed TH ( 100 % ownership)" at bounding box center [1259, 253] width 91 height 29
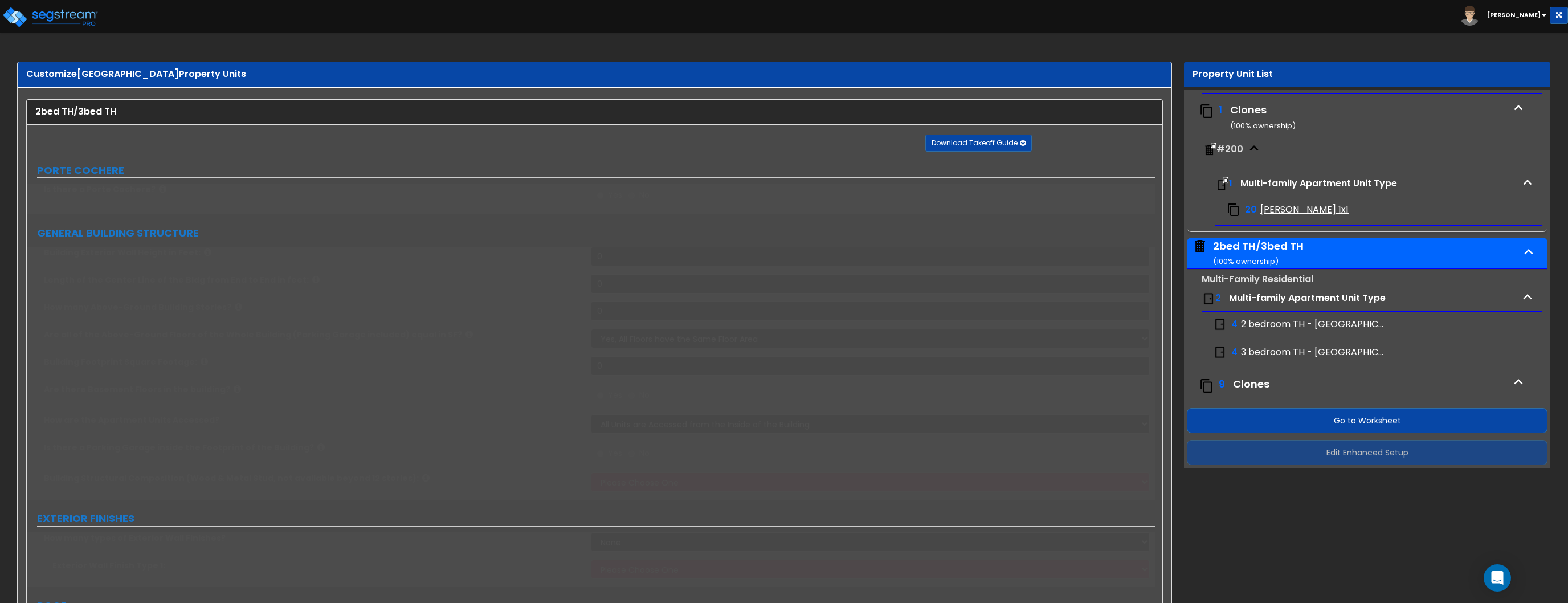
type input "34"
type input "114"
type input "2"
type input "4188"
select select "2"
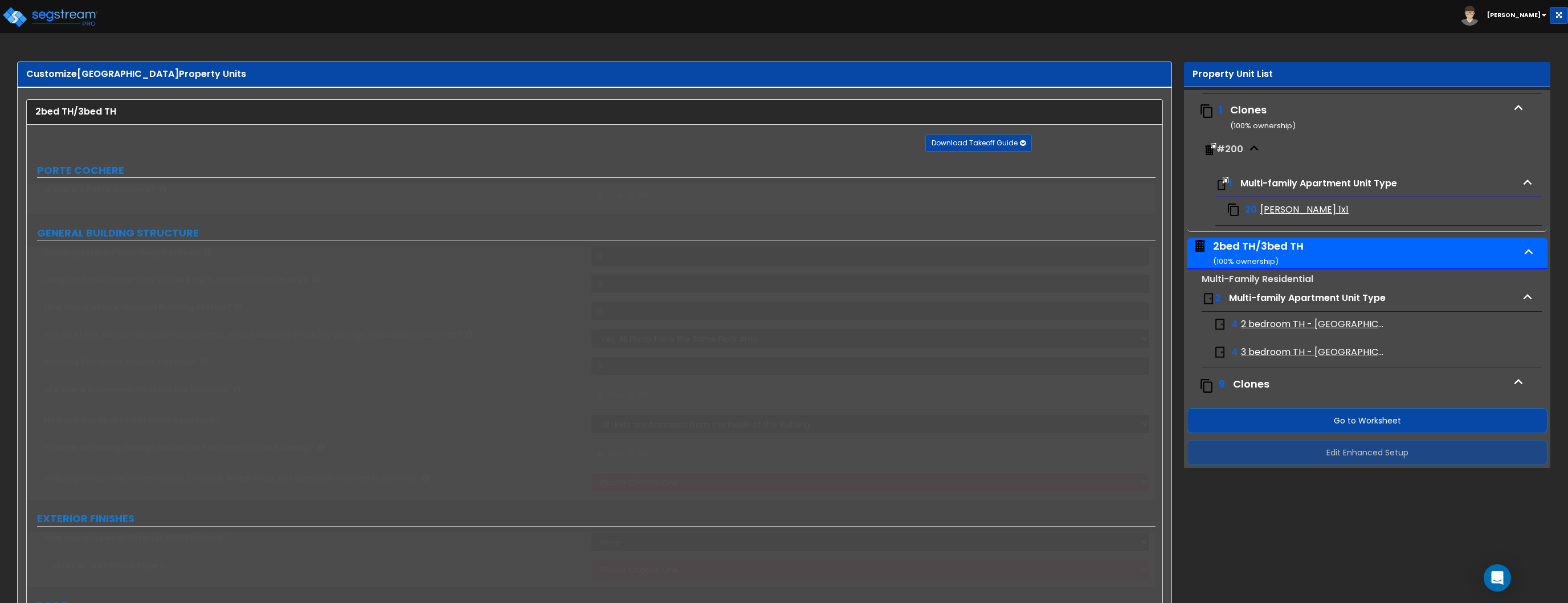
select select "7"
select select "1"
select select "7"
select select "1"
select select "2"
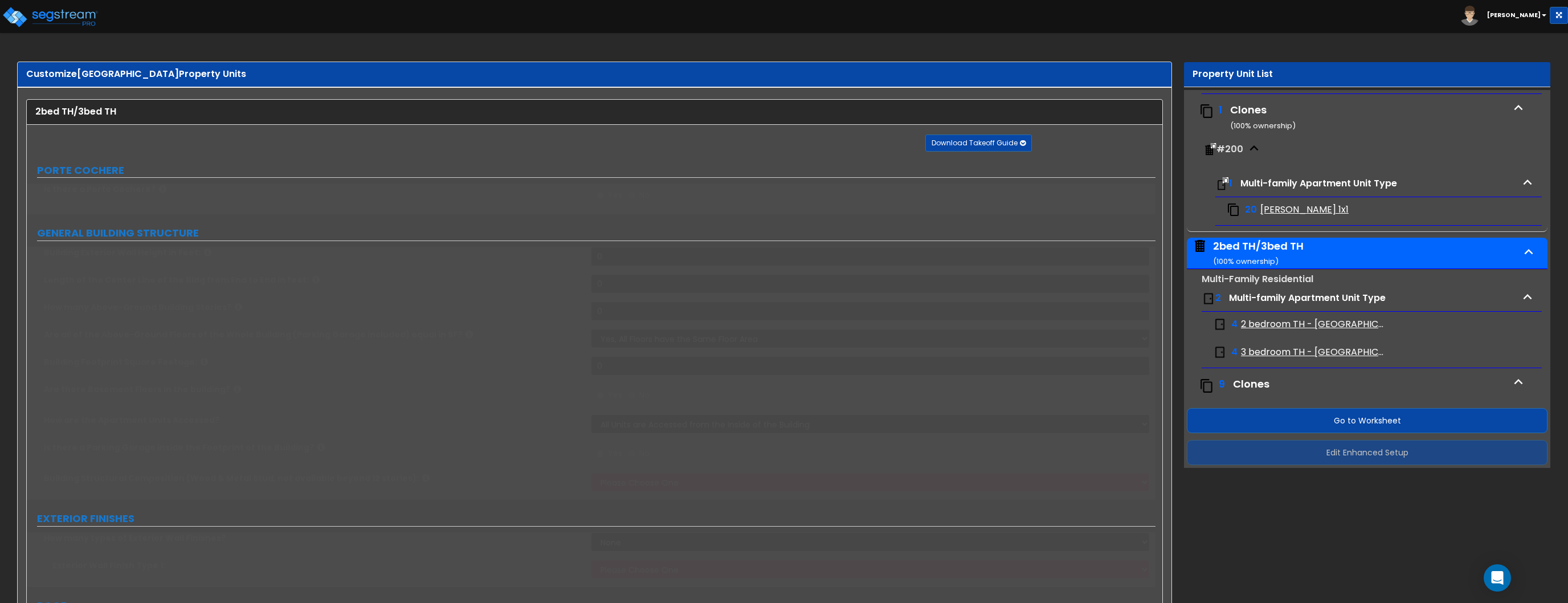
select select "1"
select select "3"
select select "1"
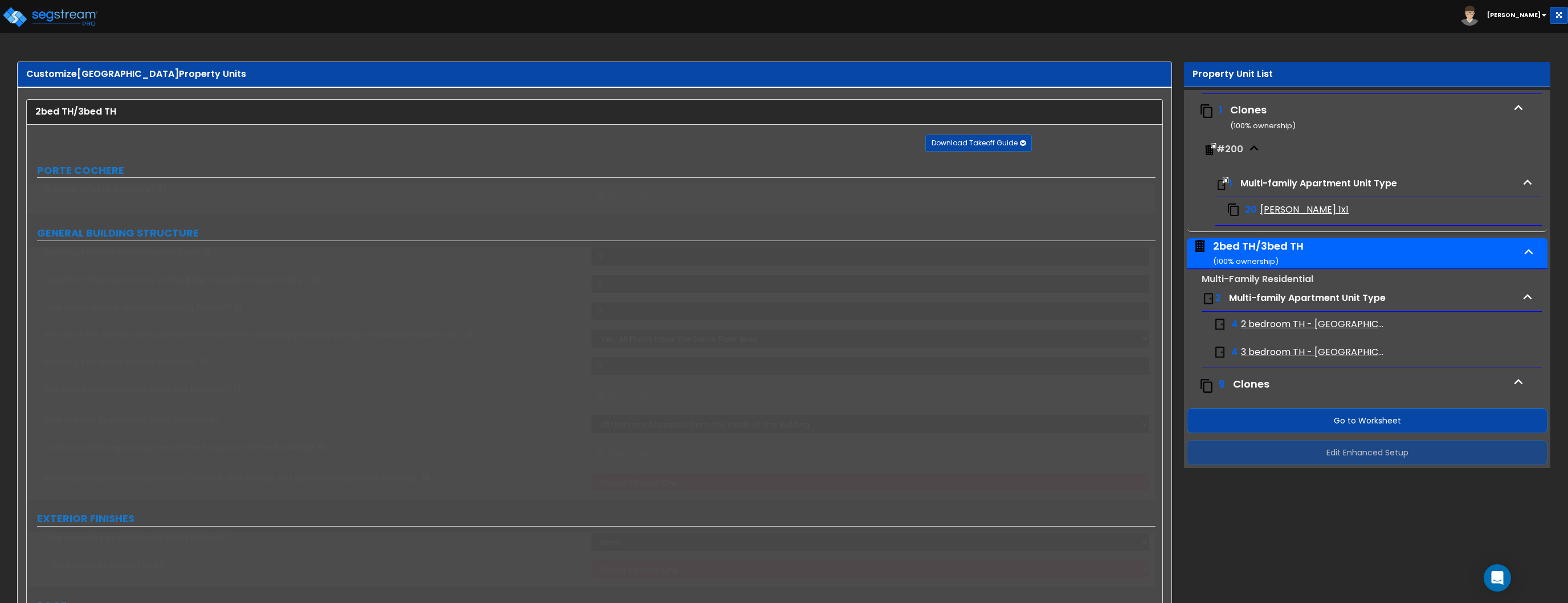
radio input "true"
type input "3"
select select "3"
radio input "true"
select select "2"
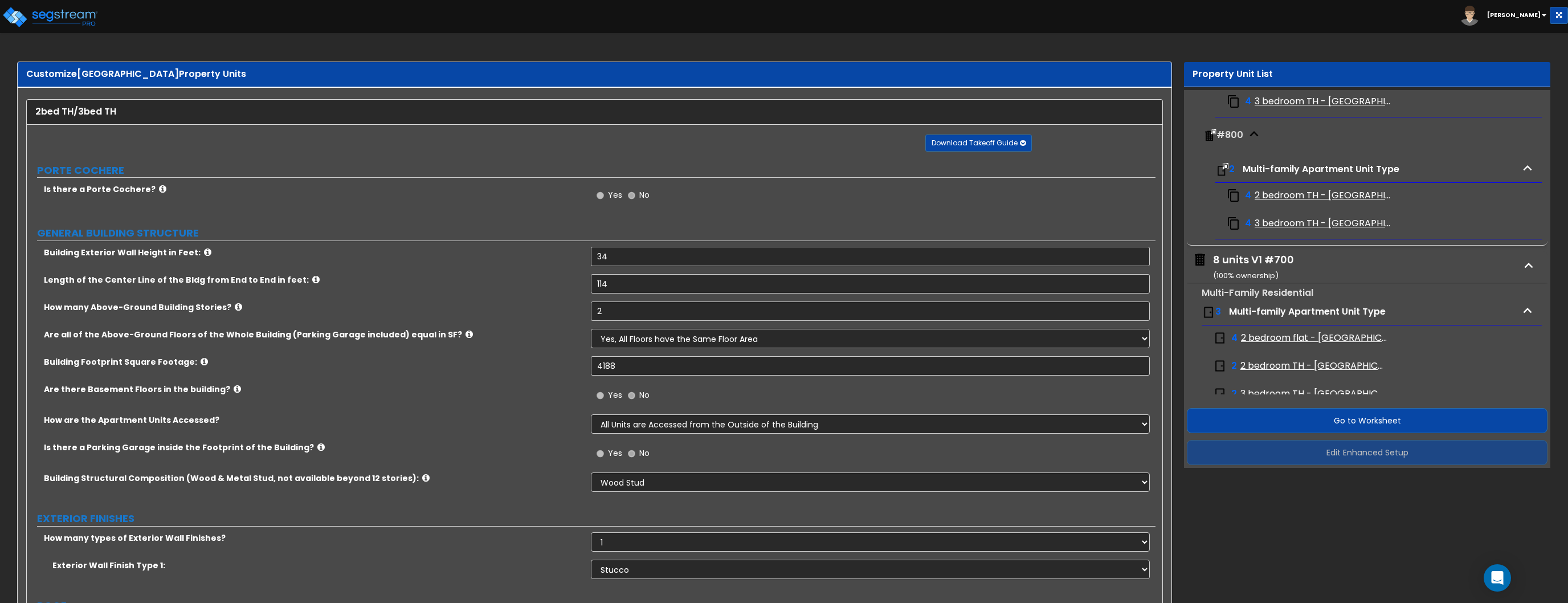
scroll to position [1432, 0]
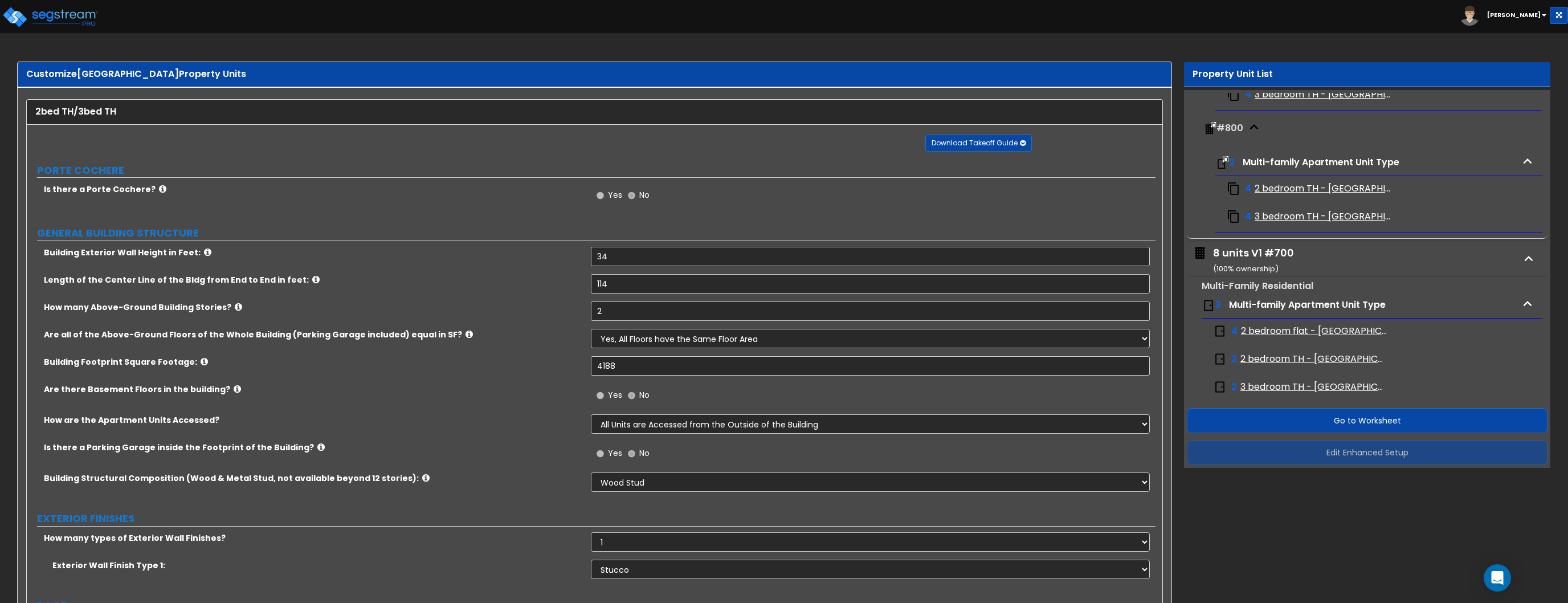
click at [1268, 258] on div "8 units V1 #700 ( 100 % ownership)" at bounding box center [1254, 260] width 81 height 29
select select "2"
select select "7"
select select "1"
select select "7"
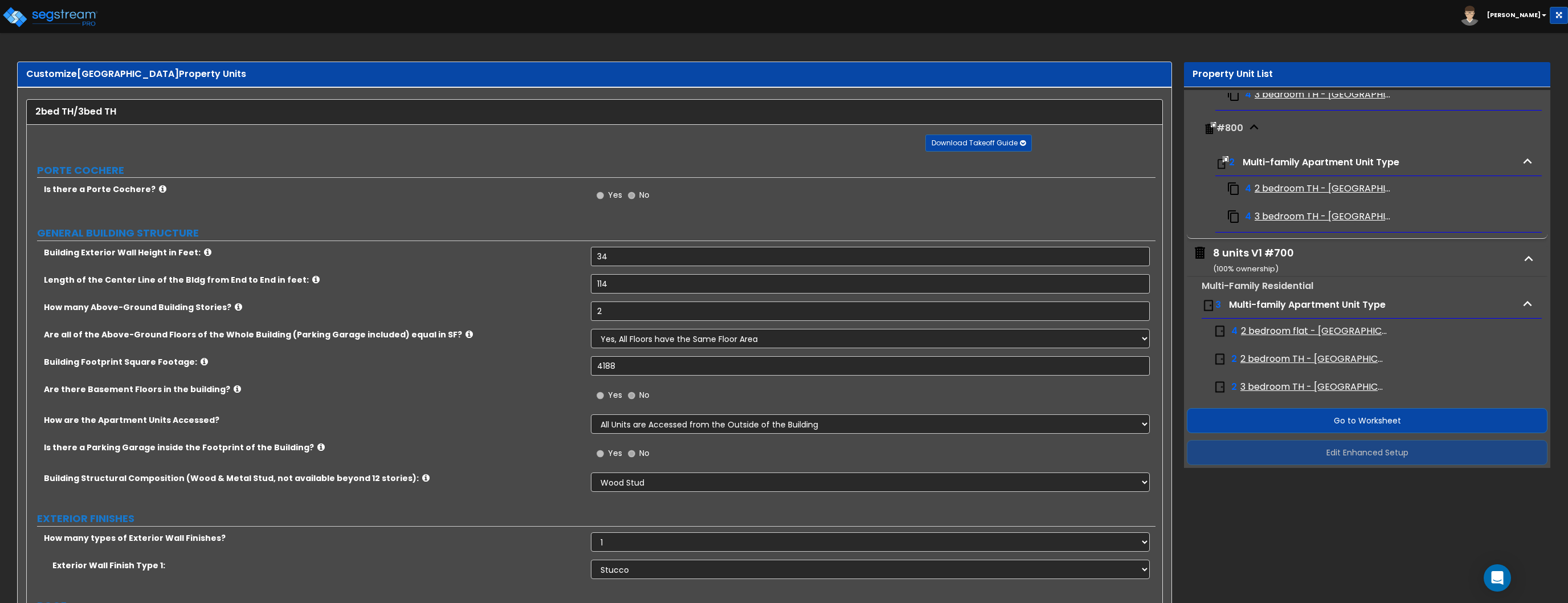
select select "1"
select select "3"
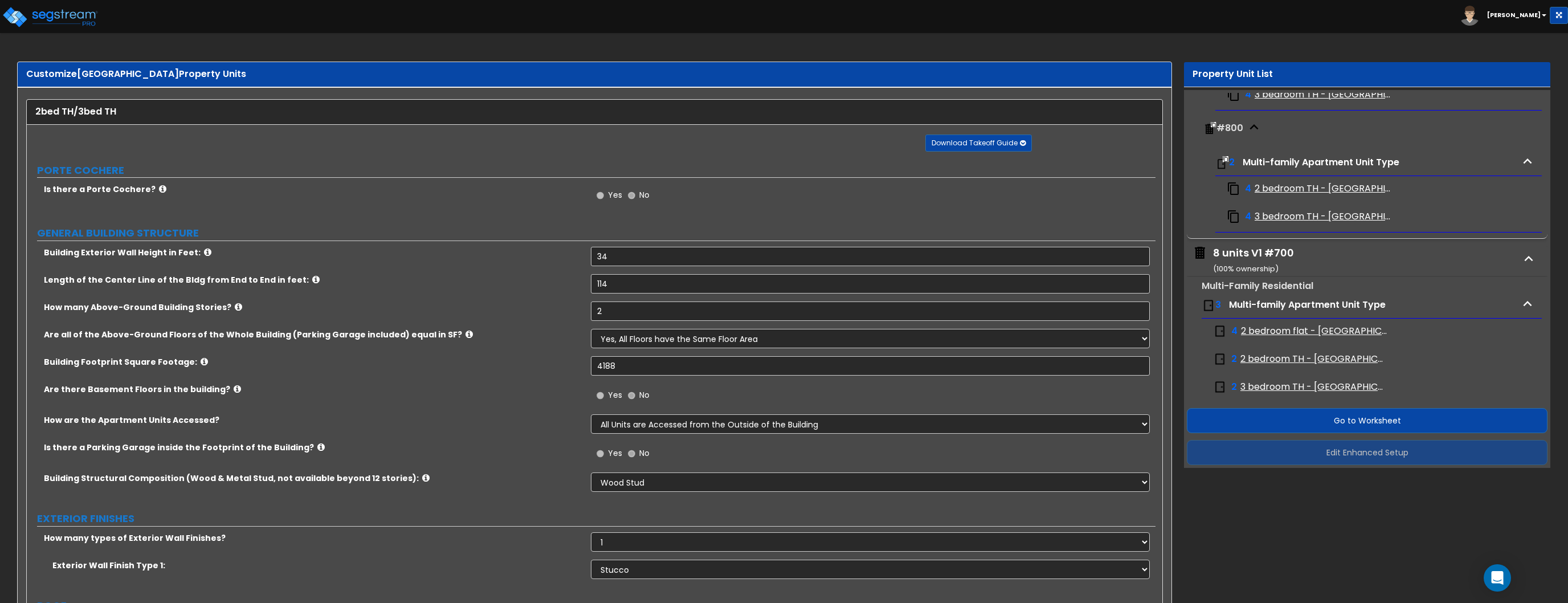
select select "1"
select select "2"
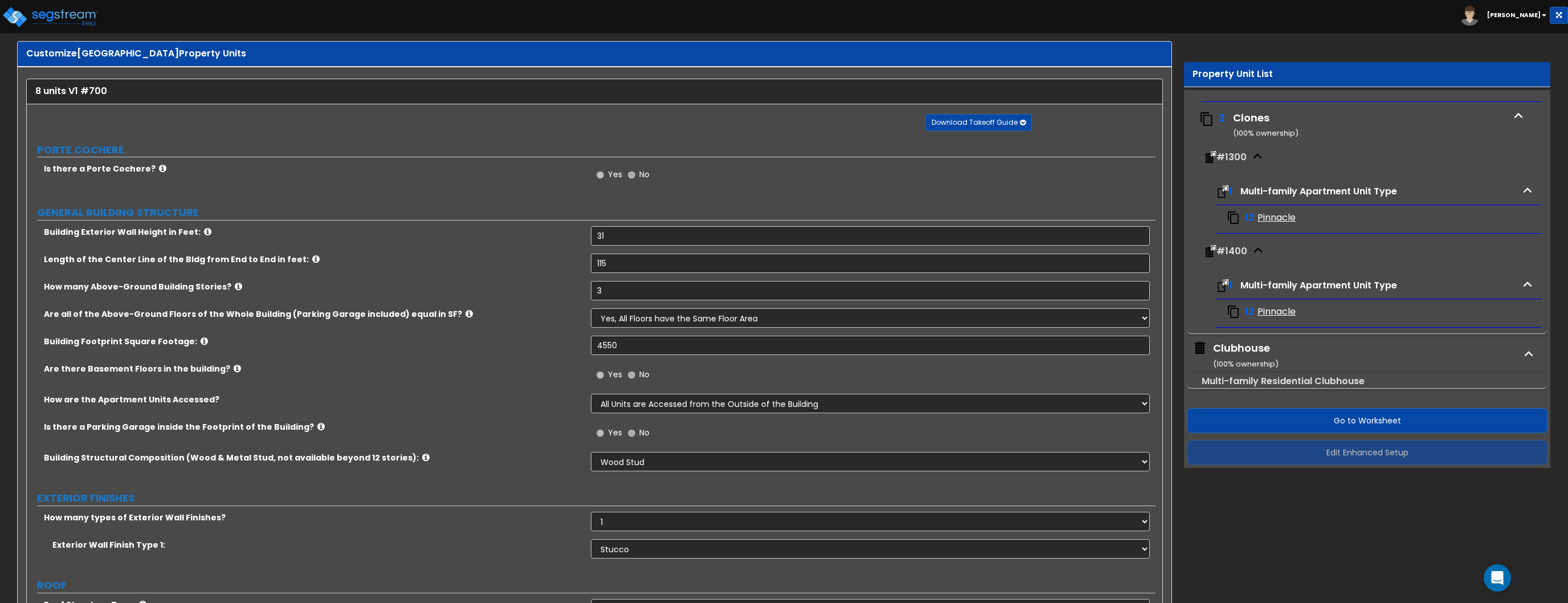
scroll to position [23, 0]
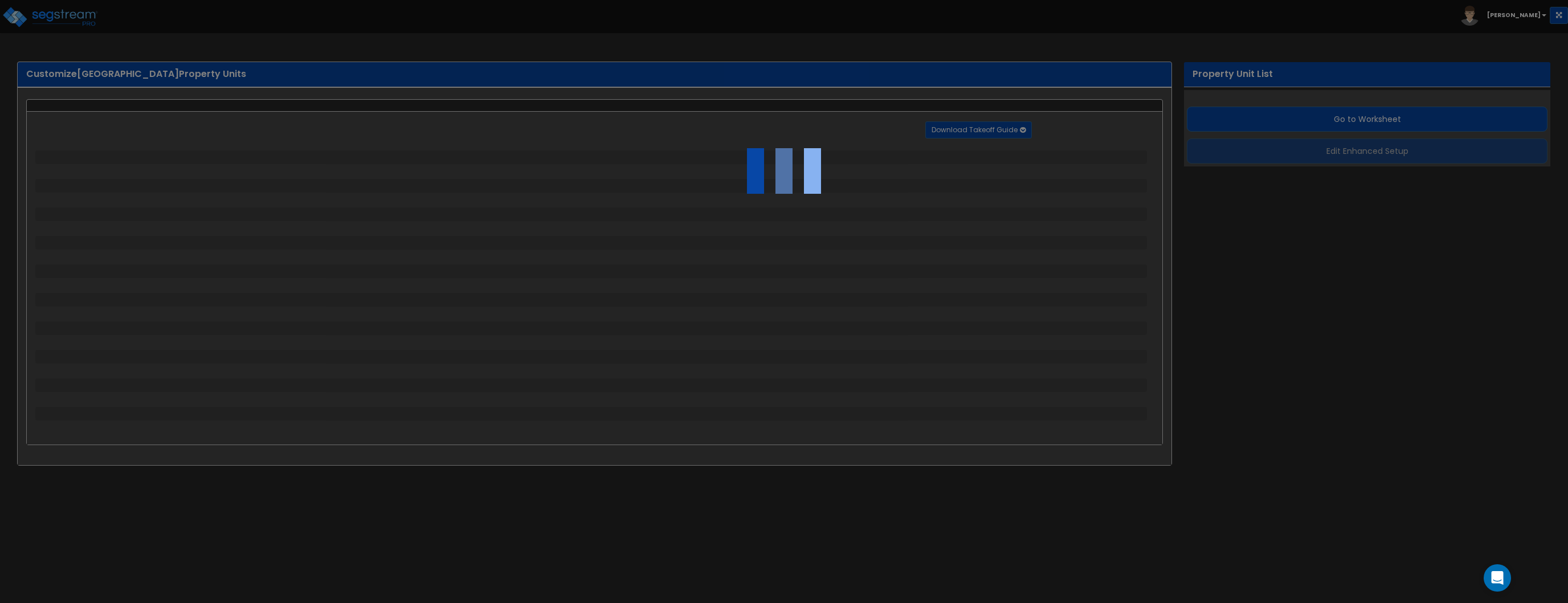
select select "1"
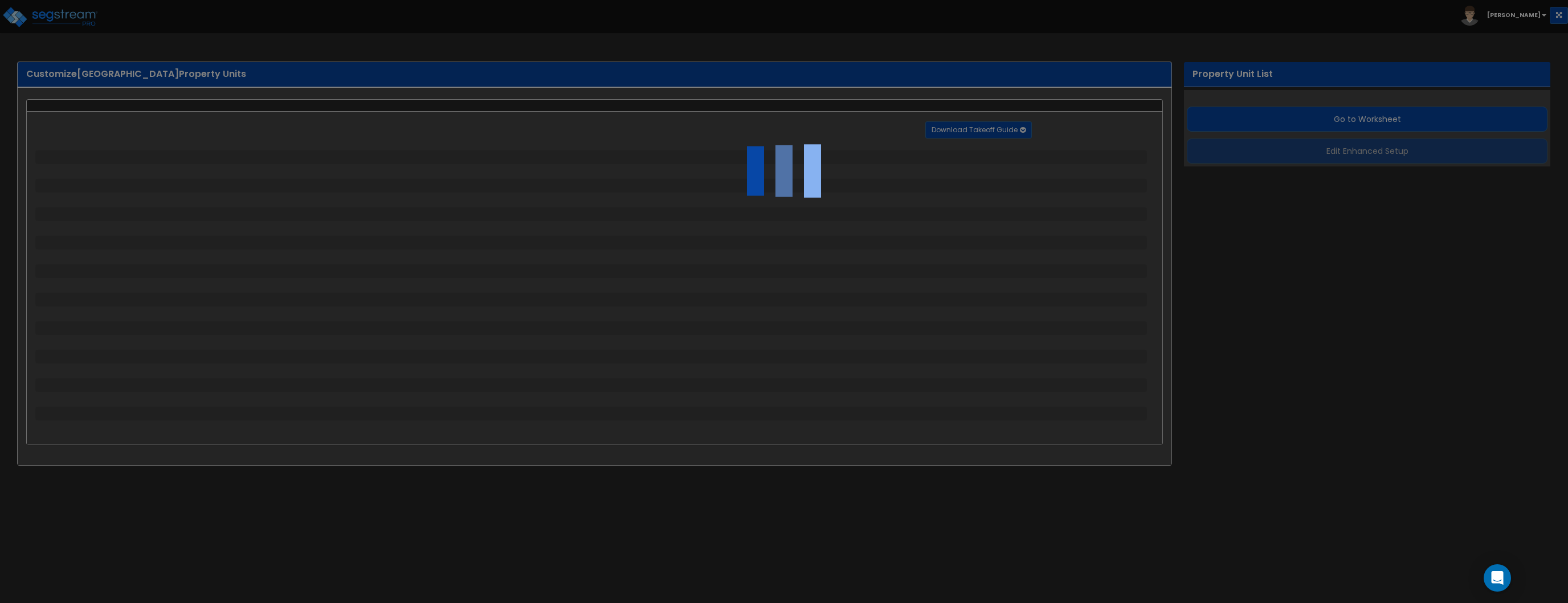
select select "1"
select select "4"
select select "2"
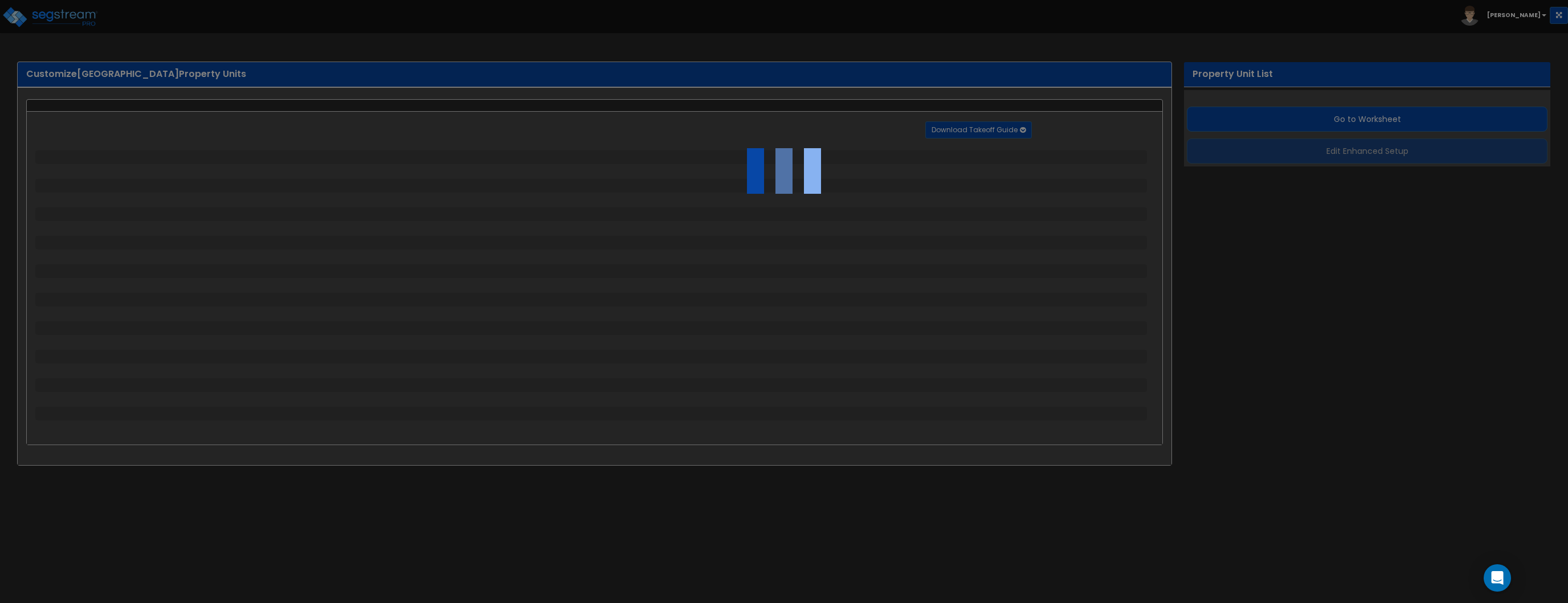
select select "4"
select select "2"
select select "3"
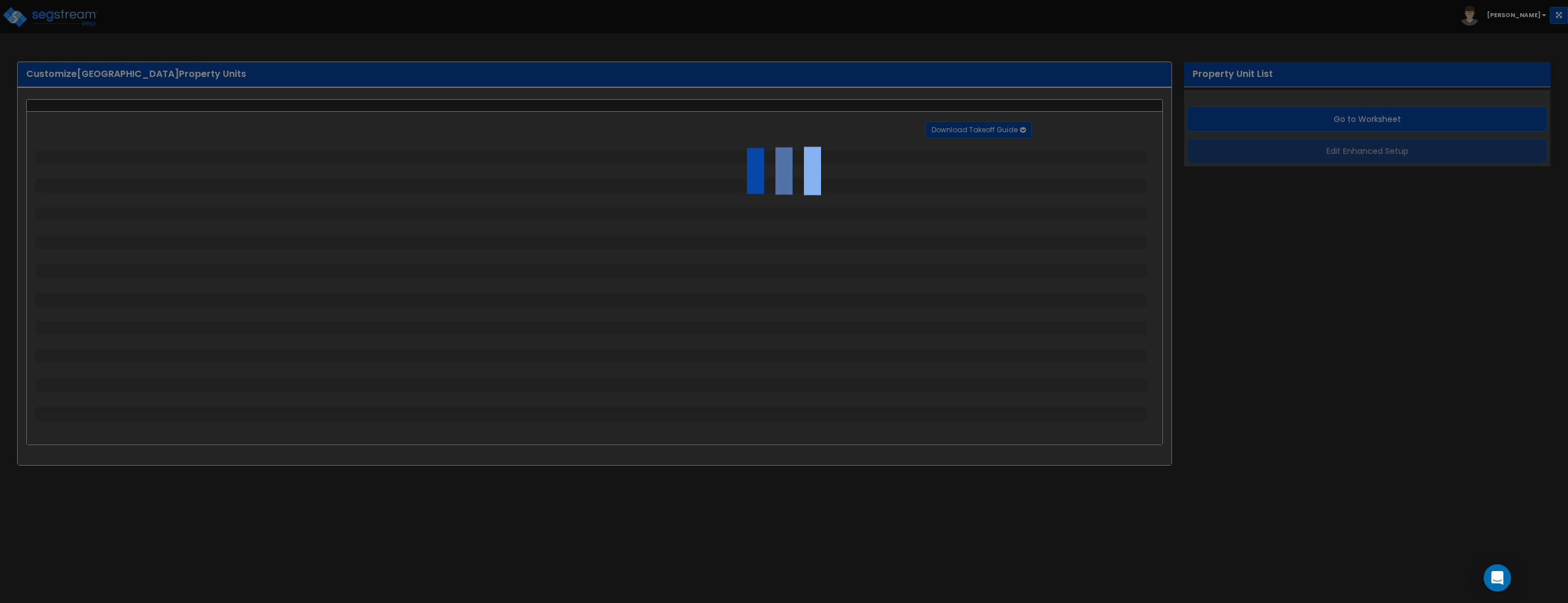
select select "2"
select select "1"
select select "2"
select select "1"
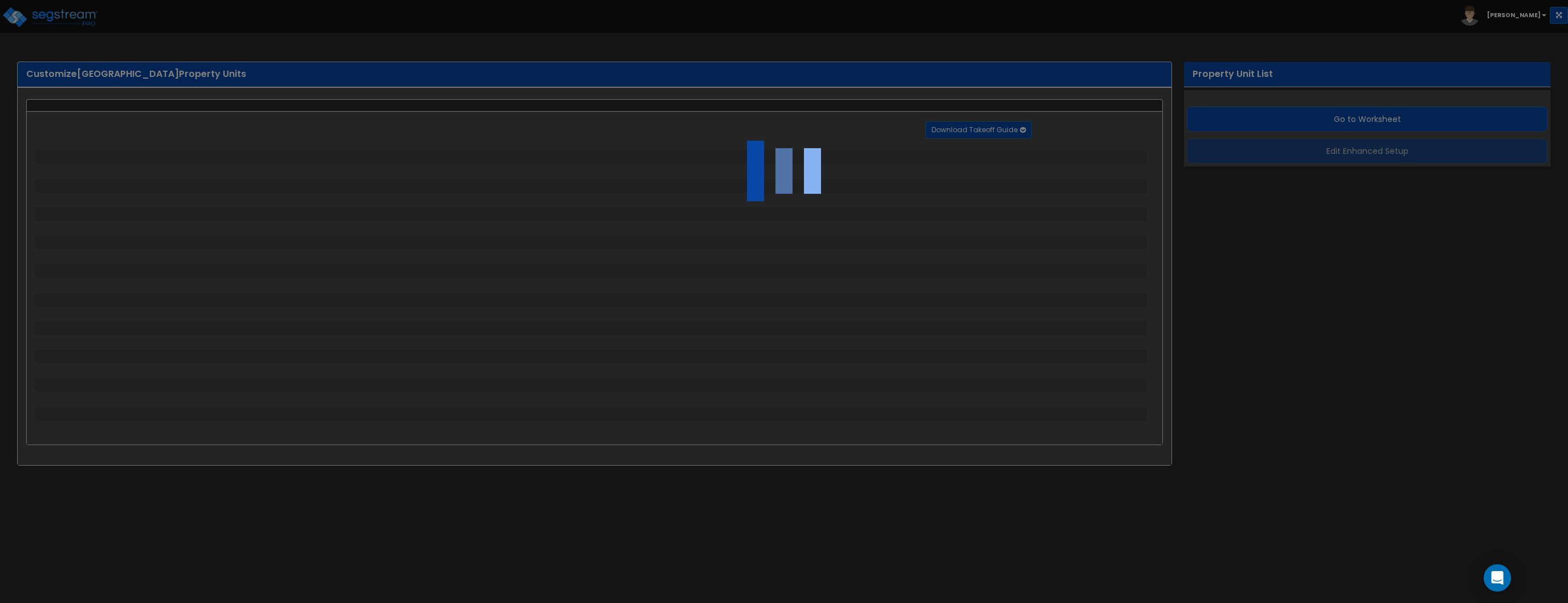
select select "1"
select select "2"
select select "1"
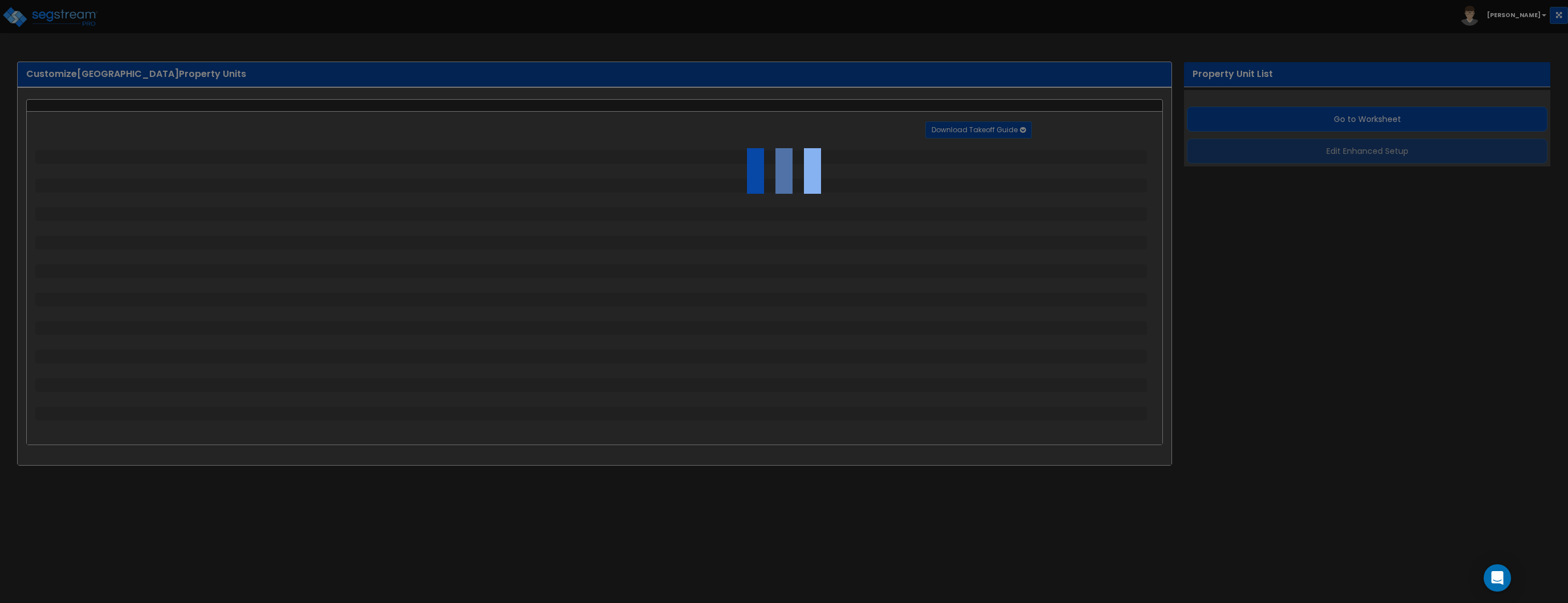
select select "3"
select select "1"
select select "2"
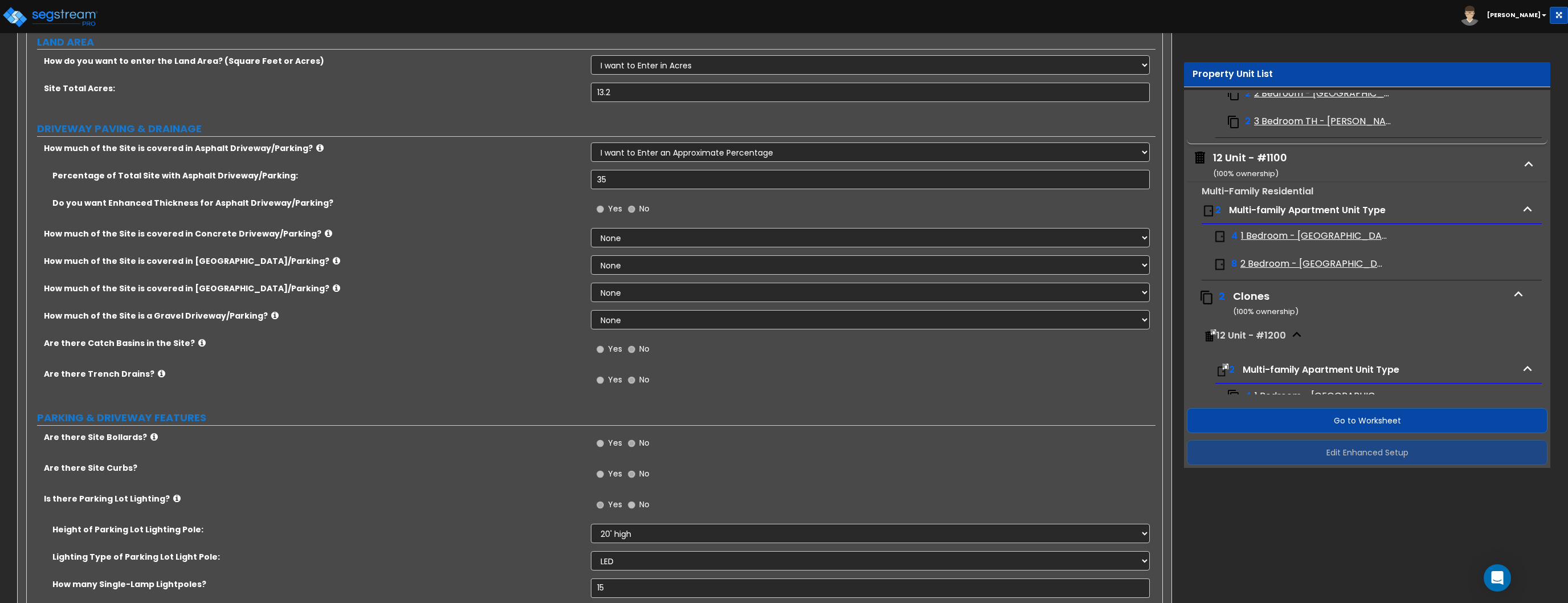
scroll to position [2168, 0]
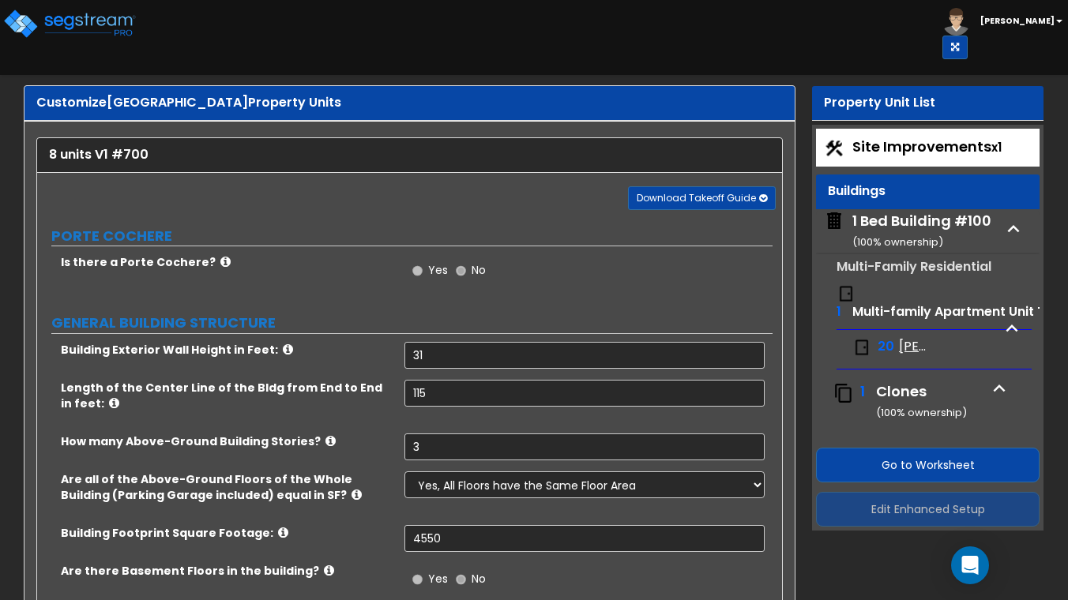
select select "2"
select select "7"
select select "1"
select select "7"
select select "1"
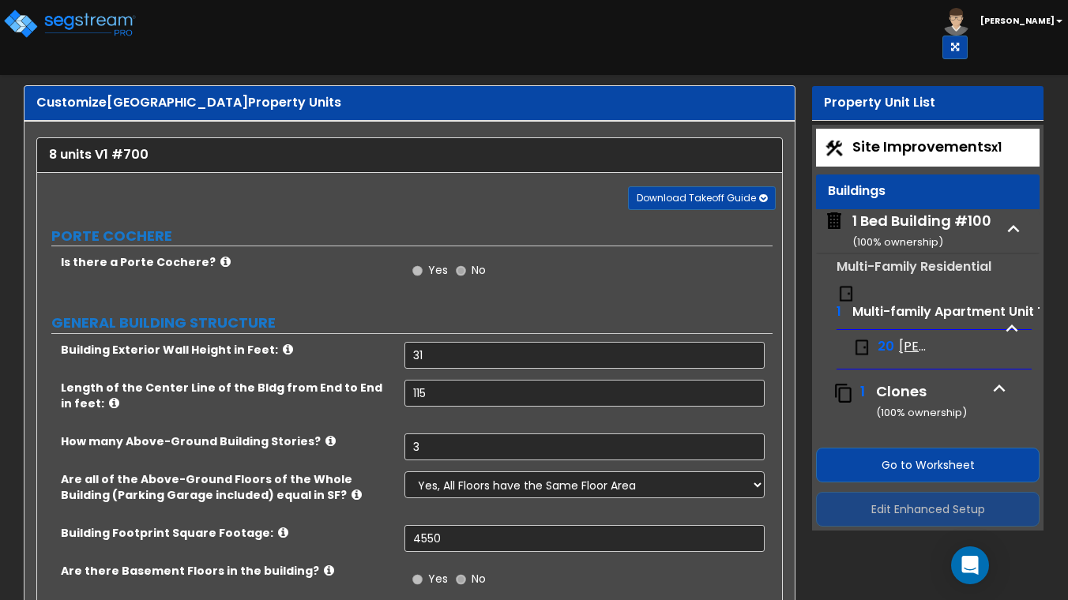
select select "1"
select select "3"
select select "1"
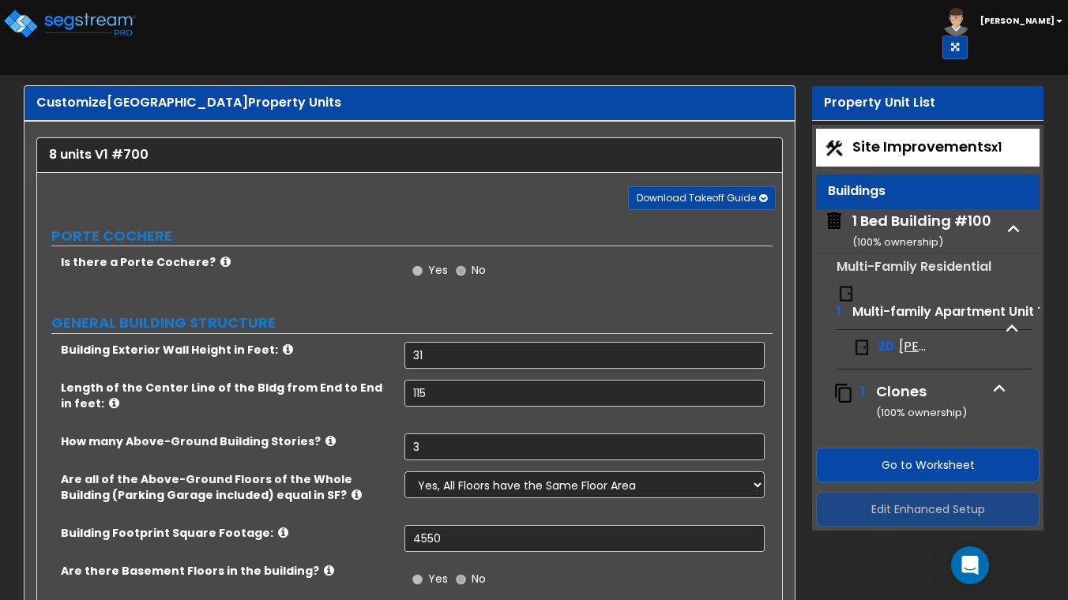
select select "2"
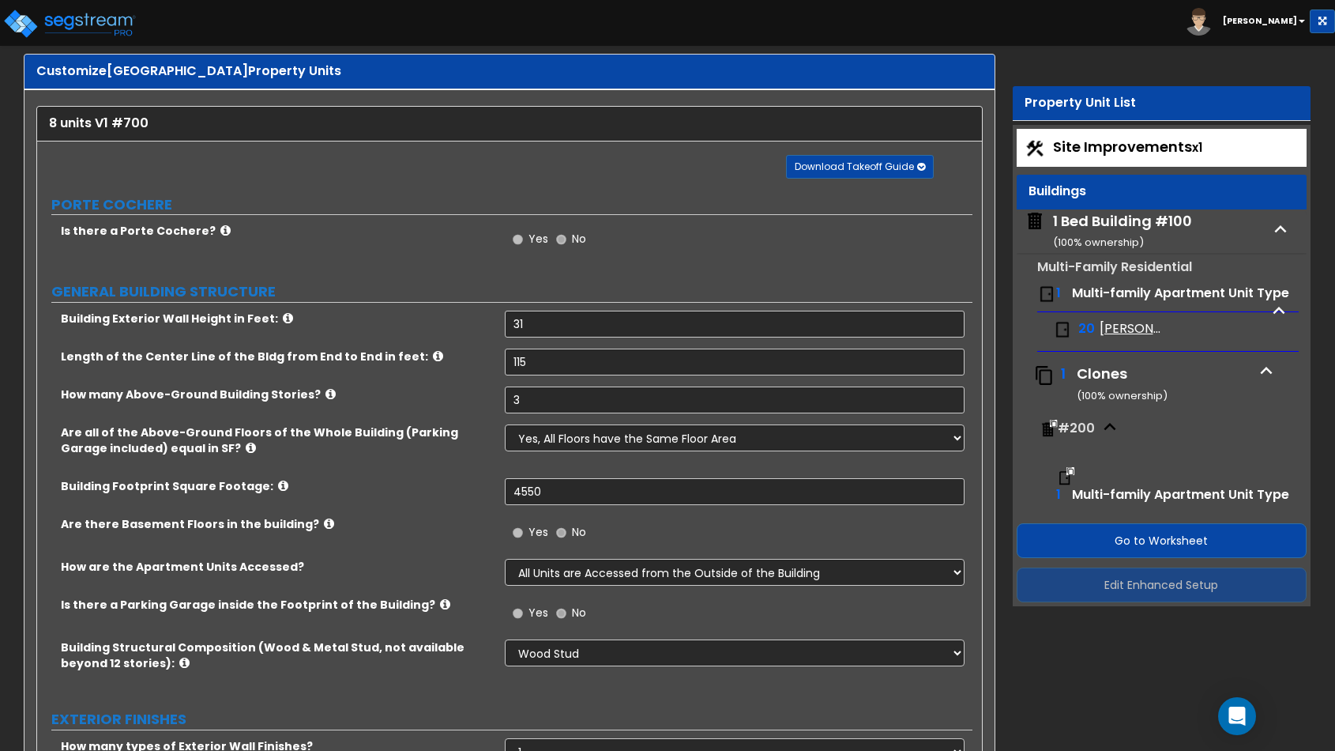
click at [1067, 226] on div "1 Bed Building #100 ( 100 % ownership)" at bounding box center [1122, 231] width 139 height 40
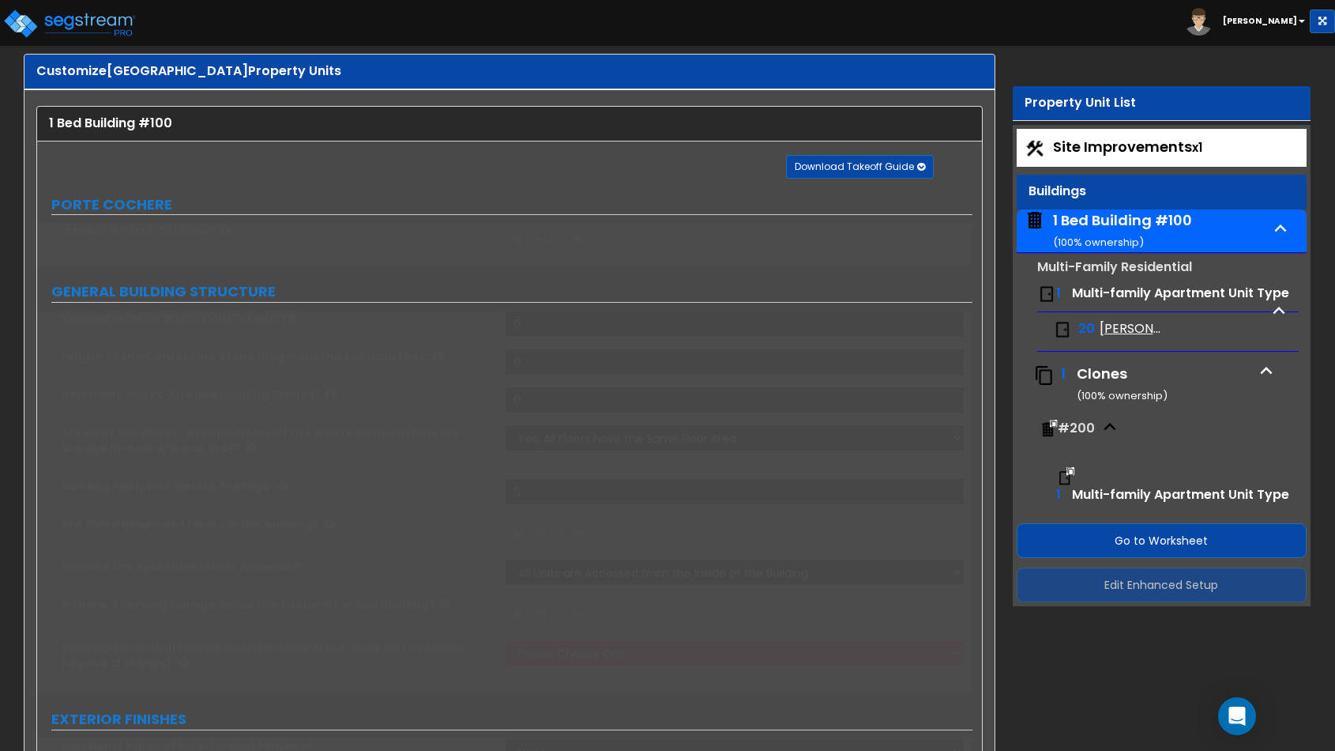
type input "24"
type input "112.5"
type input "2"
type input "2615"
select select "2"
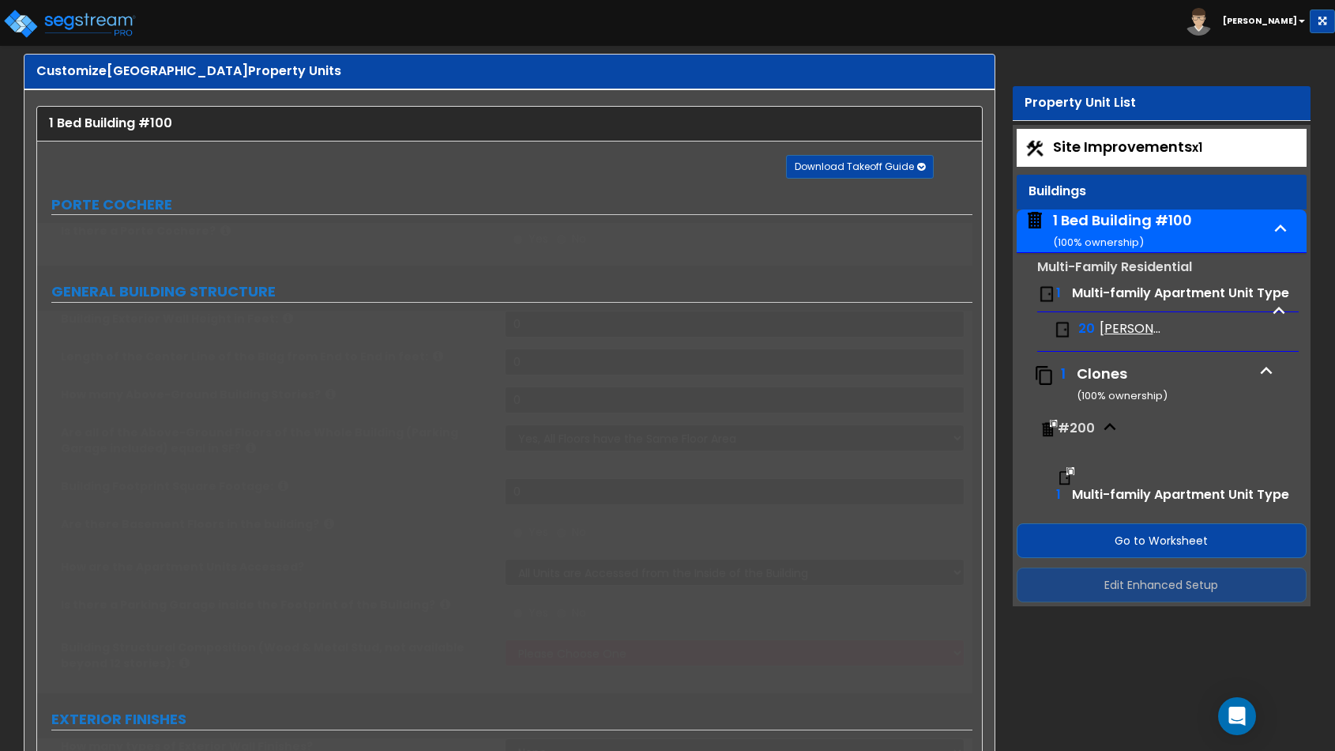
select select "7"
select select "1"
select select "7"
select select "1"
select select "2"
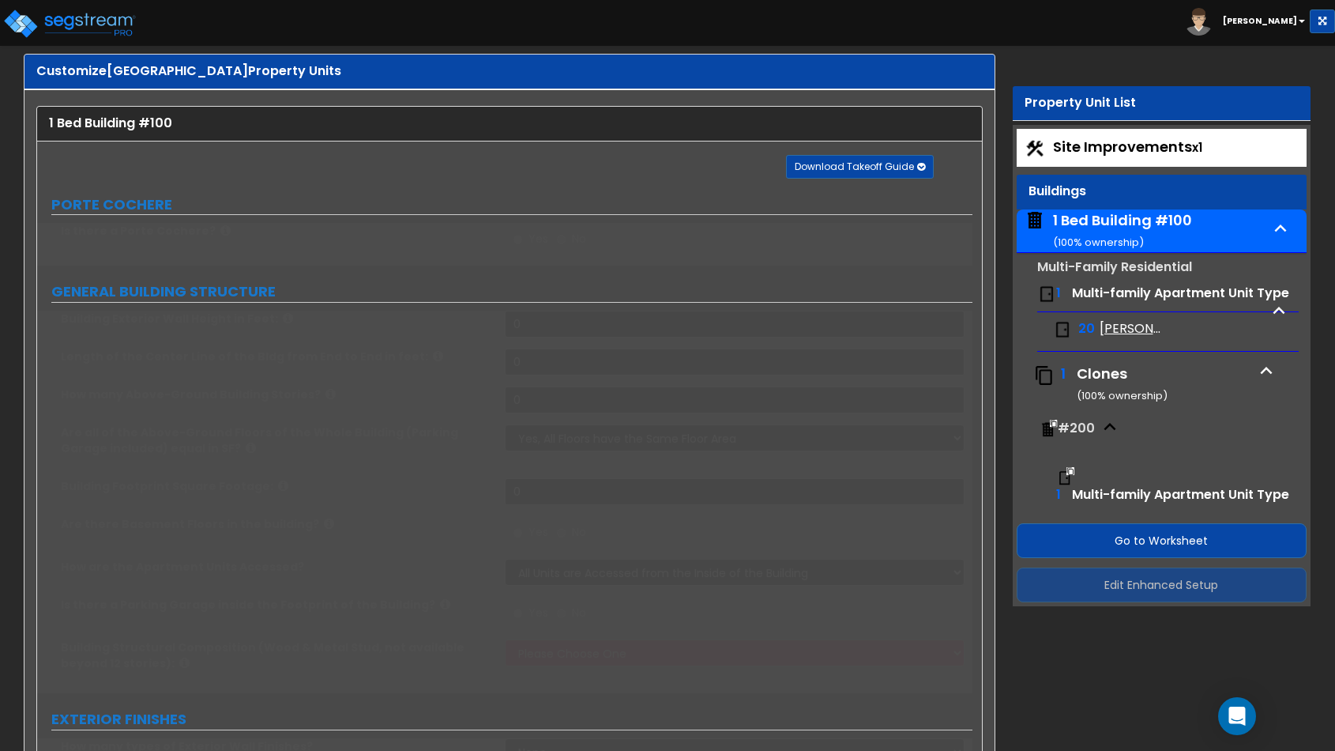
select select "1"
select select "3"
select select "1"
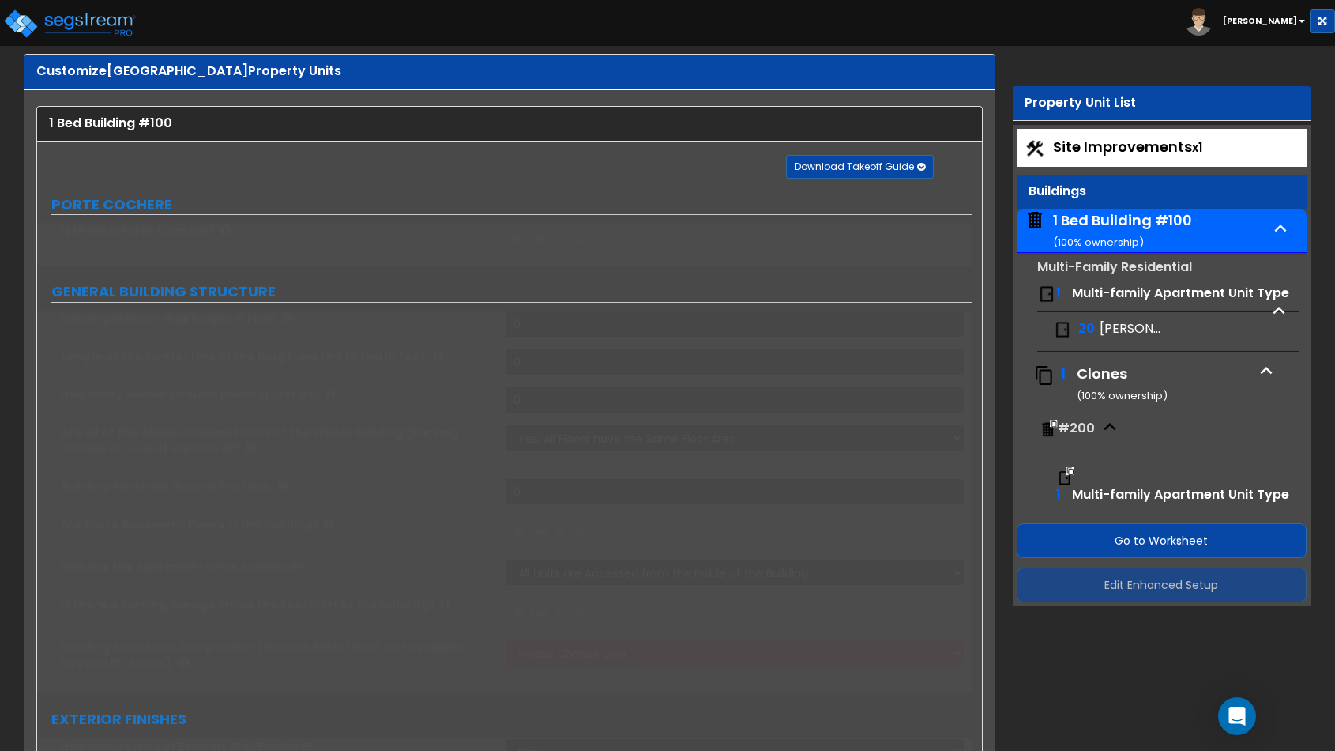
radio input "true"
select select "2"
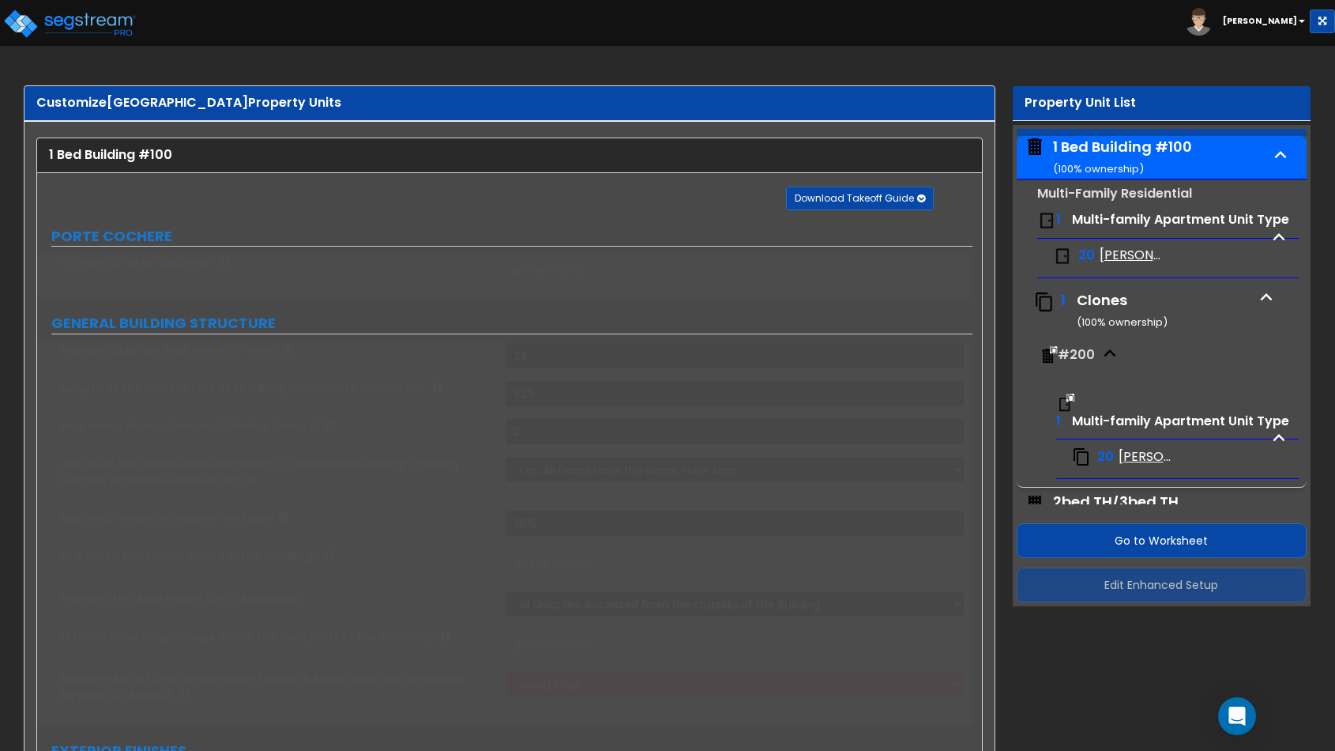
select select "3"
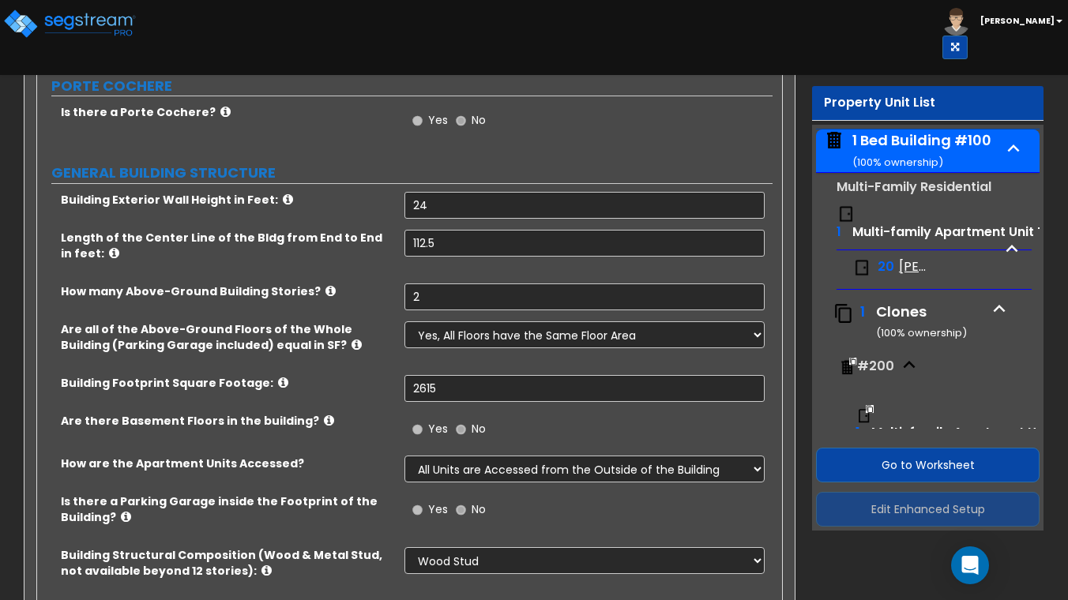
scroll to position [152, 0]
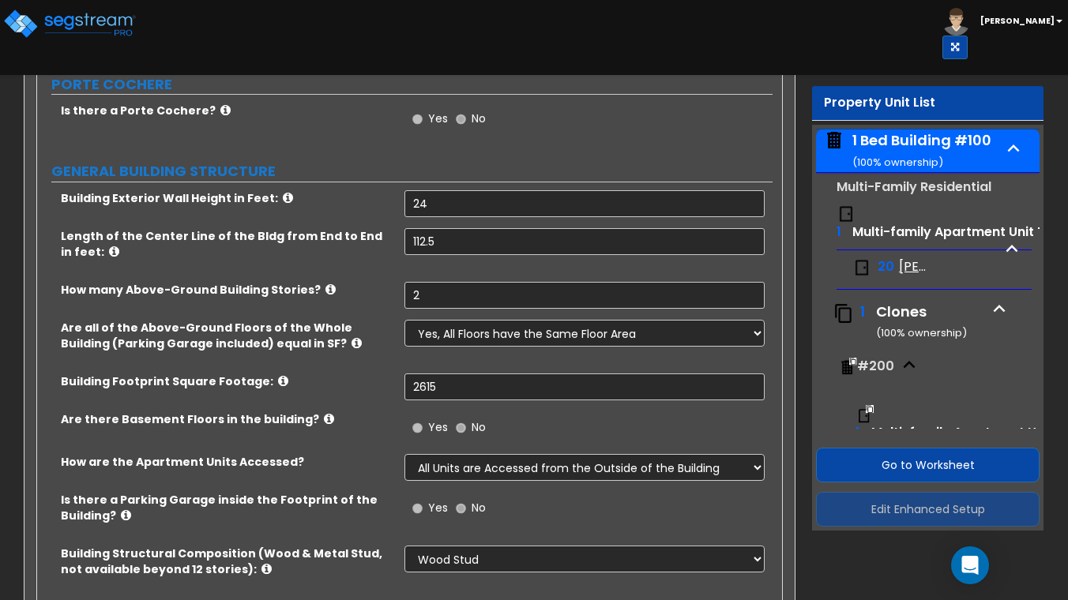
click at [890, 228] on span "Multi-family Apartment Unit Type" at bounding box center [961, 232] width 217 height 18
click at [887, 193] on small "Multi-Family Residential" at bounding box center [914, 187] width 155 height 18
click at [858, 232] on span "Multi-family Apartment Unit Type" at bounding box center [961, 232] width 217 height 18
click at [900, 264] on span "[PERSON_NAME] 1x1" at bounding box center [914, 267] width 30 height 18
select select "5"
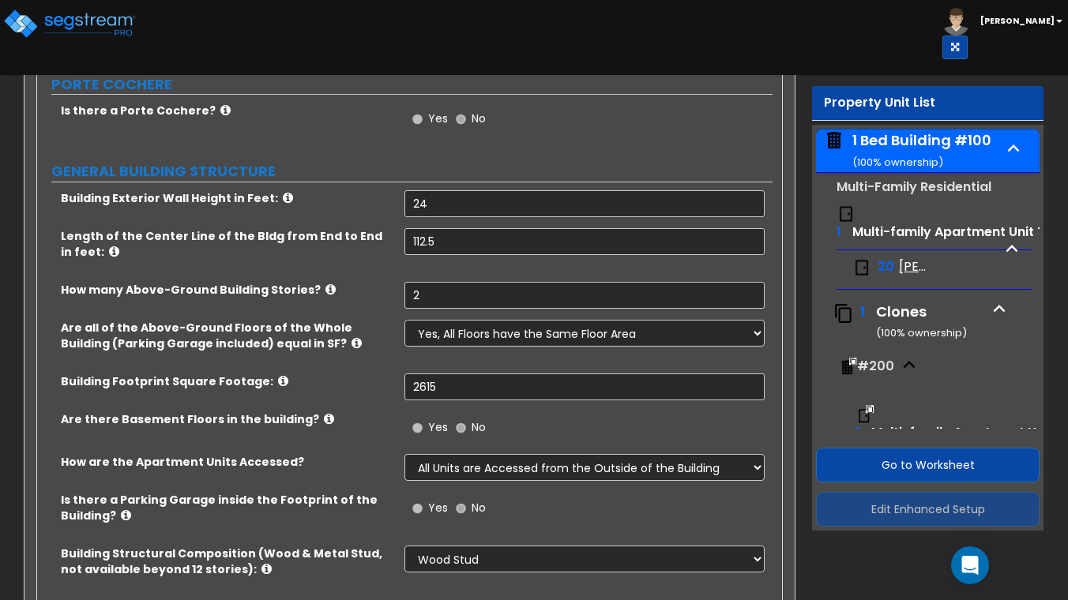
select select "5"
select select "1"
select select "3"
select select "2"
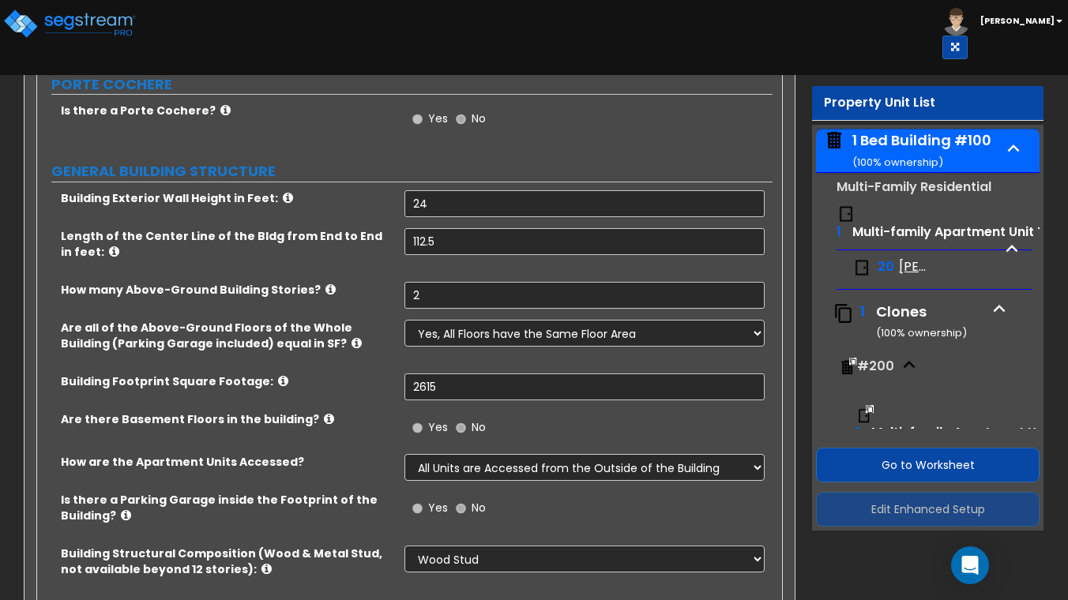
select select "1"
select select "2"
select select "1"
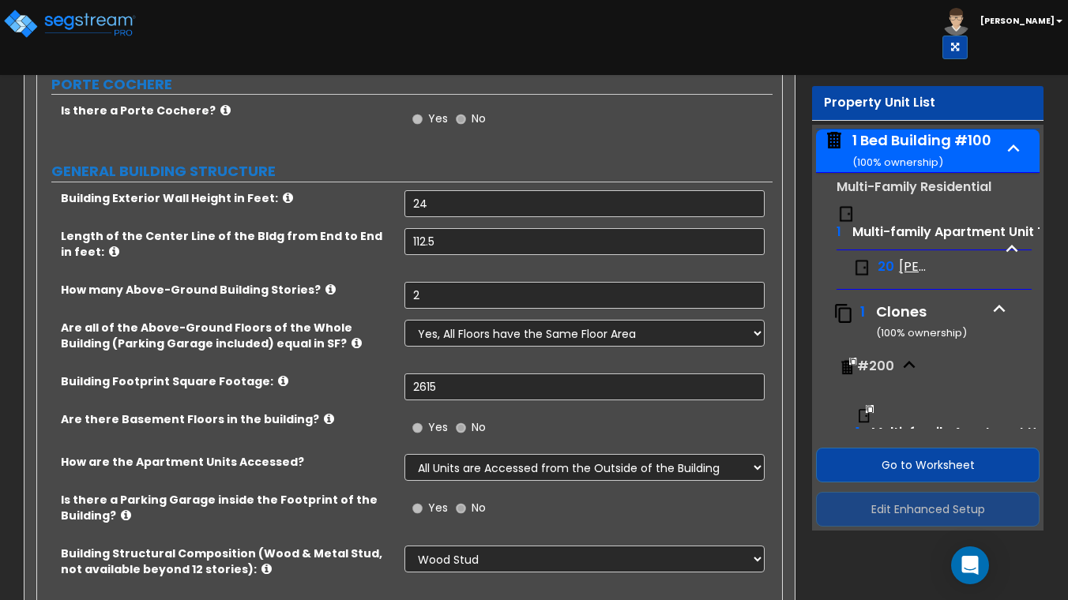
select select "3"
select select "1"
select select "2"
select select "1"
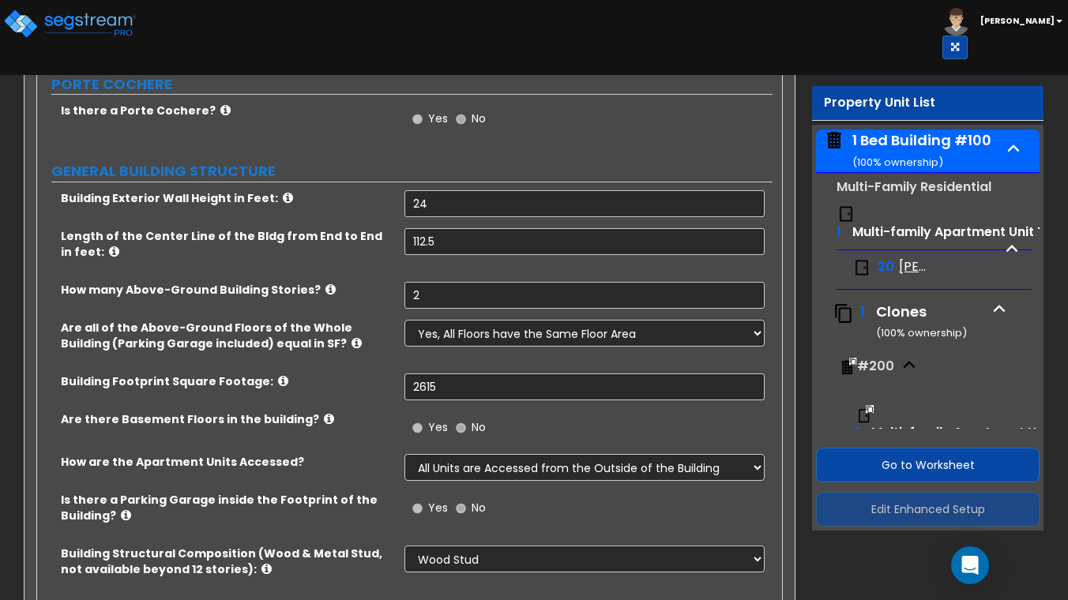
select select "1"
select select "2"
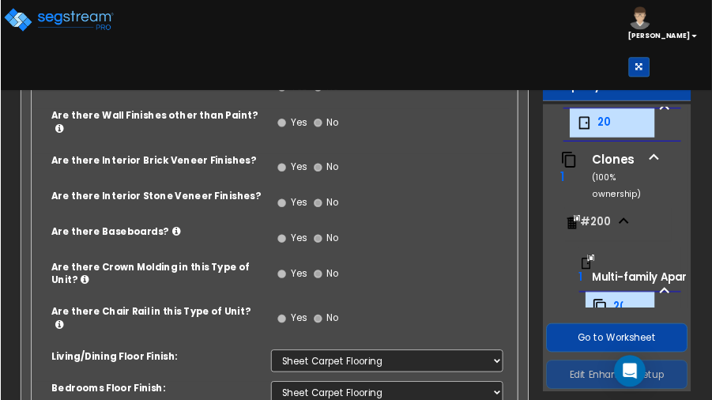
scroll to position [0, 0]
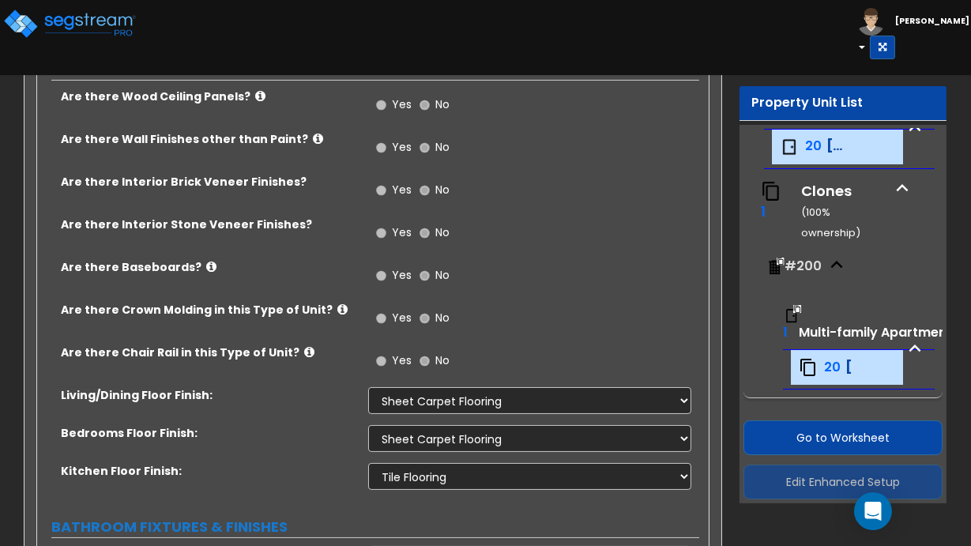
click at [915, 16] on b "[PERSON_NAME]" at bounding box center [932, 21] width 74 height 12
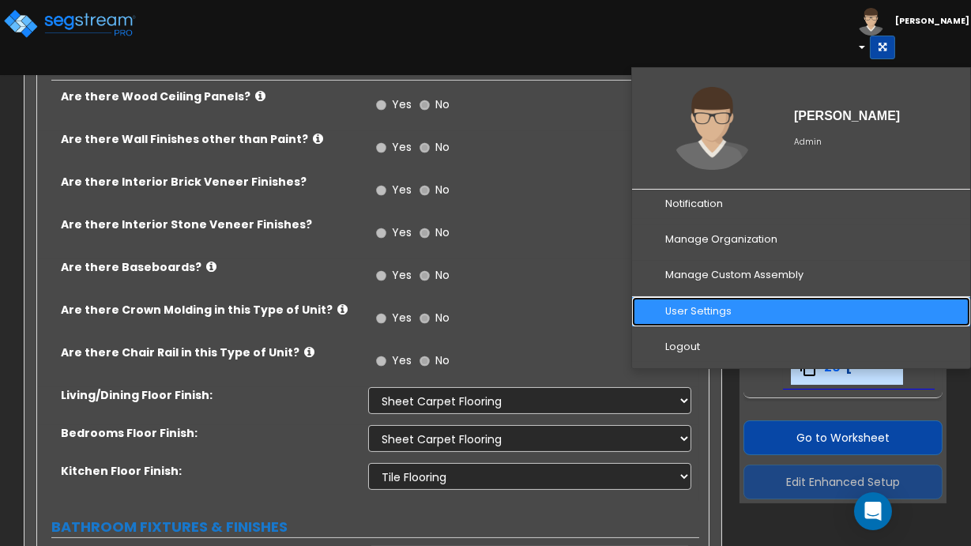
click at [698, 297] on link "User Settings" at bounding box center [801, 311] width 338 height 29
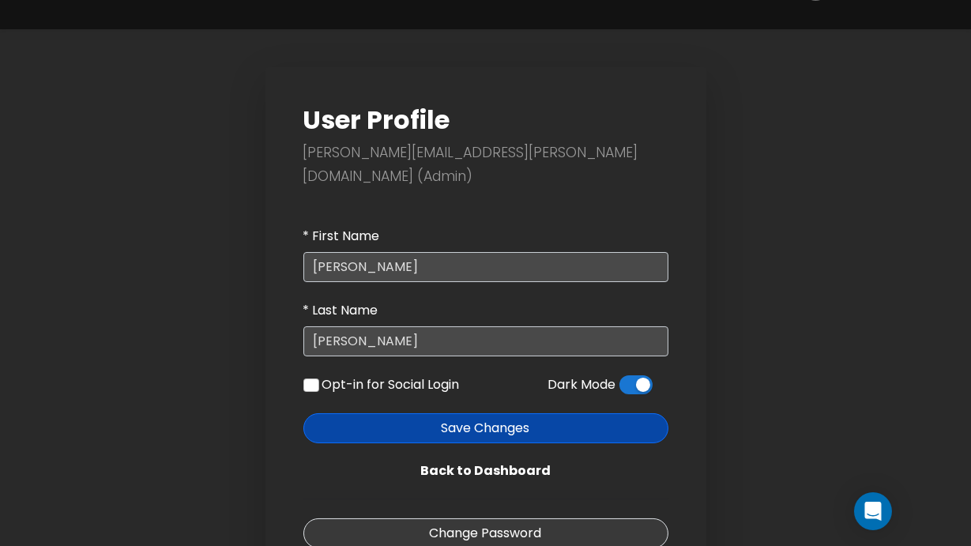
scroll to position [55, 0]
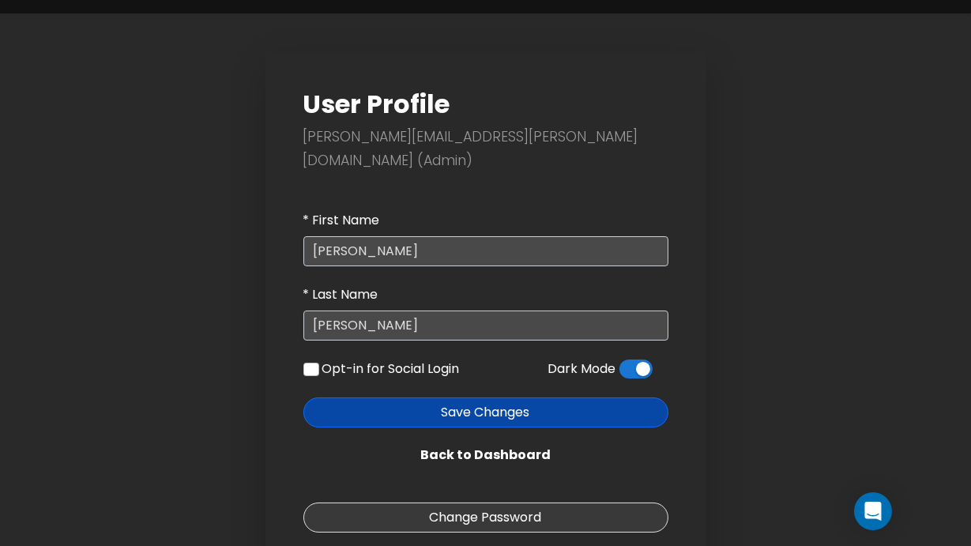
click at [635, 360] on span at bounding box center [635, 369] width 33 height 19
click at [619, 373] on input "checkbox" at bounding box center [619, 373] width 0 height 0
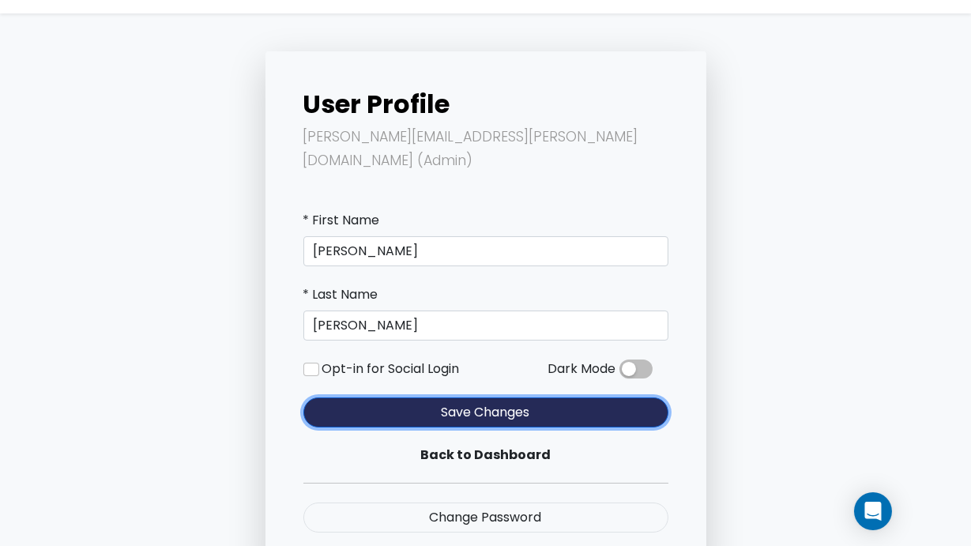
click at [488, 397] on button "Save Changes" at bounding box center [485, 412] width 365 height 30
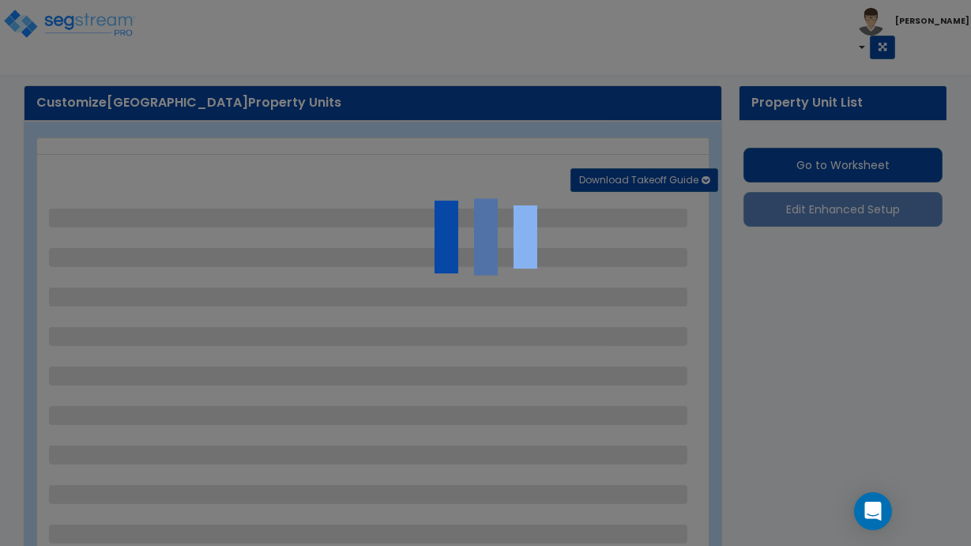
select select "1"
select select "5"
select select "2"
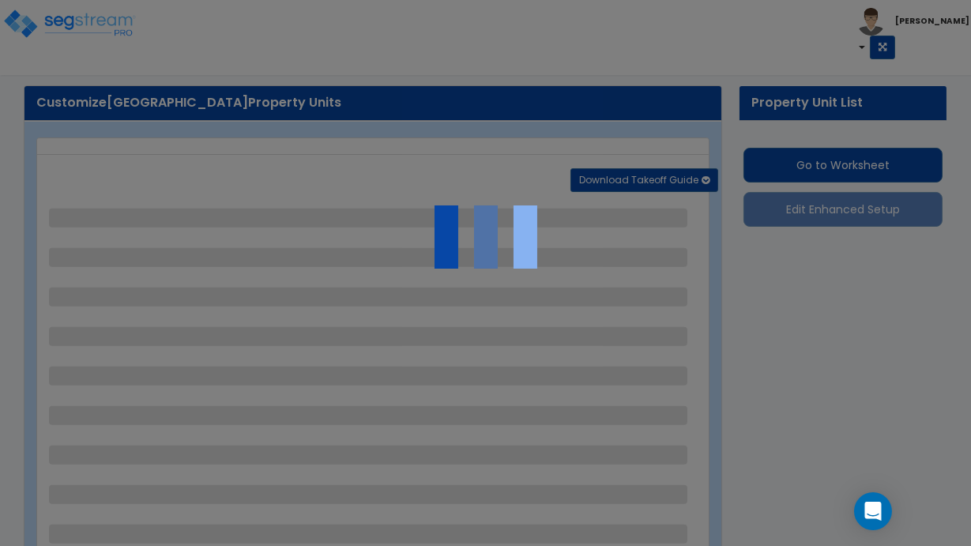
select select "2"
select select "1"
select select "2"
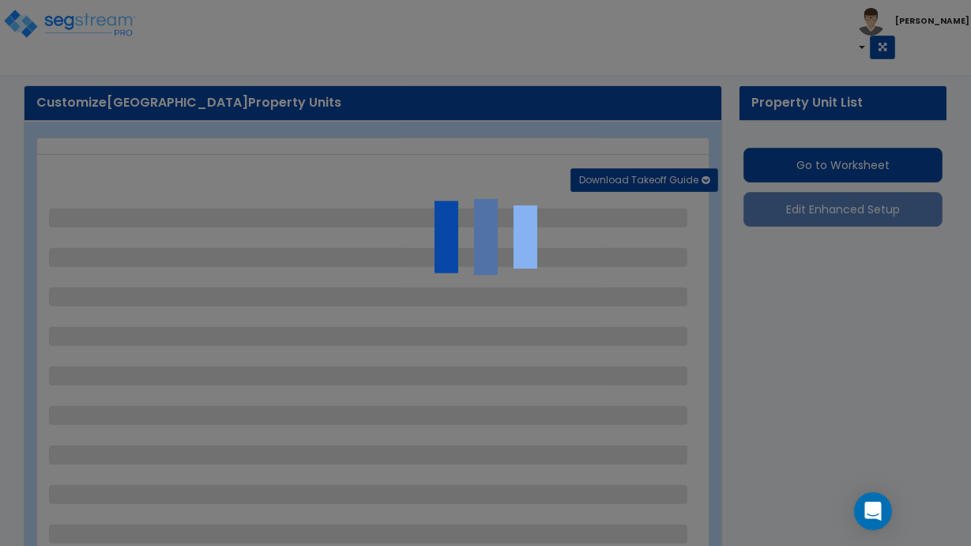
select select "1"
select select "3"
select select "2"
select select "1"
select select "2"
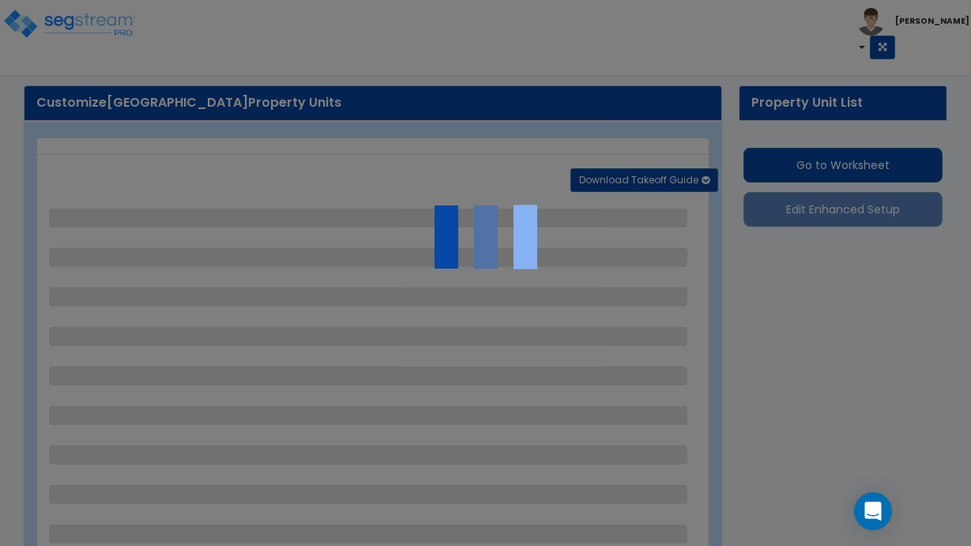
select select "1"
select select "3"
select select "2"
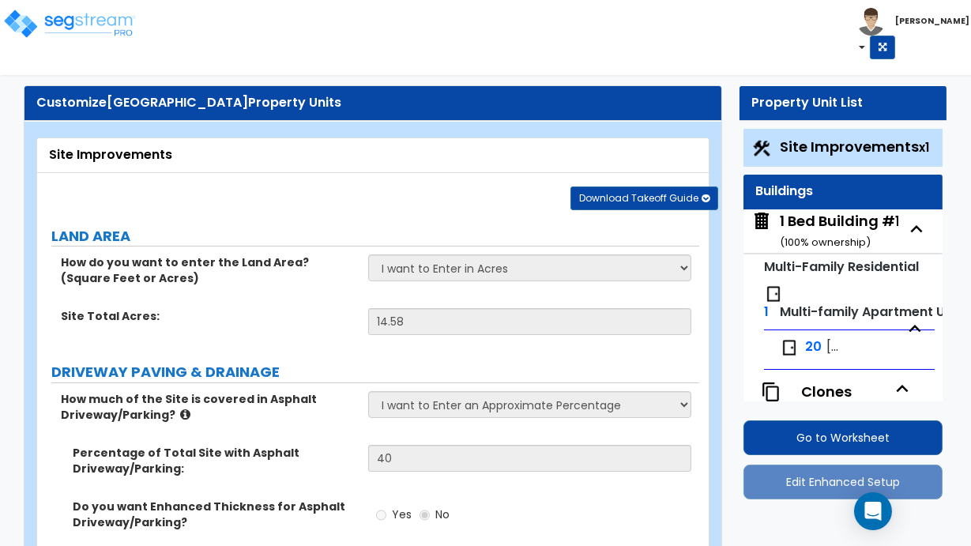
click at [826, 348] on span "Petit Jean 1x1" at bounding box center [834, 347] width 17 height 18
select select "5"
select select "1"
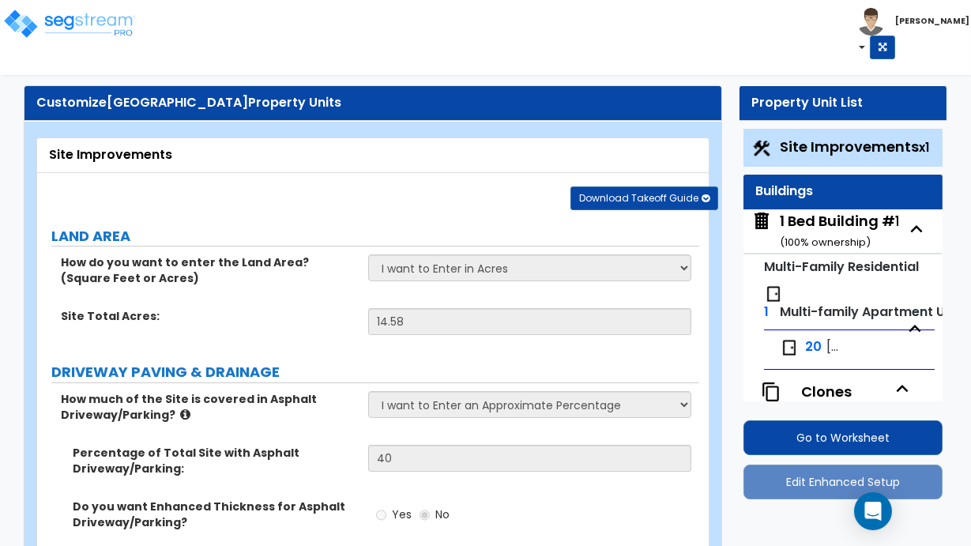
select select "3"
select select "2"
select select "1"
select select "2"
select select "1"
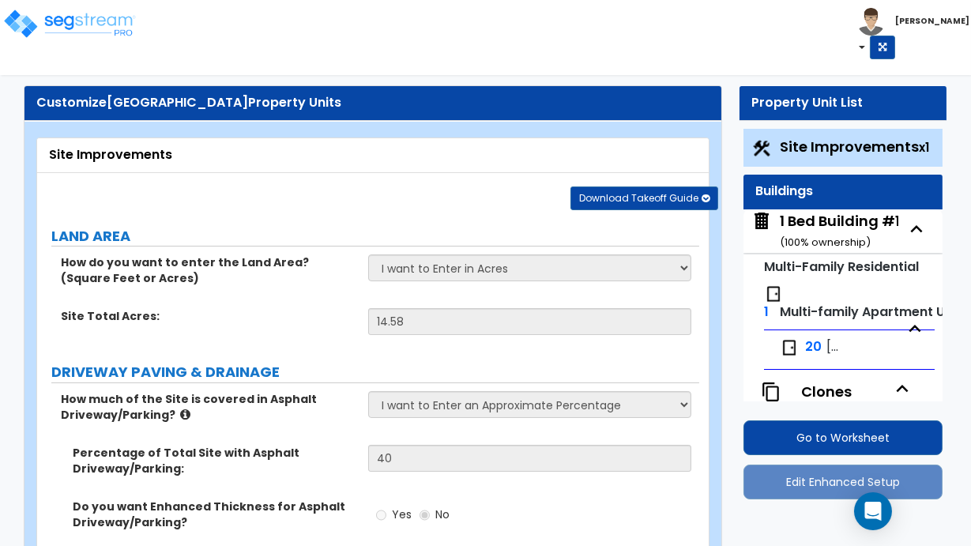
select select "1"
select select "3"
select select "1"
select select "2"
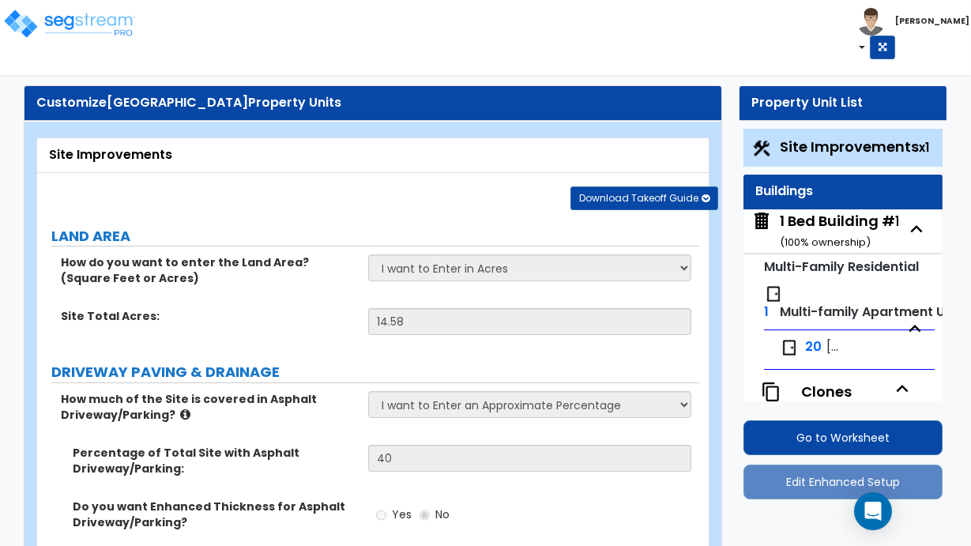
select select "1"
select select "2"
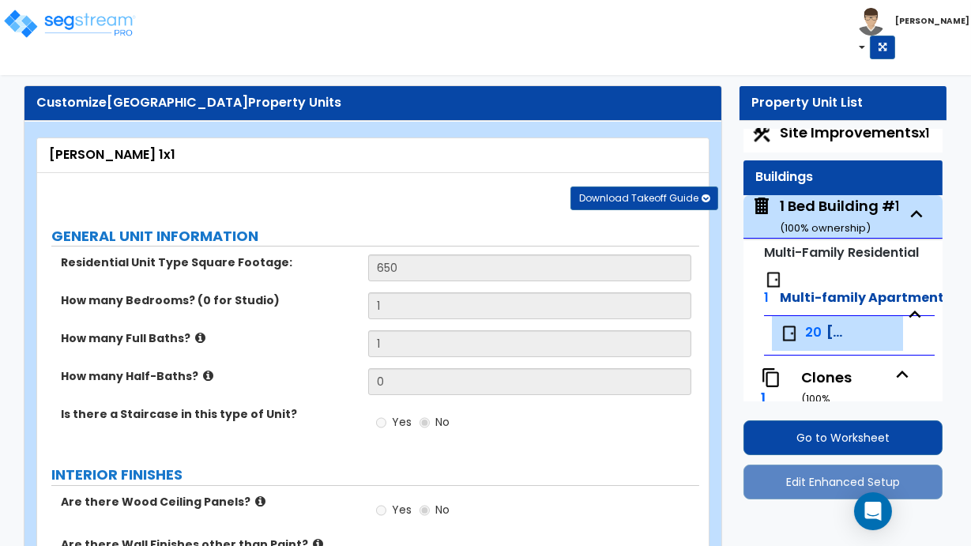
scroll to position [13, 0]
click at [814, 212] on div "1 Bed Building #100 ( 100 % ownership)" at bounding box center [849, 217] width 139 height 40
select select "2"
select select "7"
select select "1"
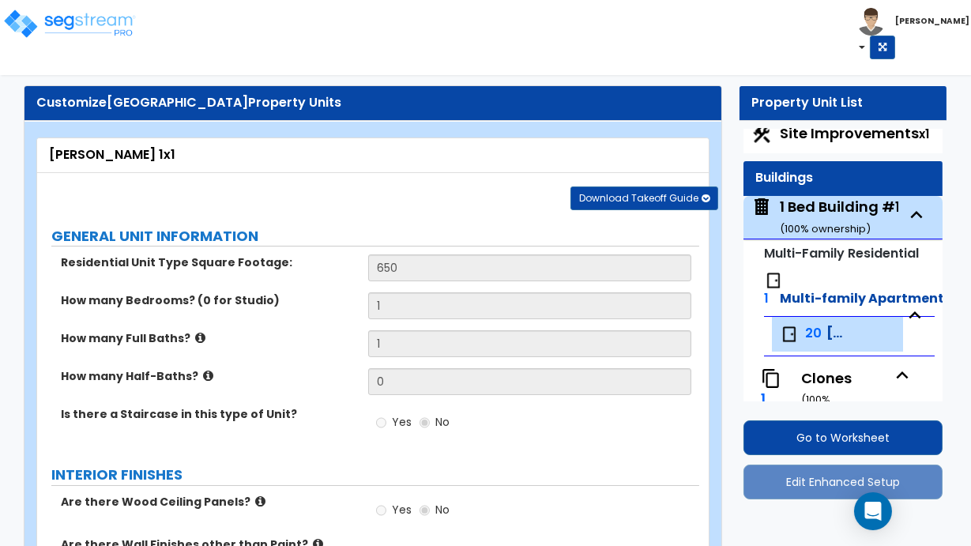
select select "7"
select select "1"
select select "2"
select select "1"
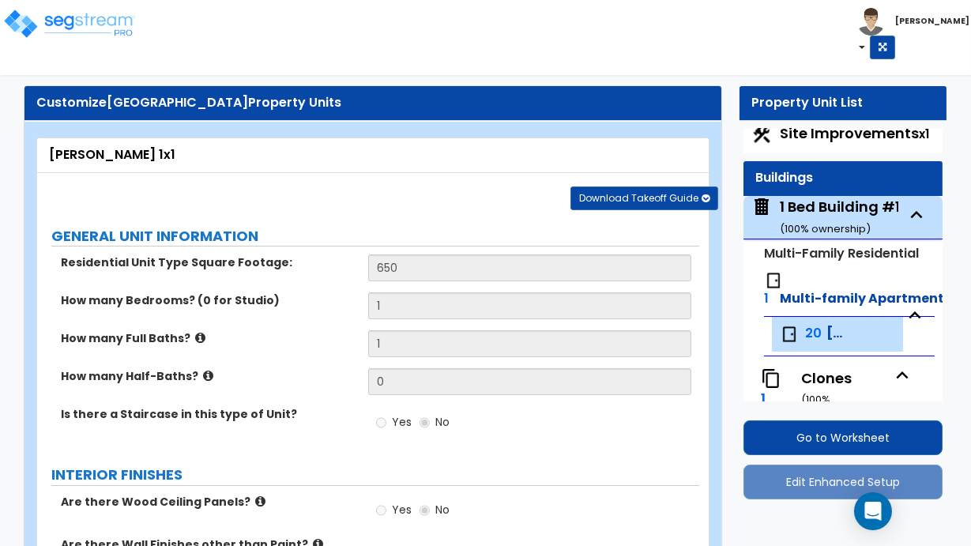
select select "1"
select select "3"
select select "1"
select select "3"
select select "2"
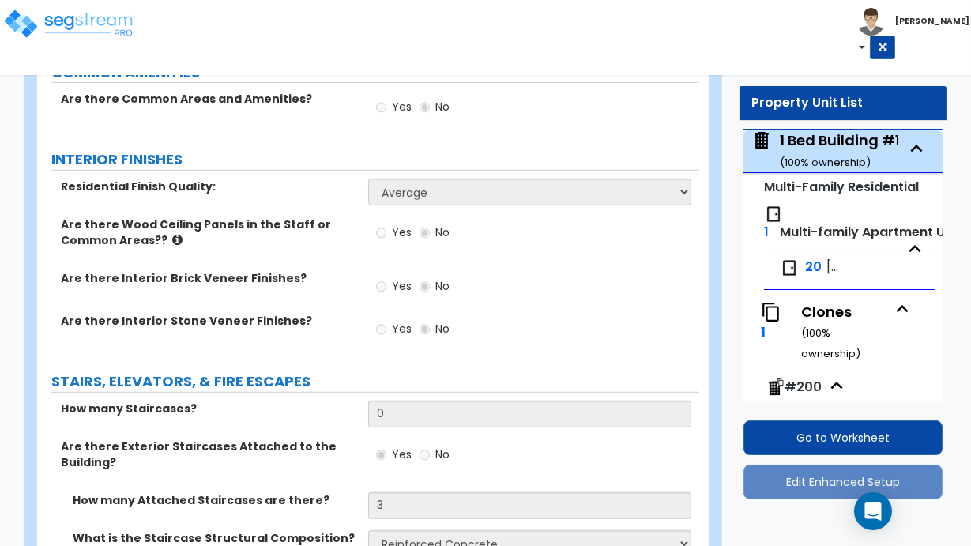
scroll to position [2146, 0]
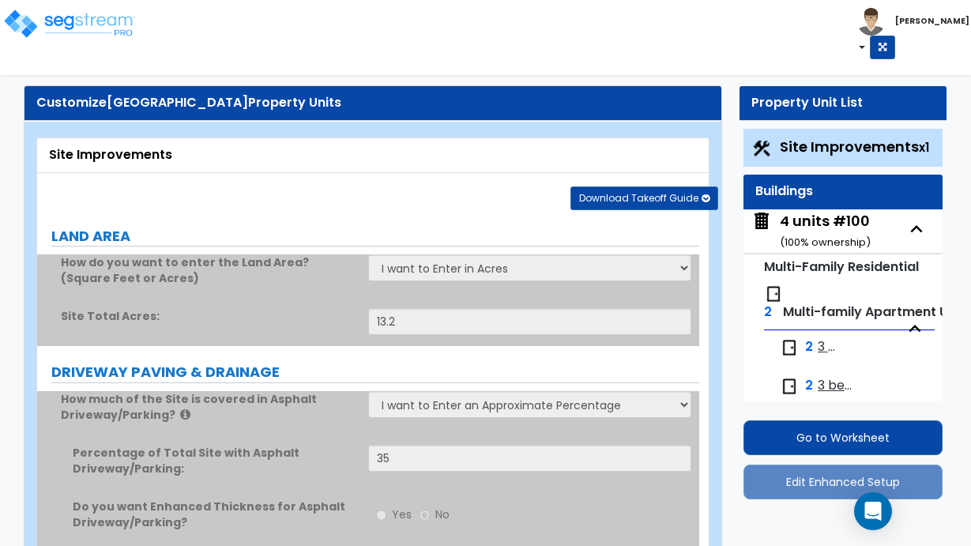
select select "1"
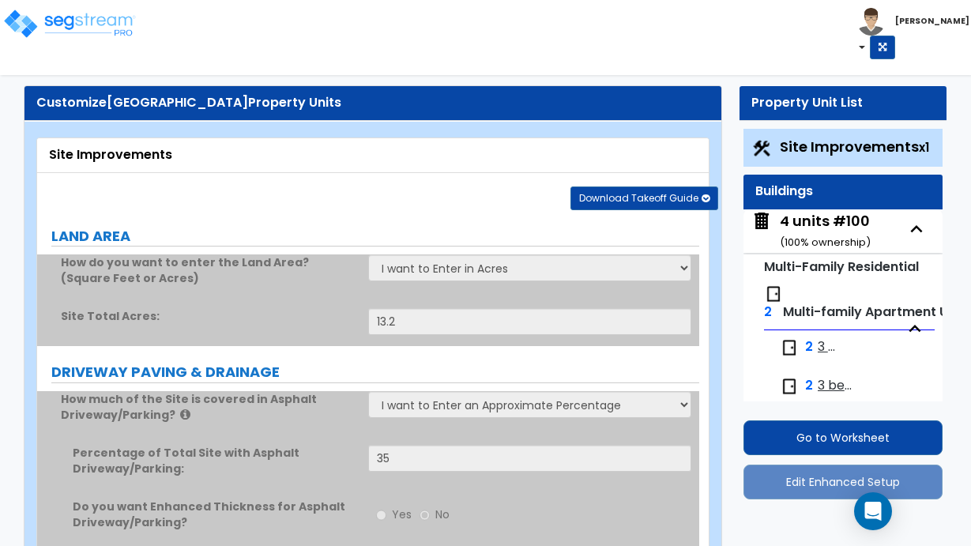
select select "1"
select select "4"
select select "2"
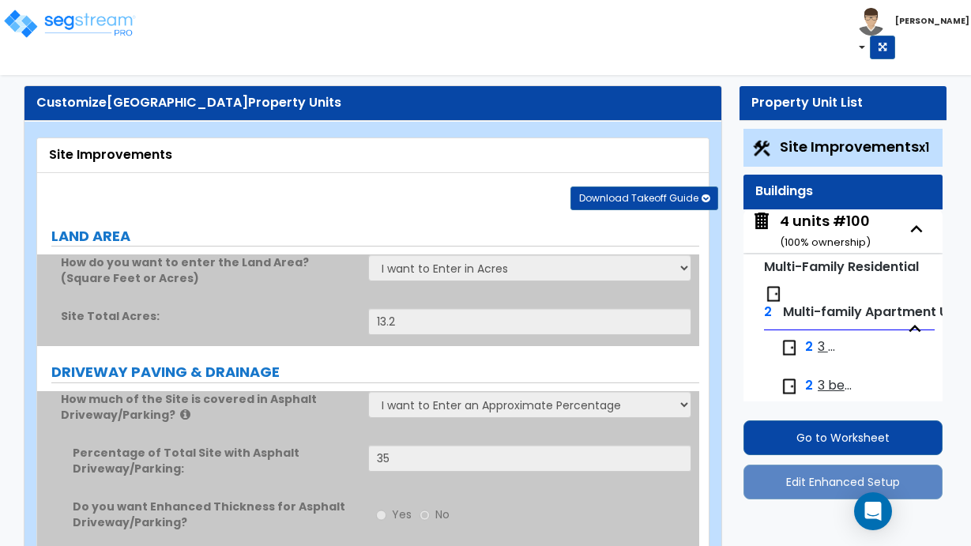
select select "4"
select select "2"
select select "3"
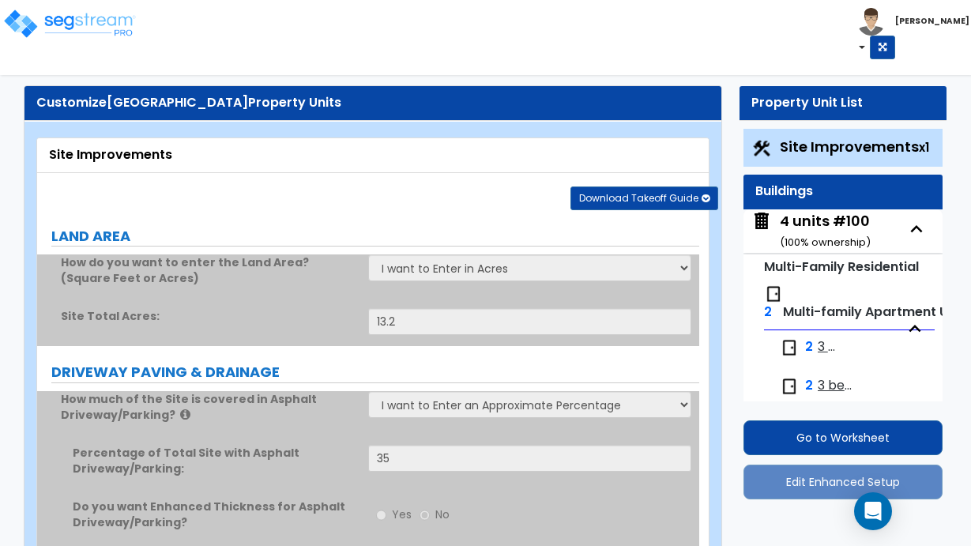
select select "2"
select select "1"
select select "2"
select select "1"
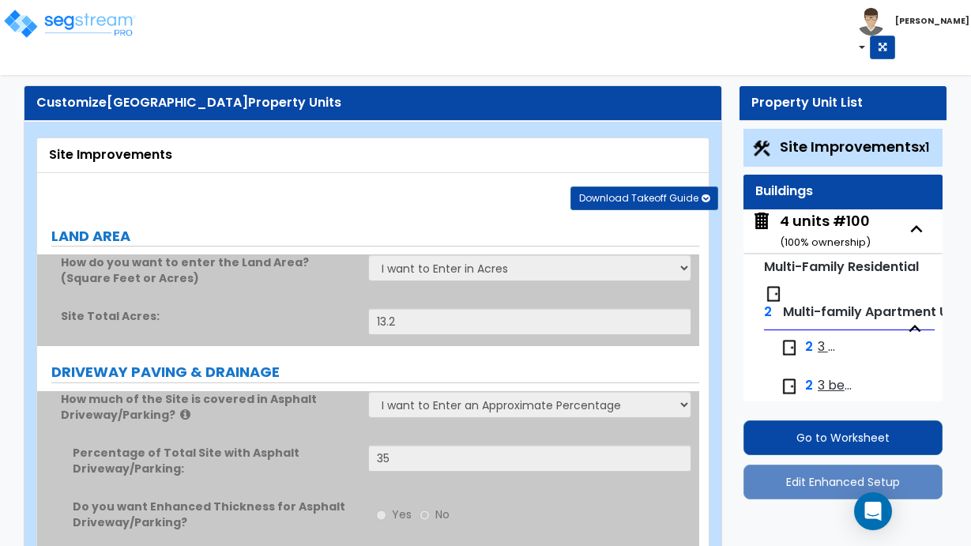
select select "1"
select select "2"
select select "1"
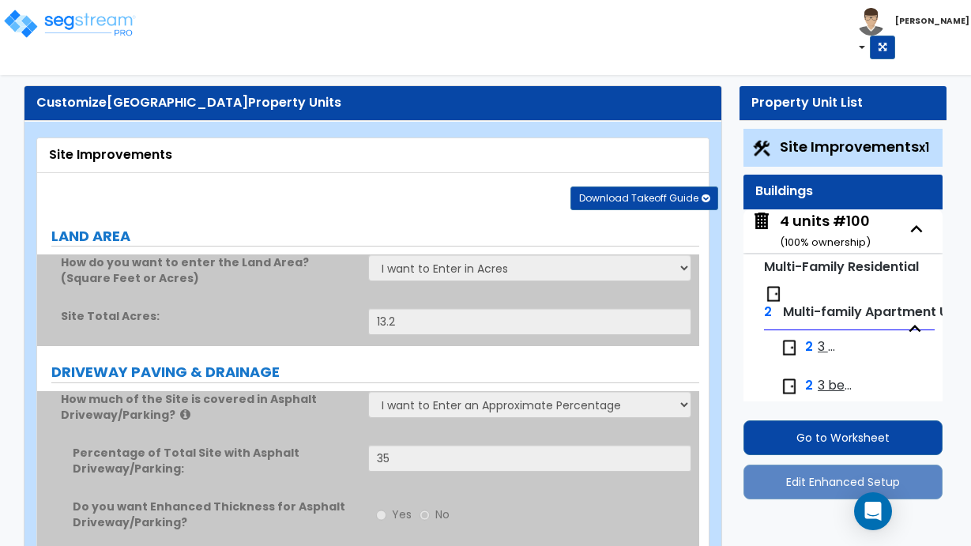
select select "3"
select select "1"
select select "2"
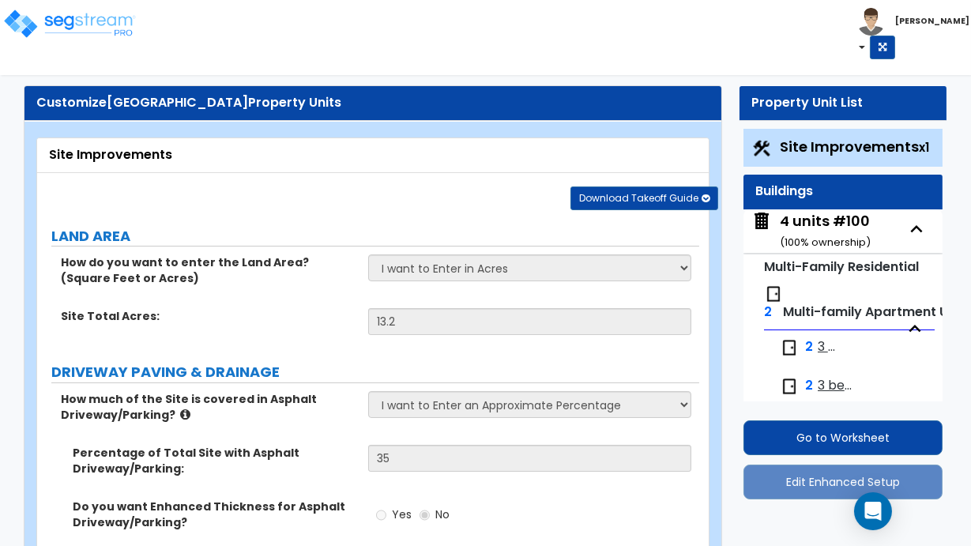
click at [804, 223] on div "4 units #100 ( 100 % ownership)" at bounding box center [825, 231] width 91 height 40
select select "2"
select select "7"
select select "1"
select select "2"
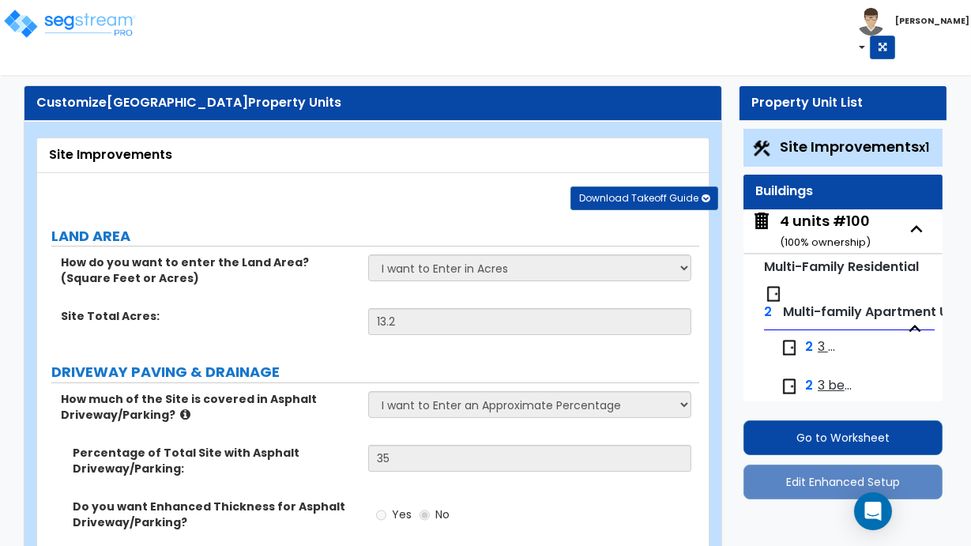
select select "1"
select select "2"
select select "1"
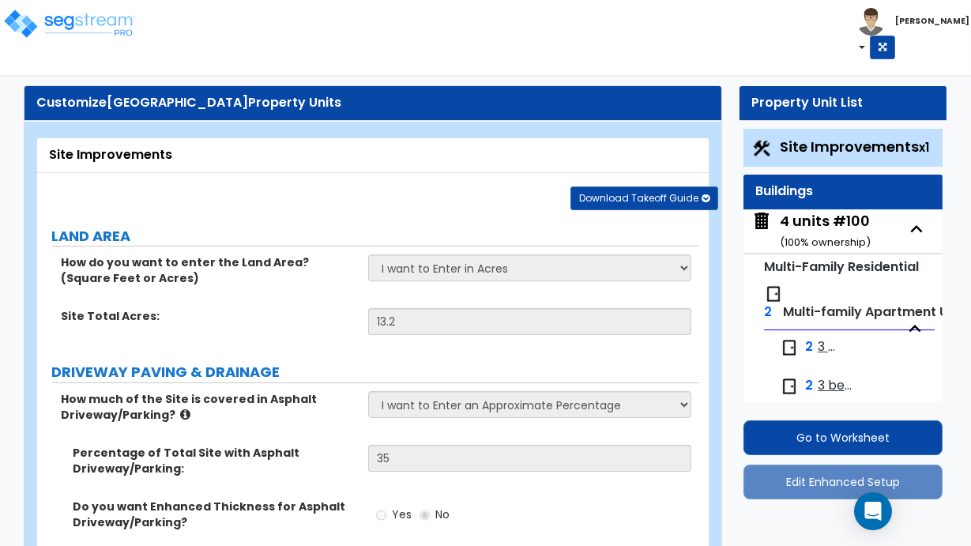
select select "3"
select select "1"
select select "3"
select select "2"
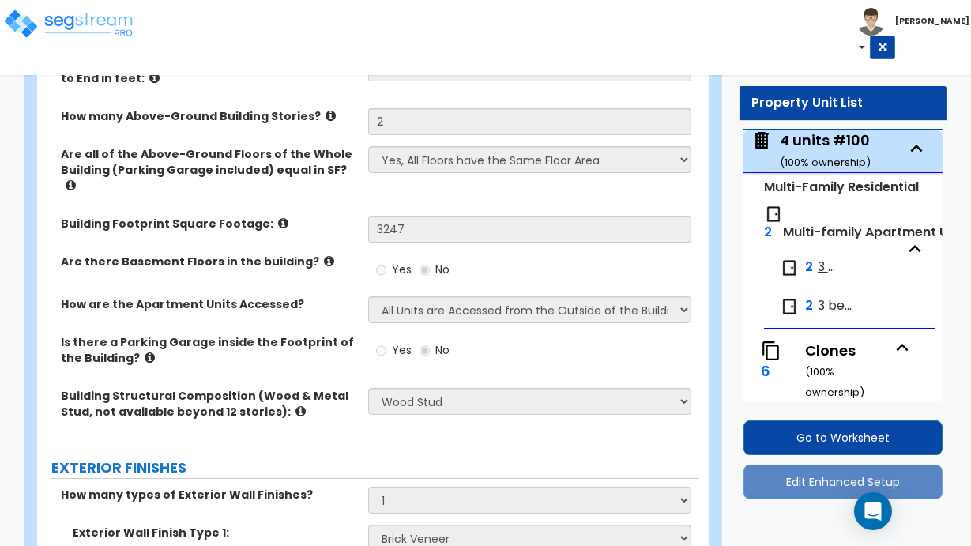
scroll to position [326, 0]
